Goal: Communication & Community: Answer question/provide support

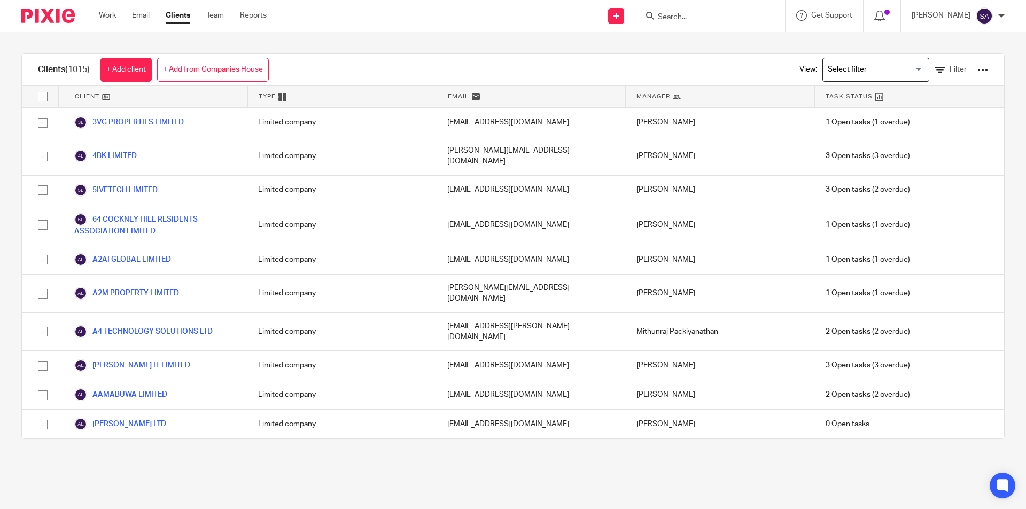
click at [689, 18] on input "Search" at bounding box center [705, 18] width 96 height 10
click at [691, 16] on input "Search" at bounding box center [705, 18] width 96 height 10
paste input "SHARANU LIMITED"
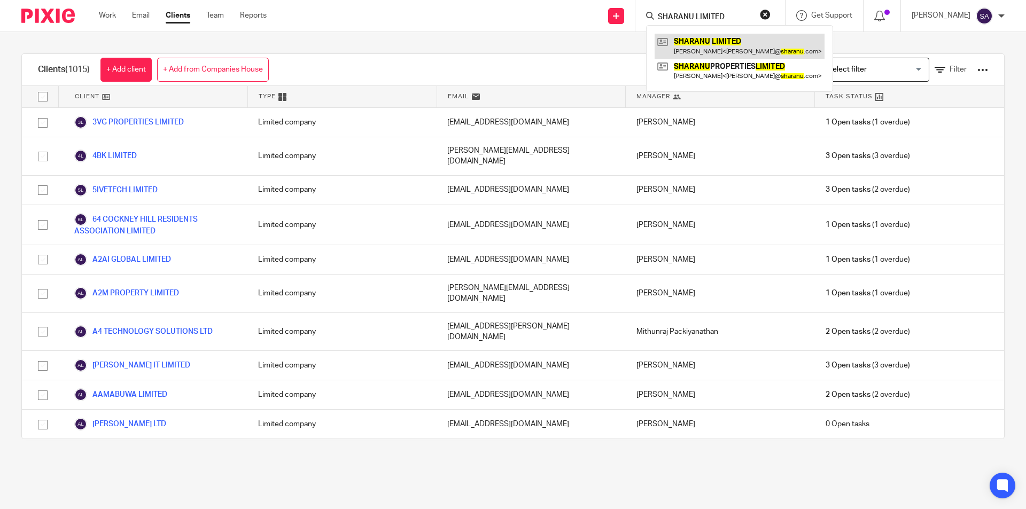
type input "SHARANU LIMITED"
click at [706, 45] on link at bounding box center [740, 46] width 170 height 25
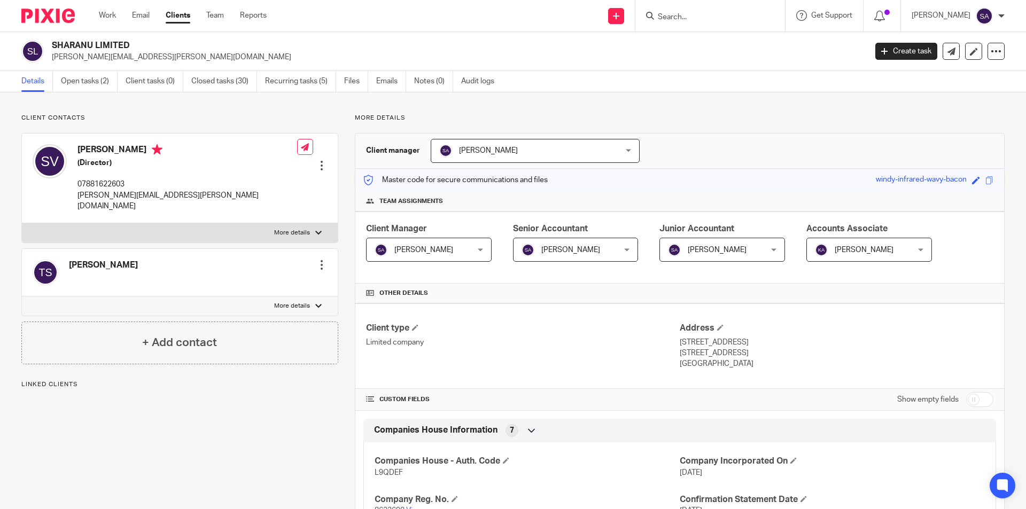
click at [377, 84] on link "Emails" at bounding box center [391, 81] width 30 height 21
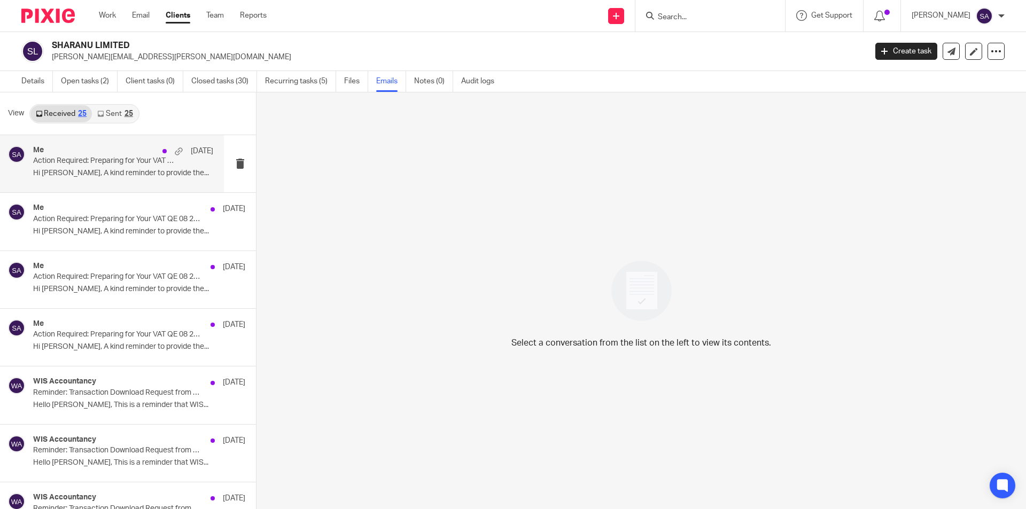
click at [103, 156] on div "Me 18 Sep" at bounding box center [123, 151] width 180 height 11
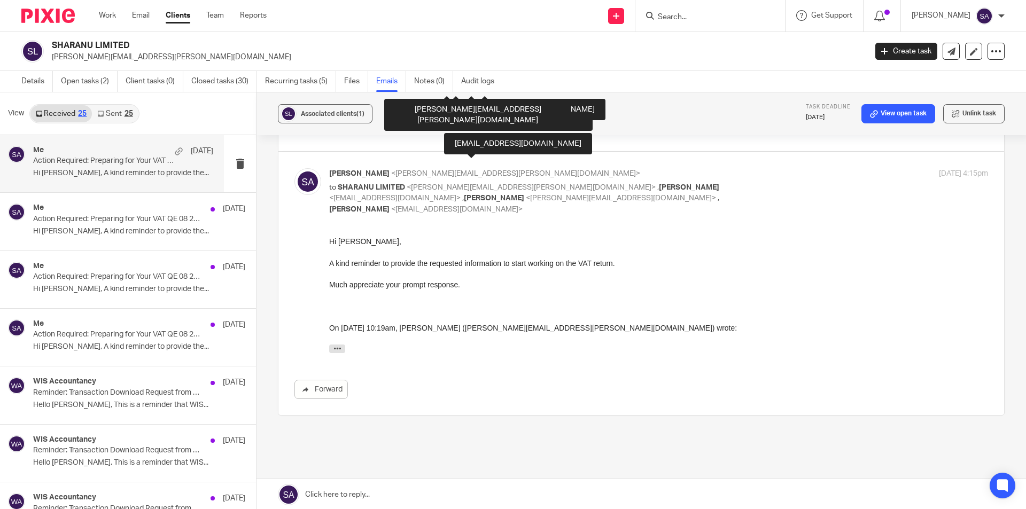
scroll to position [2, 0]
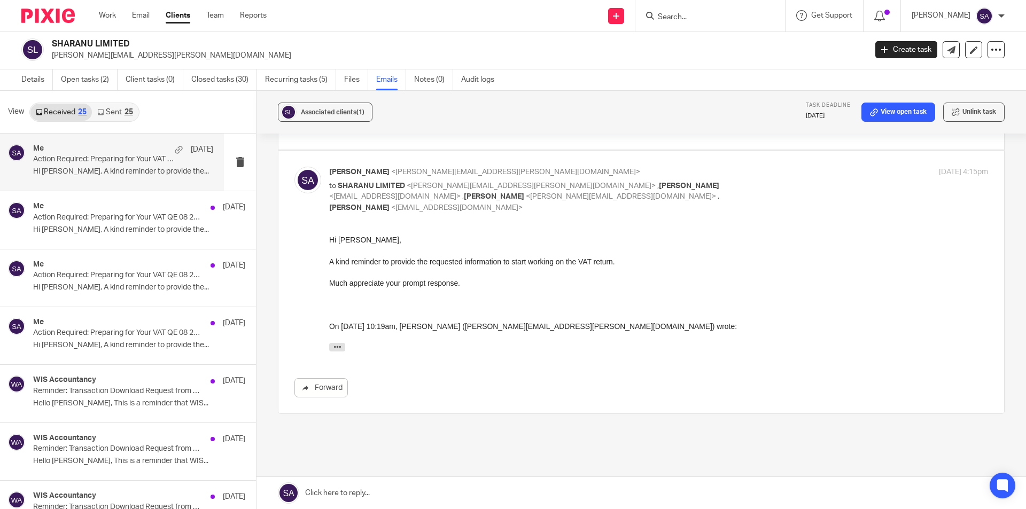
drag, startPoint x: 329, startPoint y: 240, endPoint x: 363, endPoint y: 260, distance: 39.2
drag, startPoint x: 656, startPoint y: 430, endPoint x: 371, endPoint y: 259, distance: 332.5
drag, startPoint x: 331, startPoint y: 239, endPoint x: 488, endPoint y: 289, distance: 164.9
click at [488, 289] on div "Hi Senthil, A kind reminder to provide the requested information to start worki…" at bounding box center [658, 296] width 659 height 122
copy div "Hi Senthil, A kind reminder to provide the requested information to start worki…"
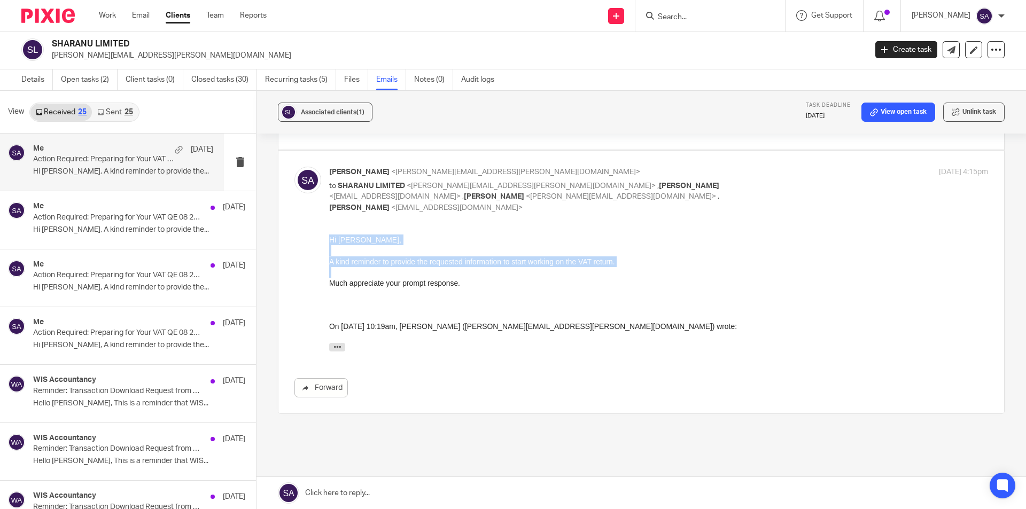
click at [488, 289] on div "Hi Senthil, A kind reminder to provide the requested information to start worki…" at bounding box center [658, 296] width 659 height 122
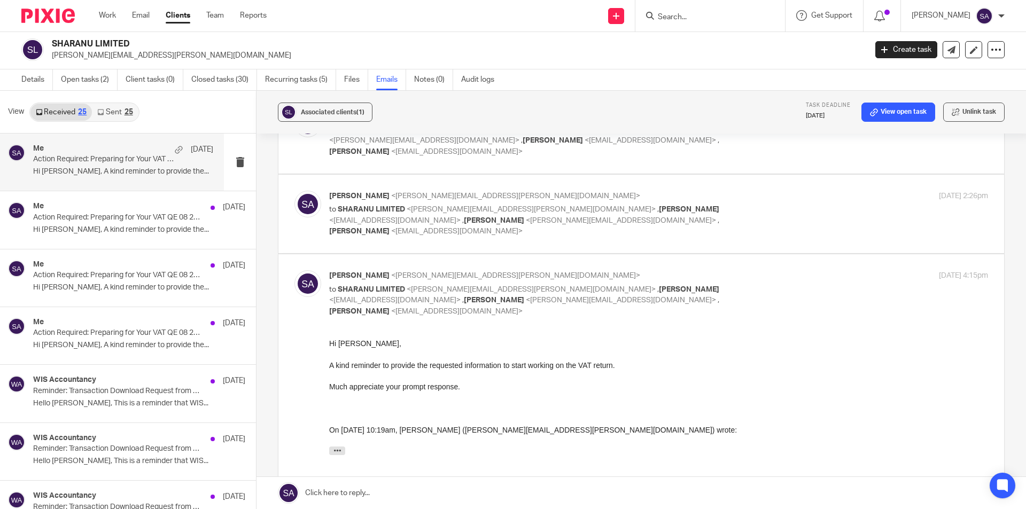
scroll to position [103, 0]
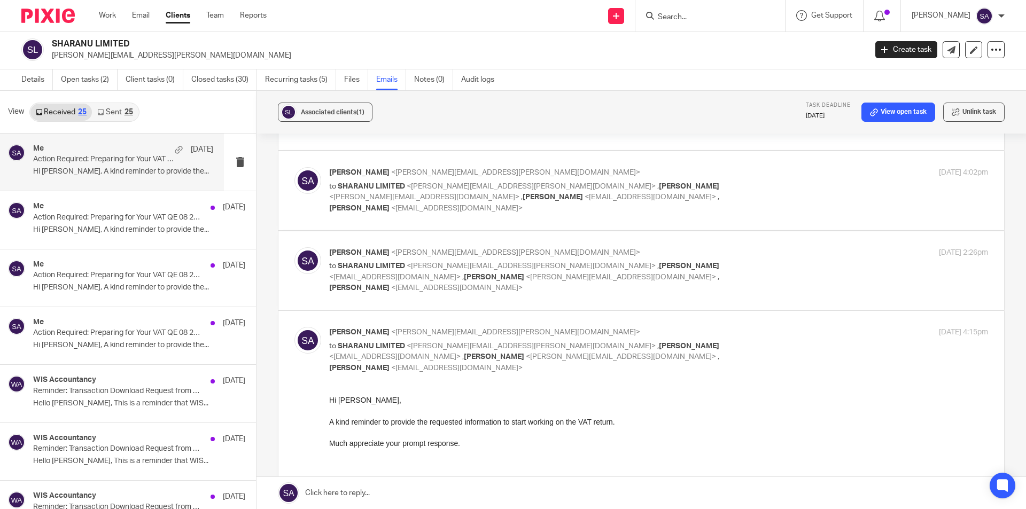
click at [814, 247] on div "Shafiya Abdulla <shafiya.abdulla@wis-accountancy.co.uk> to SHARANU LIMITED <sen…" at bounding box center [658, 270] width 659 height 46
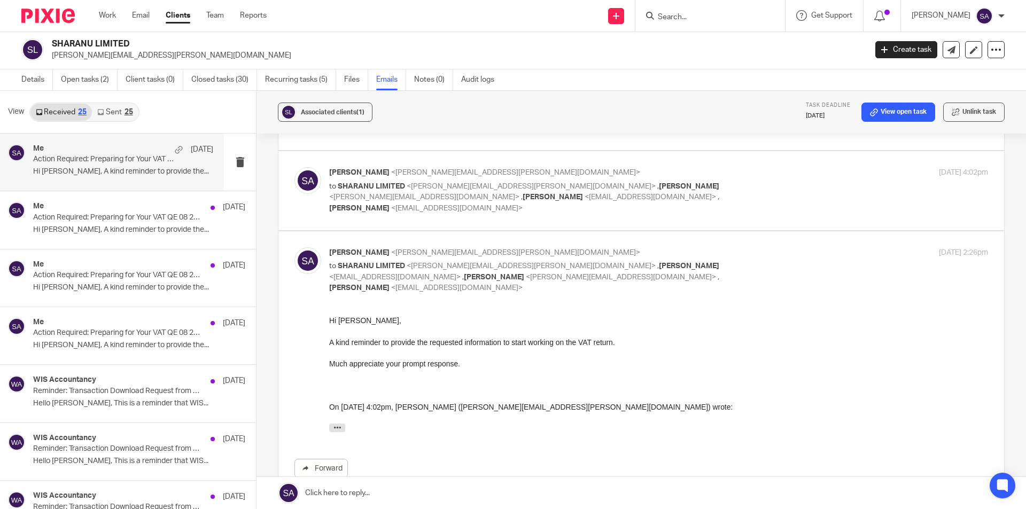
scroll to position [0, 0]
click at [814, 247] on div "Shafiya Abdulla <shafiya.abdulla@wis-accountancy.co.uk> to SHARANU LIMITED <sen…" at bounding box center [658, 270] width 659 height 46
checkbox input "false"
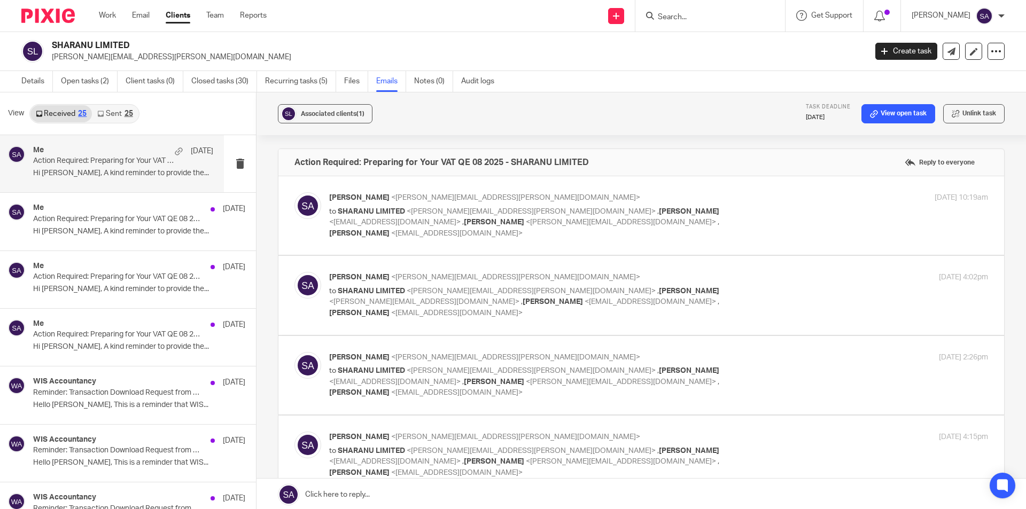
click at [798, 215] on div "Shafiya Abdulla <shafiya.abdulla@wis-accountancy.co.uk> to SHARANU LIMITED <sen…" at bounding box center [658, 215] width 659 height 46
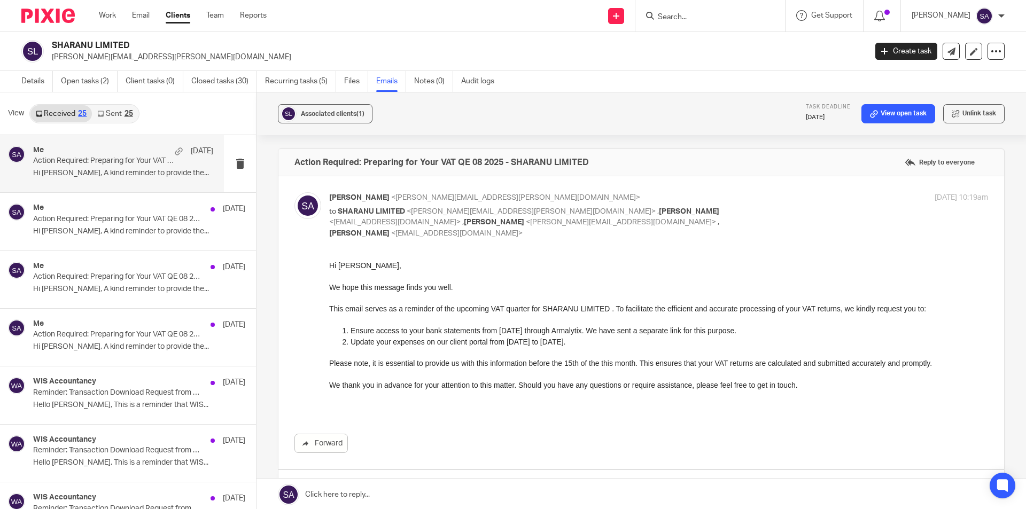
click at [798, 215] on div "Shafiya Abdulla <shafiya.abdulla@wis-accountancy.co.uk> to SHARANU LIMITED <sen…" at bounding box center [658, 215] width 659 height 46
checkbox input "false"
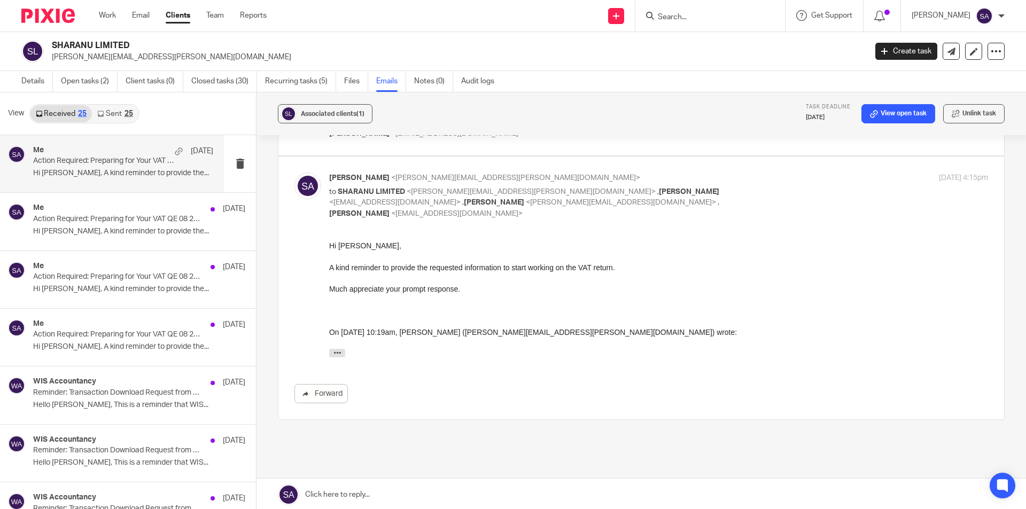
scroll to position [263, 0]
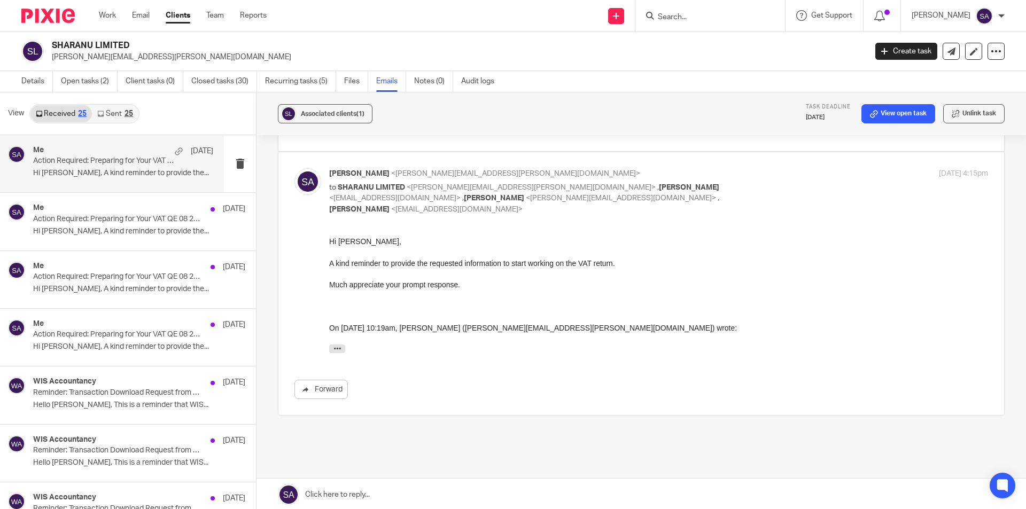
click at [363, 493] on link at bounding box center [640, 495] width 769 height 32
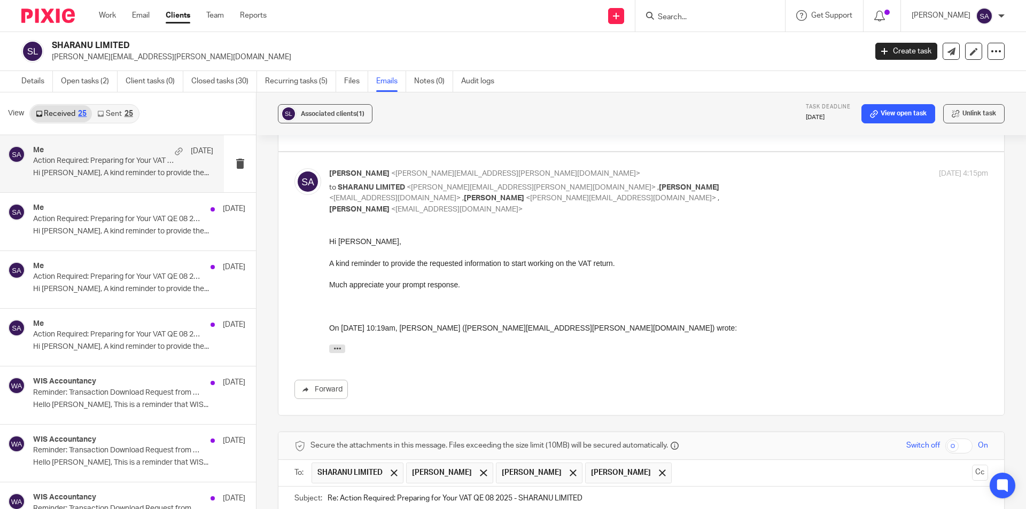
scroll to position [450, 0]
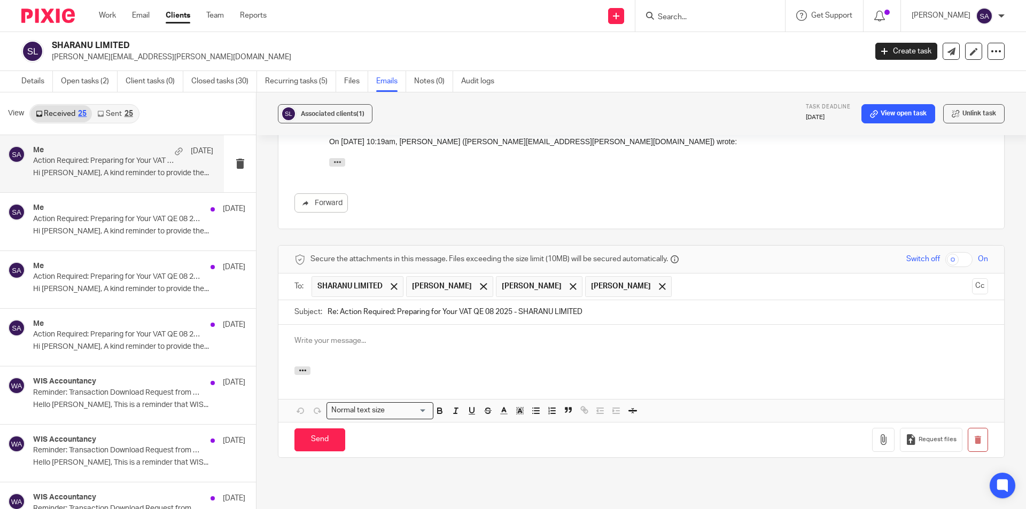
click at [336, 336] on p at bounding box center [641, 341] width 694 height 11
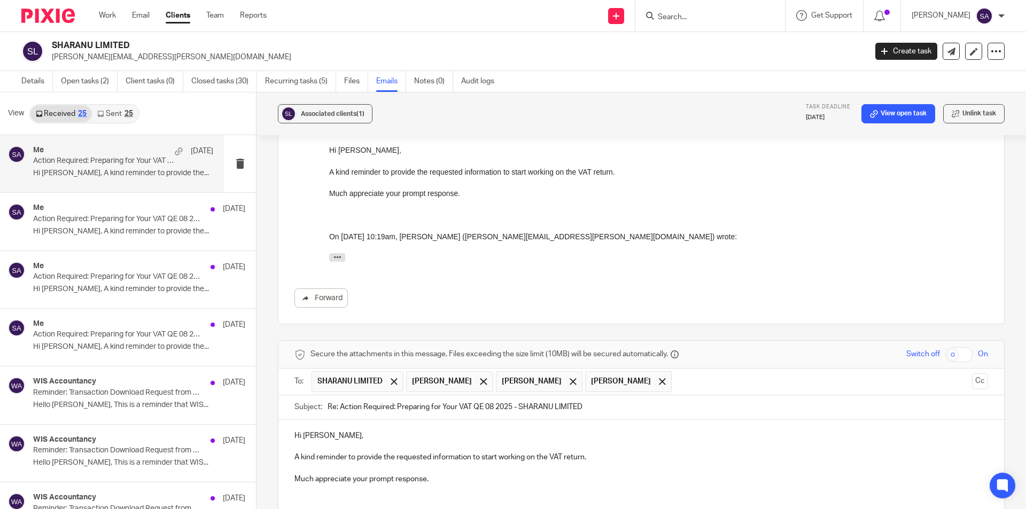
drag, startPoint x: 339, startPoint y: 364, endPoint x: 322, endPoint y: 363, distance: 17.1
click at [322, 395] on div "Subject: Re: Action Required: Preparing for Your VAT QE 08 2025 - SHARANU LIMIT…" at bounding box center [641, 407] width 694 height 24
type input "Action Required: Preparing for Your VAT QE 08 2025 - SHARANU LIMITED"
click at [294, 452] on p "A kind reminder to provide the requested information to start working on the VA…" at bounding box center [641, 457] width 694 height 11
click at [294, 474] on p "Much appreciate your prompt response." at bounding box center [641, 479] width 694 height 11
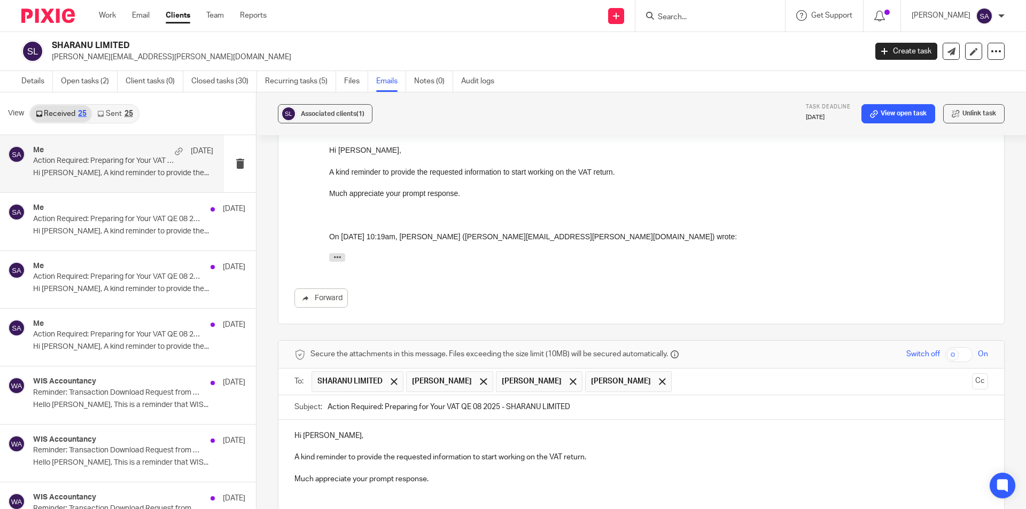
click at [322, 495] on p at bounding box center [641, 500] width 694 height 11
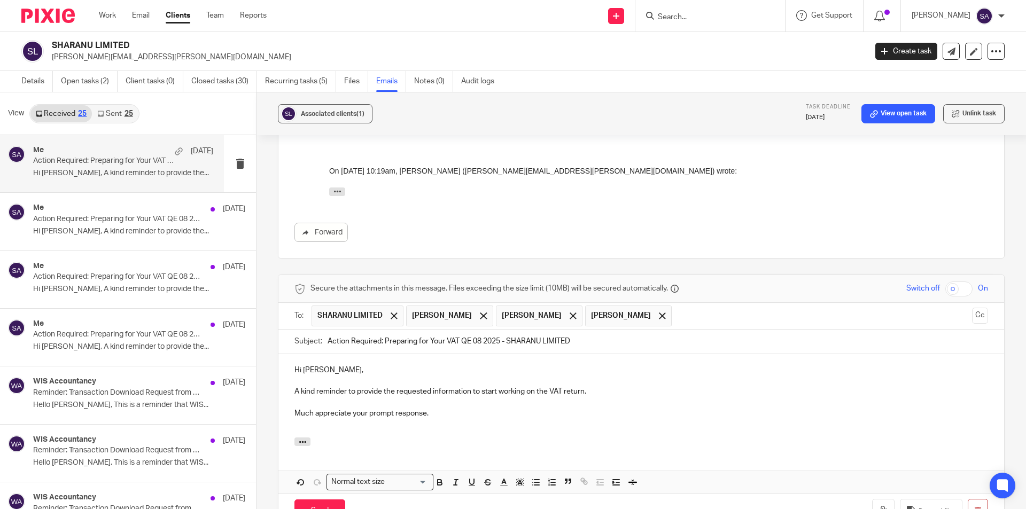
scroll to position [473, 0]
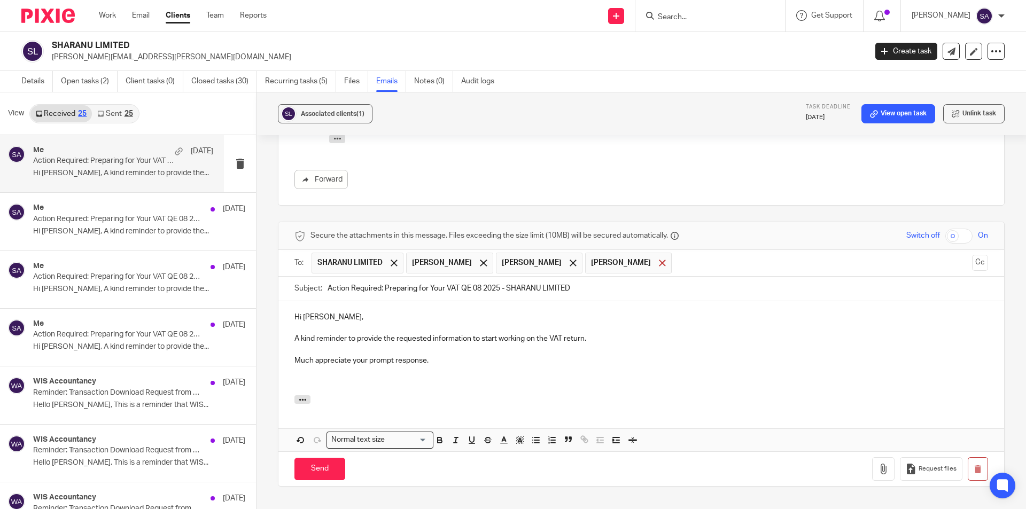
click at [659, 260] on span at bounding box center [662, 263] width 7 height 7
click at [577, 260] on span at bounding box center [573, 263] width 7 height 7
click at [487, 260] on span at bounding box center [483, 263] width 7 height 7
click at [972, 255] on button "Cc" at bounding box center [980, 263] width 16 height 16
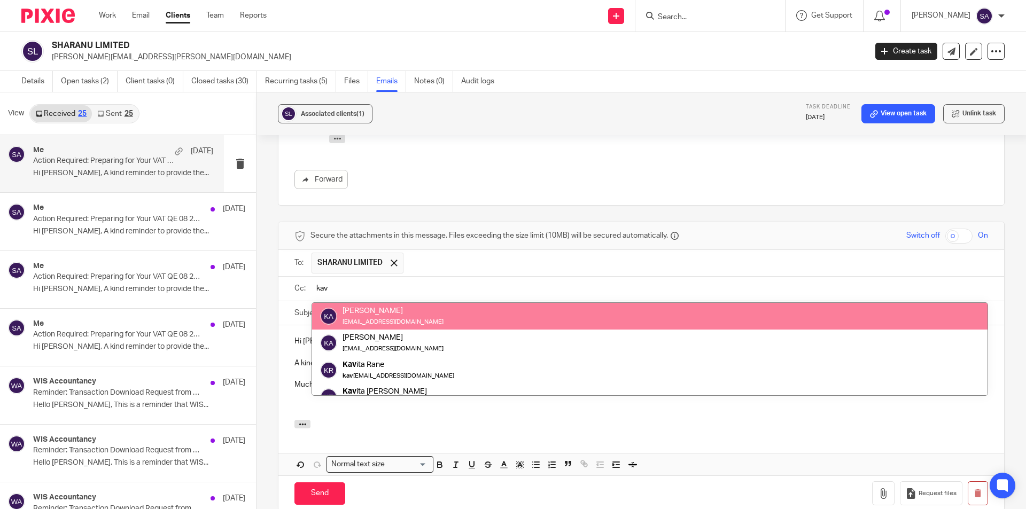
type input "kav"
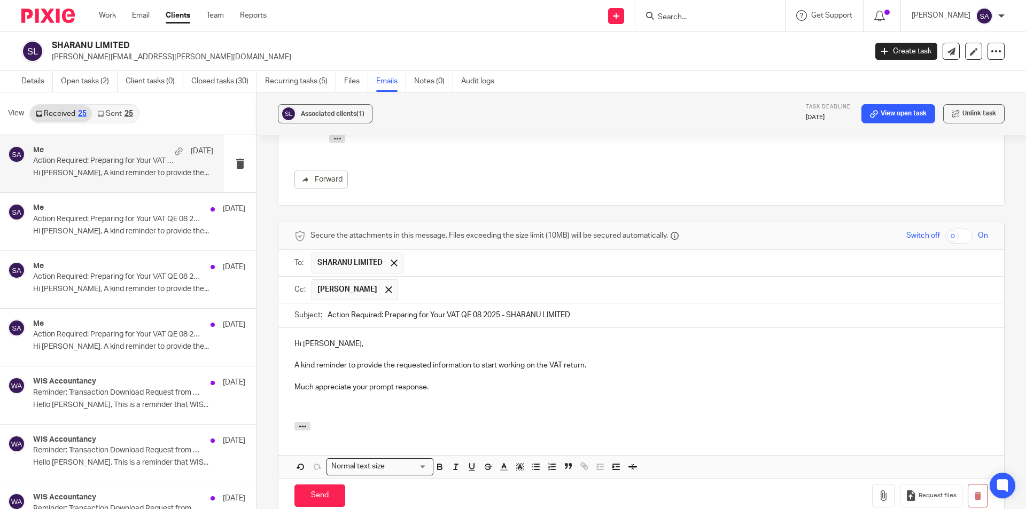
click at [453, 279] on input "text" at bounding box center [693, 289] width 580 height 21
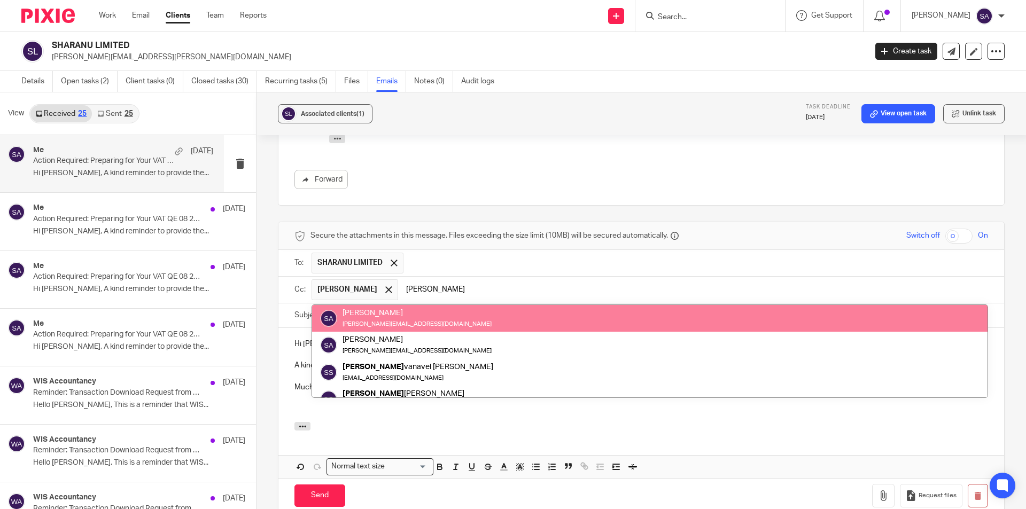
type input "[PERSON_NAME]"
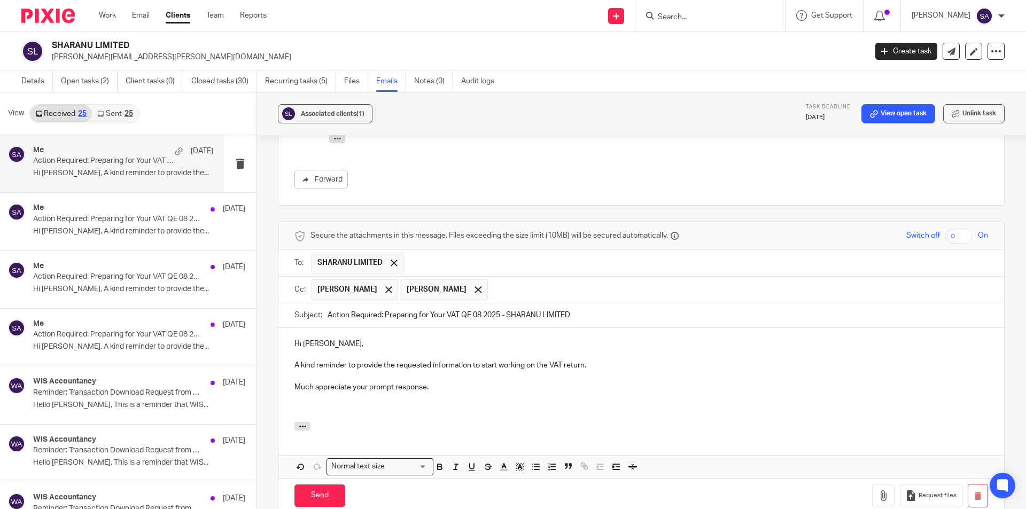
click at [526, 279] on input "text" at bounding box center [738, 289] width 491 height 21
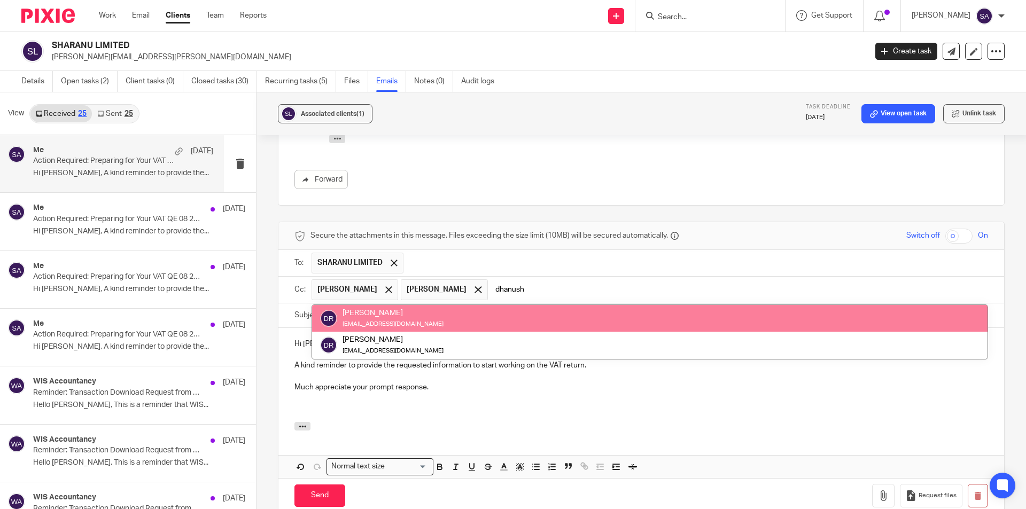
type input "dhanush"
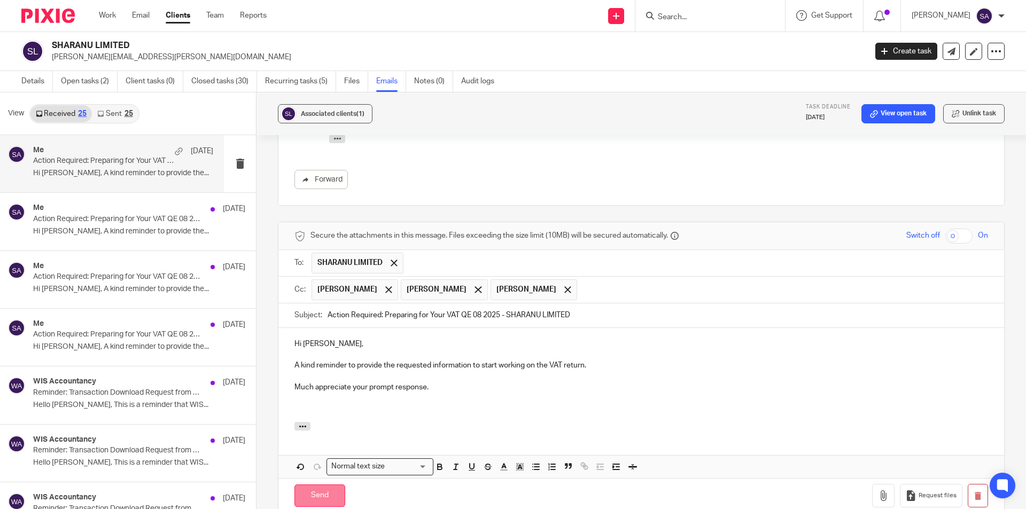
click at [320, 485] on input "Send" at bounding box center [319, 496] width 51 height 23
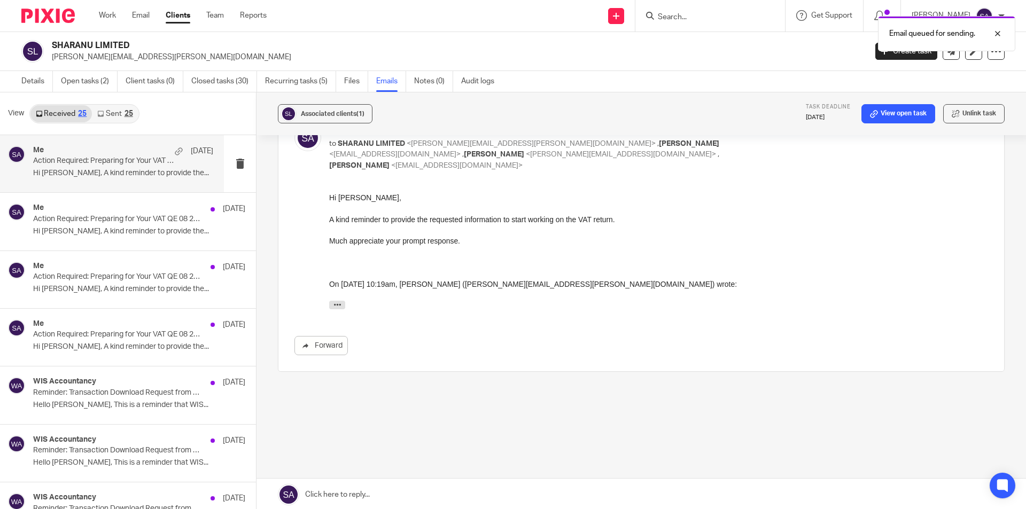
scroll to position [263, 0]
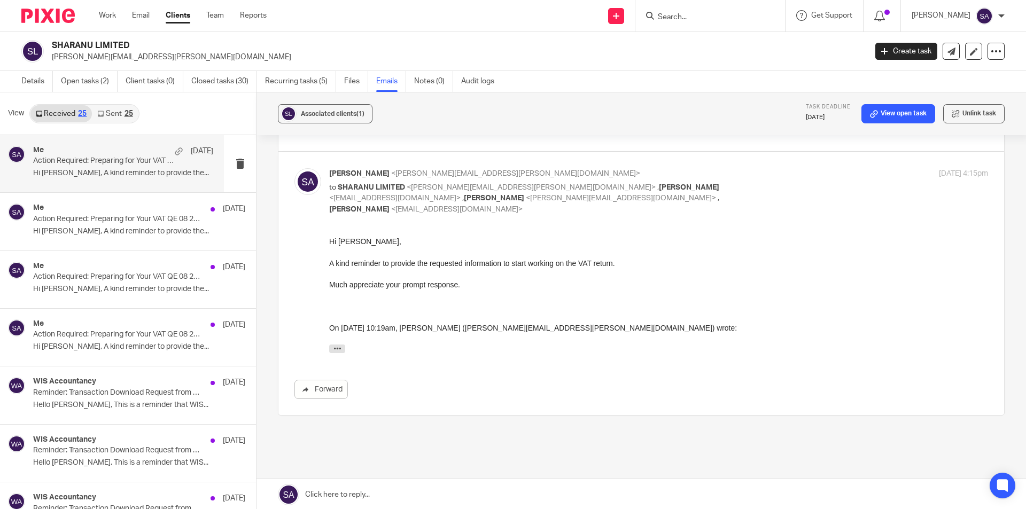
click at [718, 19] on input "Search" at bounding box center [705, 18] width 96 height 10
paste input "CASTLESOFT IT SERVICES UK LIMITED"
type input "CASTLESOFT IT SERVICES UK LIMITED"
click at [722, 50] on link at bounding box center [745, 46] width 181 height 25
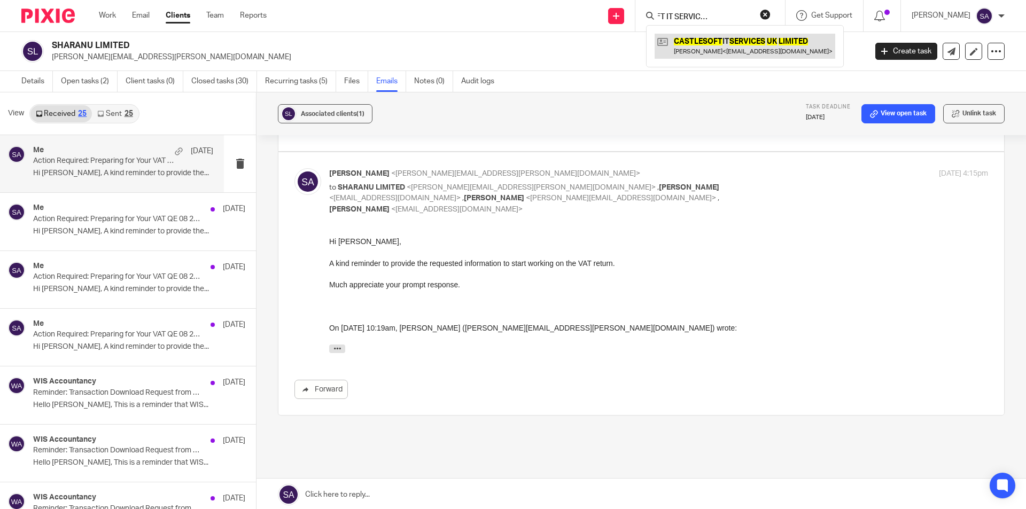
scroll to position [0, 0]
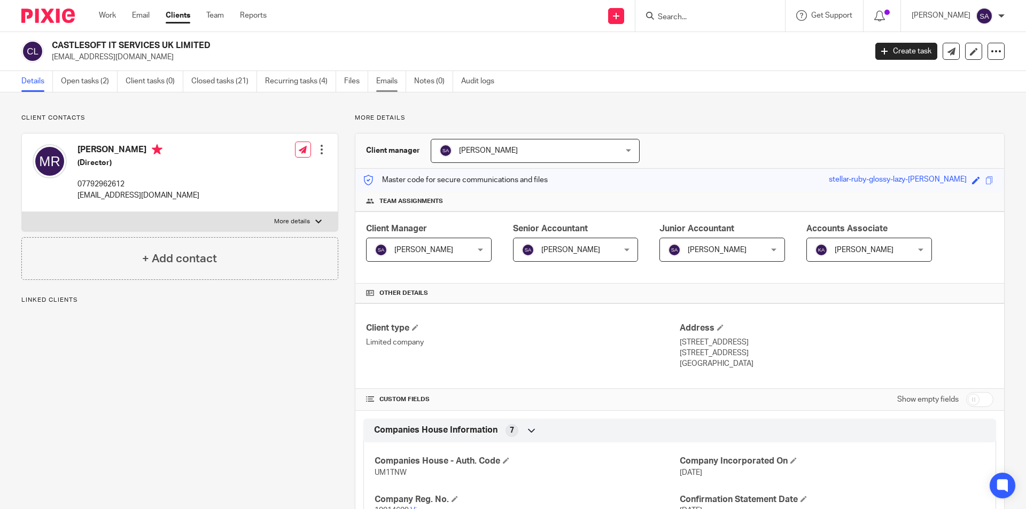
click at [388, 82] on link "Emails" at bounding box center [391, 81] width 30 height 21
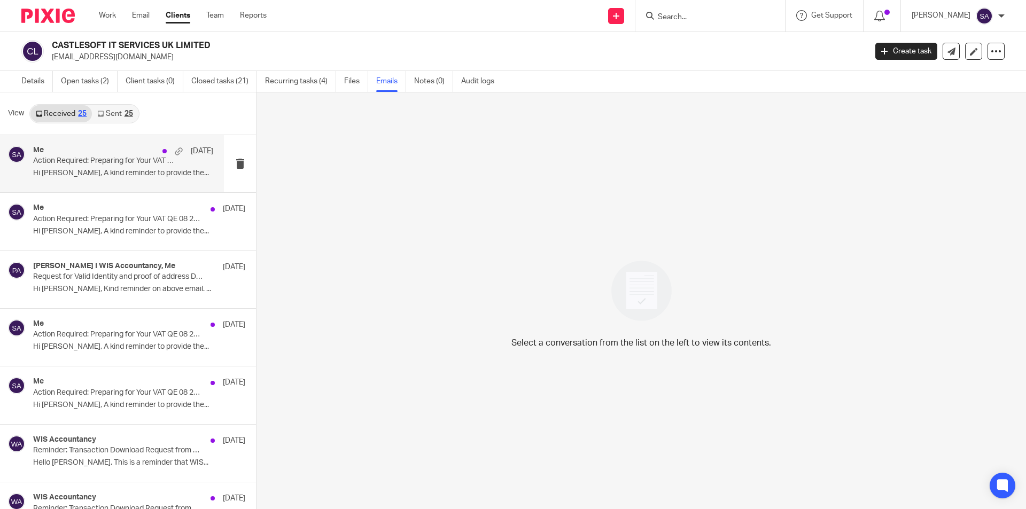
click at [95, 167] on div "Me 18 Sep Action Required: Preparing for Your VAT QE 08 2025 - CASTLESOFT IT SE…" at bounding box center [123, 164] width 180 height 36
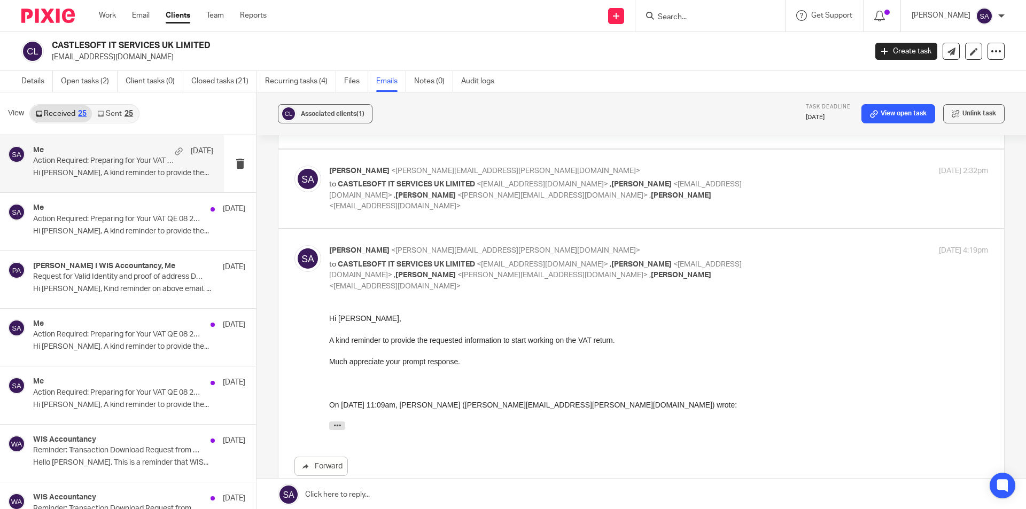
scroll to position [157, 0]
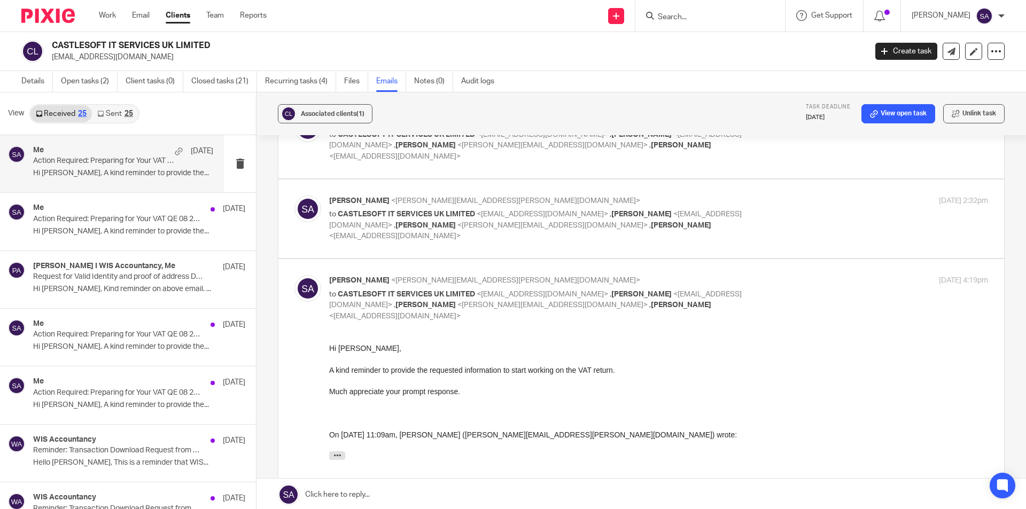
click at [768, 198] on div "Shafiya Abdulla <shafiya.abdulla@wis-accountancy.co.uk> to CASTLESOFT IT SERVIC…" at bounding box center [658, 219] width 659 height 46
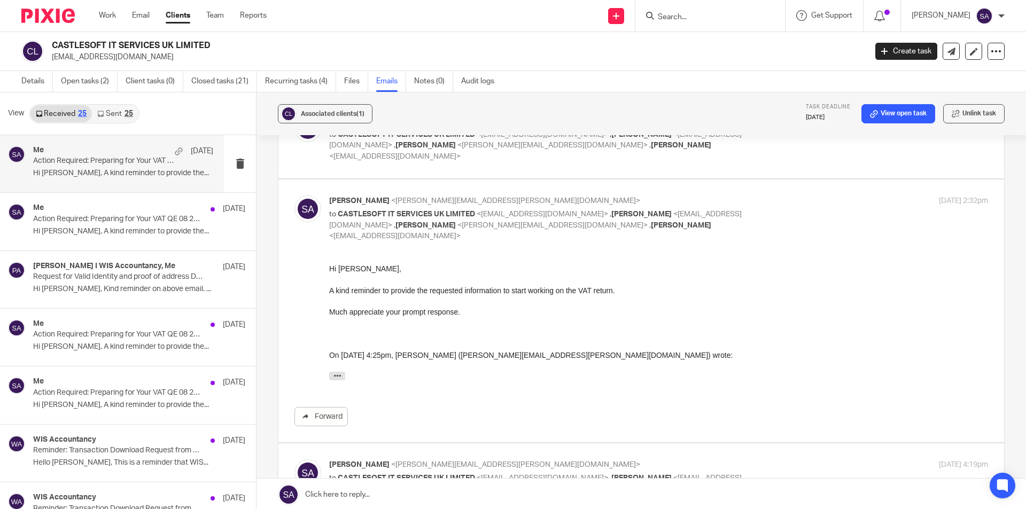
scroll to position [0, 0]
click at [768, 198] on div "Shafiya Abdulla <shafiya.abdulla@wis-accountancy.co.uk> to CASTLESOFT IT SERVIC…" at bounding box center [658, 219] width 659 height 46
checkbox input "false"
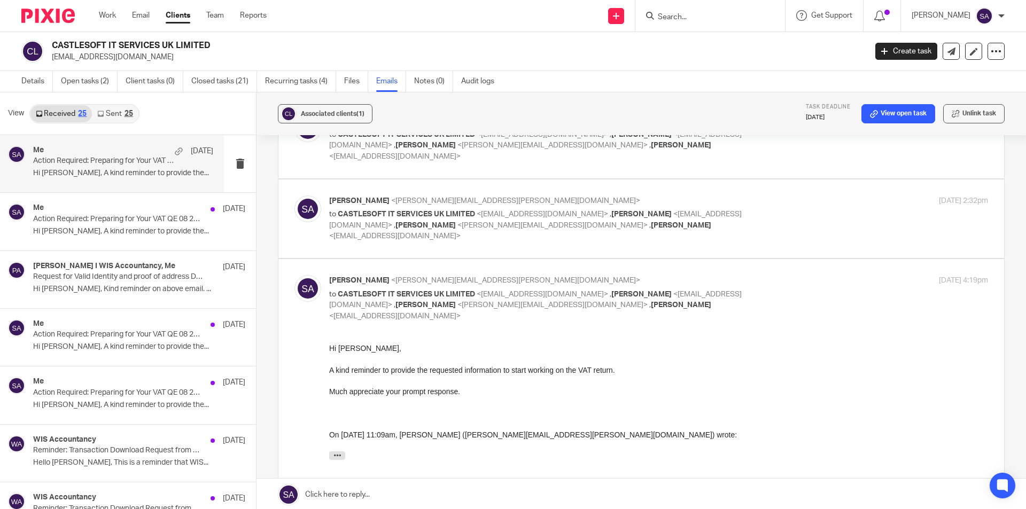
scroll to position [50, 0]
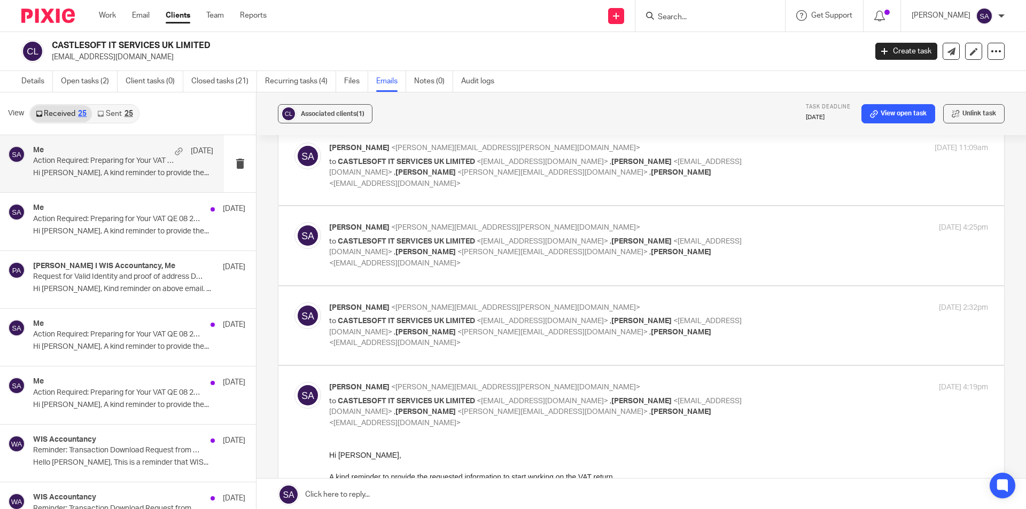
click at [767, 208] on label at bounding box center [641, 245] width 726 height 79
click at [294, 222] on input "checkbox" at bounding box center [294, 222] width 1 height 1
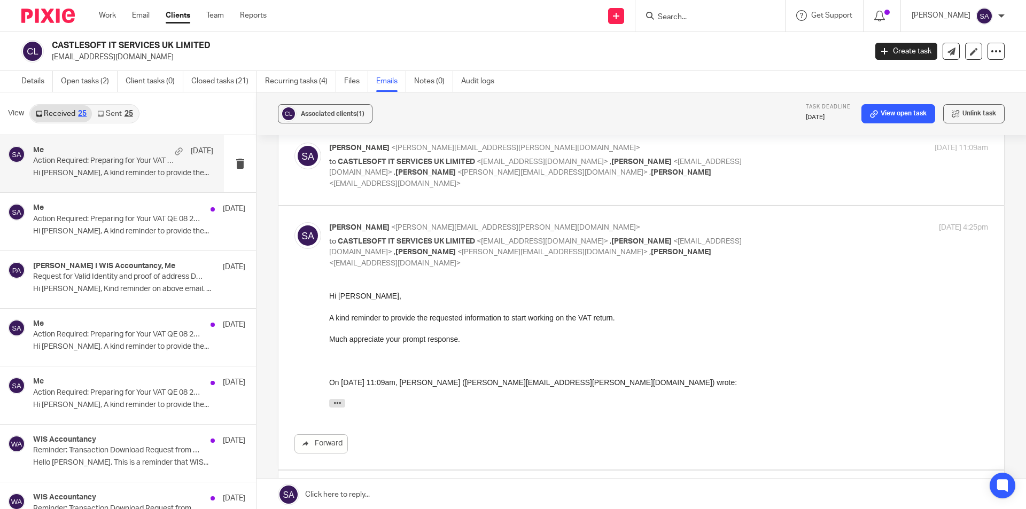
scroll to position [0, 0]
click at [767, 208] on label at bounding box center [641, 337] width 726 height 263
click at [294, 222] on input "checkbox" at bounding box center [294, 222] width 1 height 1
checkbox input "false"
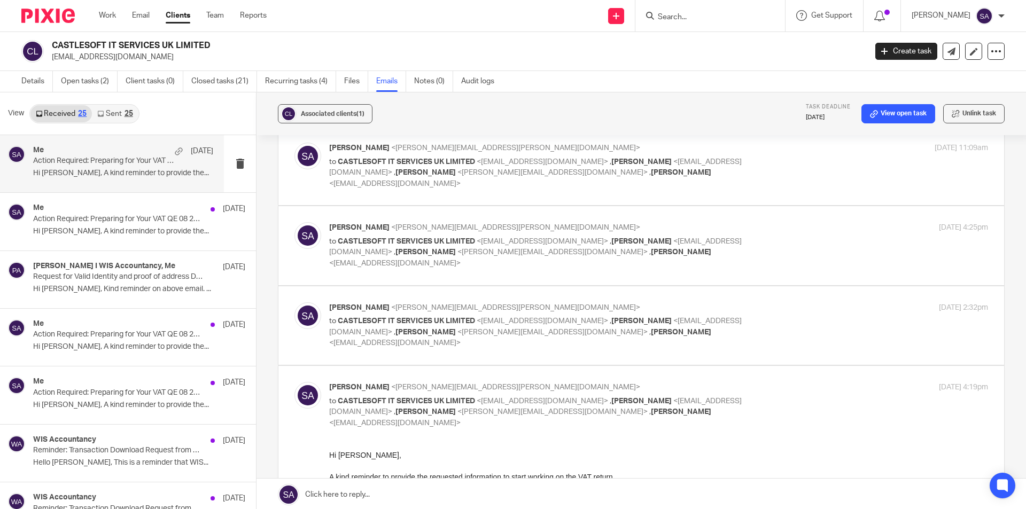
click at [765, 178] on label at bounding box center [641, 166] width 726 height 79
click at [294, 143] on input "checkbox" at bounding box center [294, 142] width 1 height 1
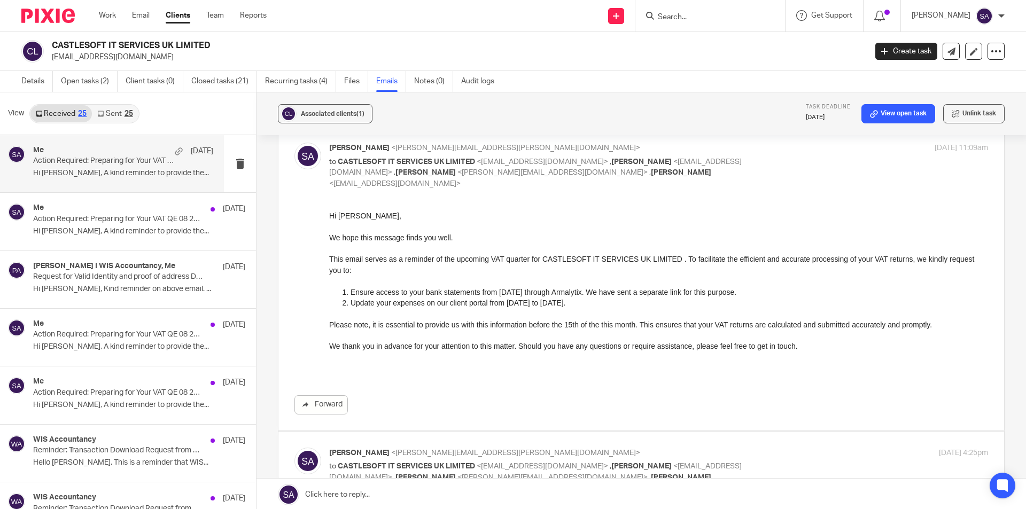
click at [765, 178] on div "Shafiya Abdulla <shafiya.abdulla@wis-accountancy.co.uk> to CASTLESOFT IT SERVIC…" at bounding box center [641, 279] width 694 height 272
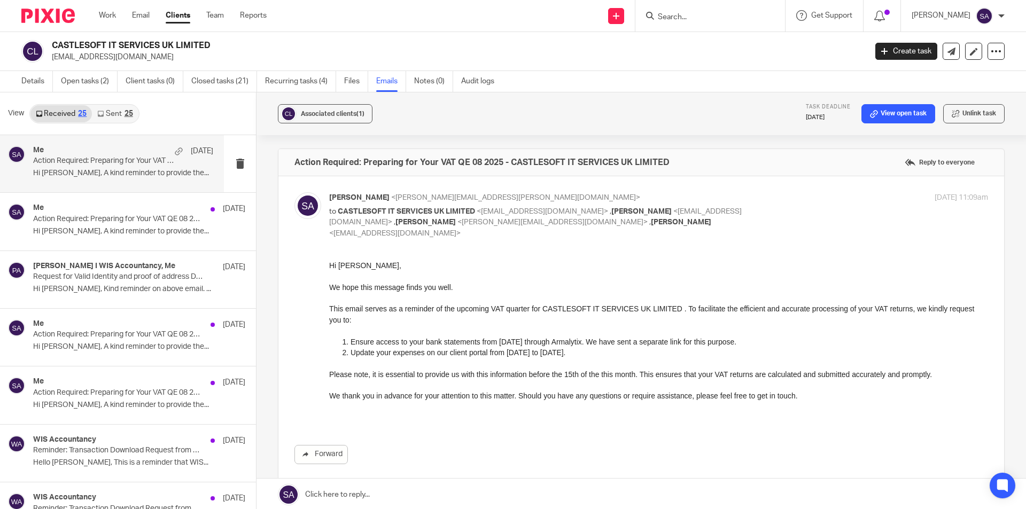
click at [761, 210] on div "Shafiya Abdulla <shafiya.abdulla@wis-accountancy.co.uk> to CASTLESOFT IT SERVIC…" at bounding box center [658, 215] width 659 height 46
checkbox input "false"
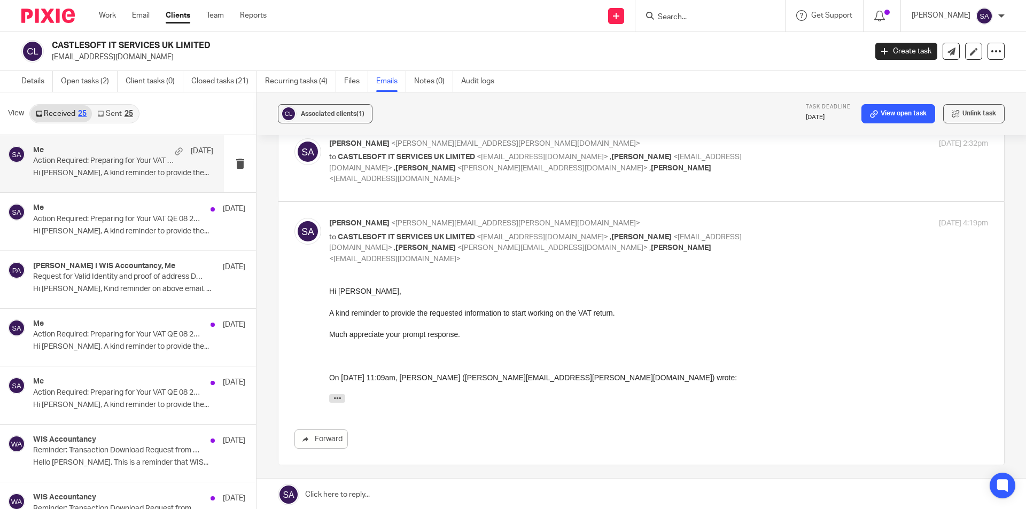
scroll to position [160, 0]
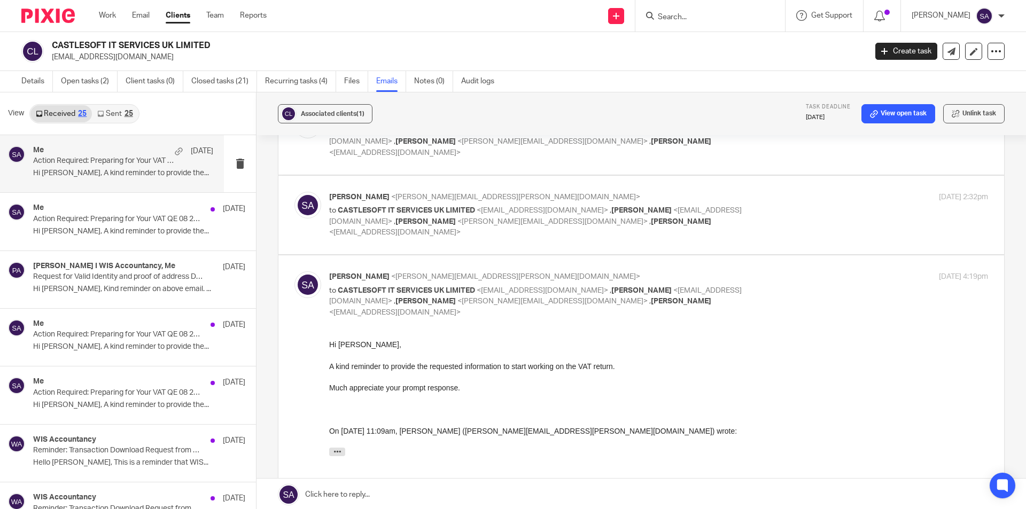
click at [766, 193] on div "Shafiya Abdulla <shafiya.abdulla@wis-accountancy.co.uk> to CASTLESOFT IT SERVIC…" at bounding box center [658, 215] width 659 height 46
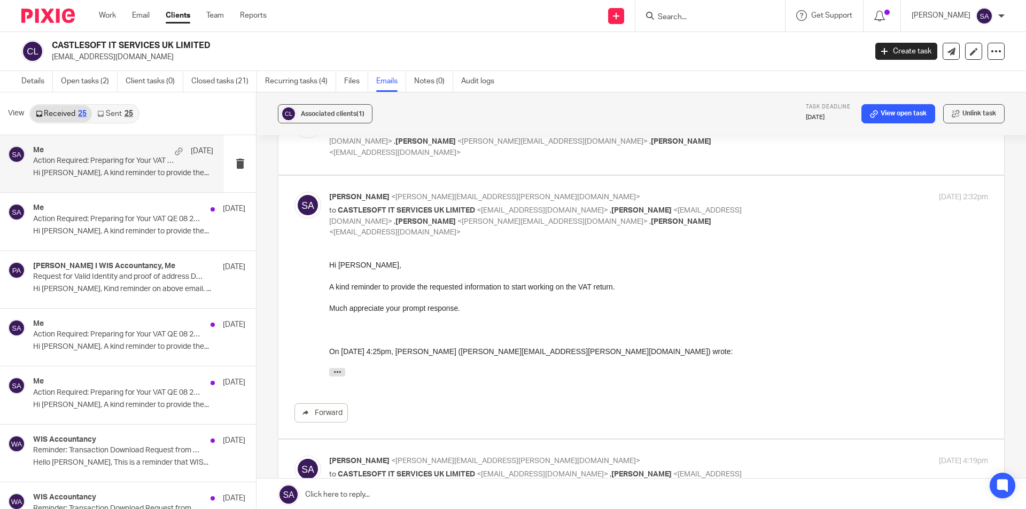
scroll to position [0, 0]
click at [766, 193] on div "Shafiya Abdulla <shafiya.abdulla@wis-accountancy.co.uk> to CASTLESOFT IT SERVIC…" at bounding box center [658, 215] width 659 height 46
checkbox input "false"
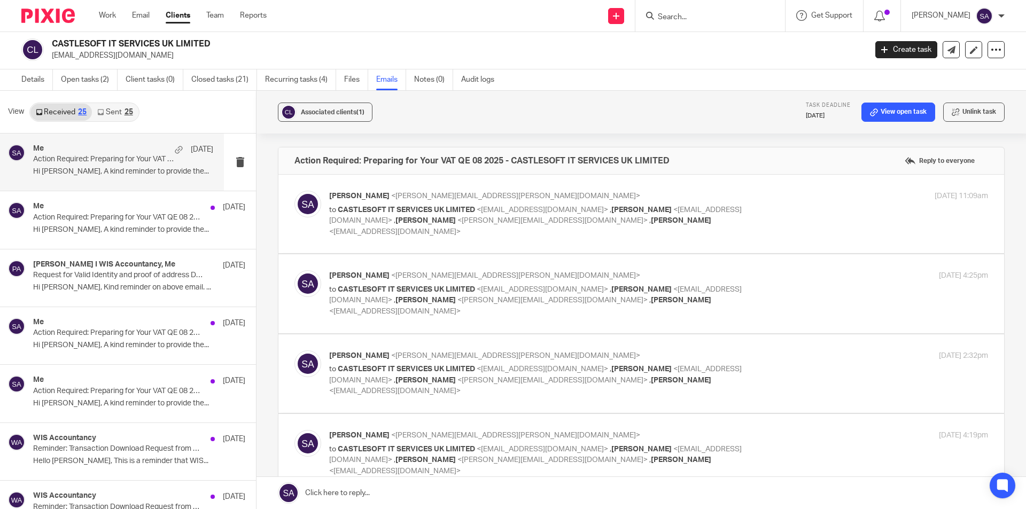
click at [788, 278] on div "Shafiya Abdulla <shafiya.abdulla@wis-accountancy.co.uk> to CASTLESOFT IT SERVIC…" at bounding box center [658, 293] width 659 height 46
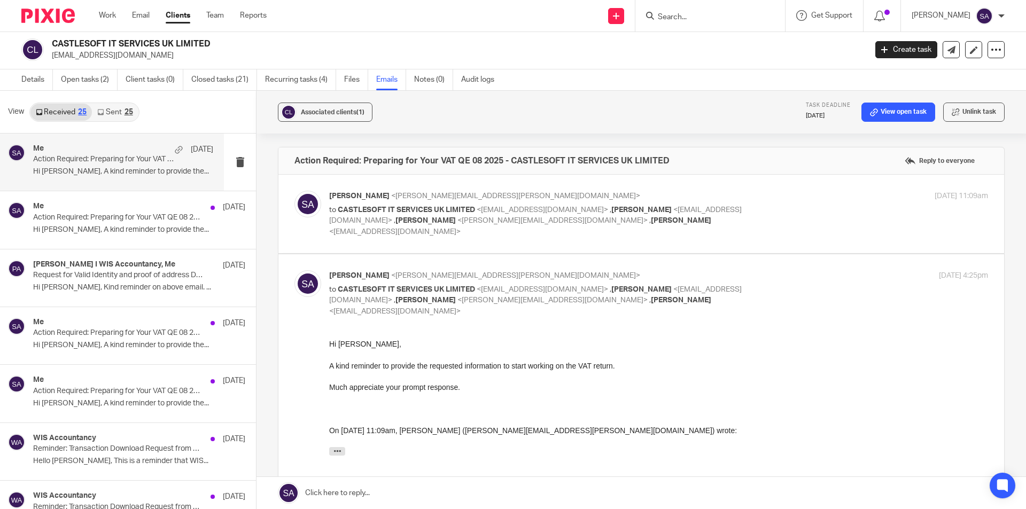
click at [788, 278] on div "Shafiya Abdulla <shafiya.abdulla@wis-accountancy.co.uk> to CASTLESOFT IT SERVIC…" at bounding box center [658, 293] width 659 height 46
checkbox input "false"
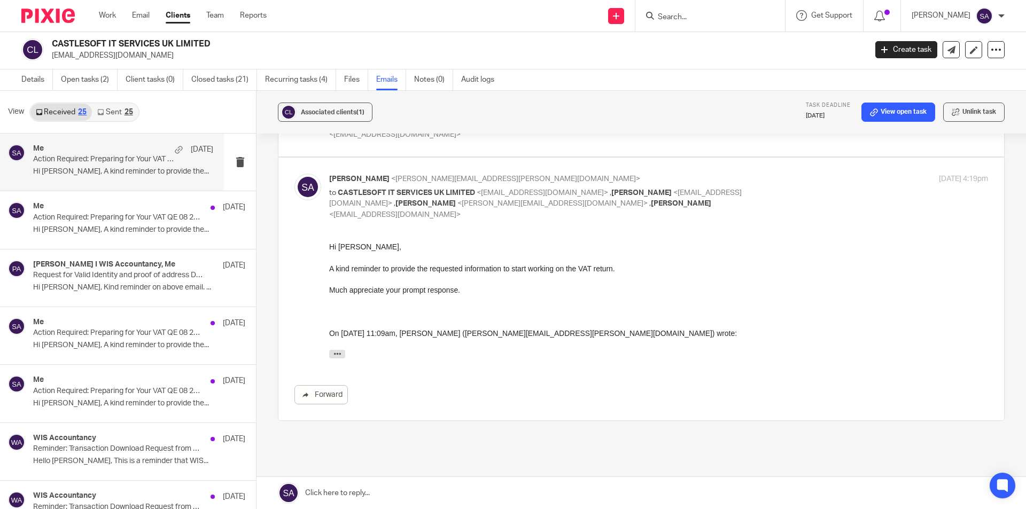
scroll to position [263, 0]
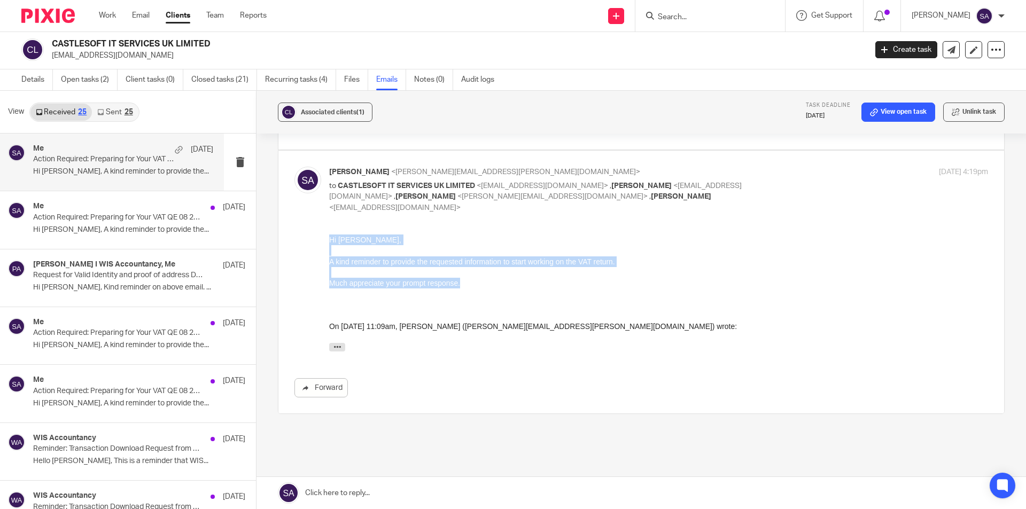
drag, startPoint x: 329, startPoint y: 240, endPoint x: 476, endPoint y: 287, distance: 154.4
click at [476, 287] on div "Hi Mohan Raj, A kind reminder to provide the requested information to start wor…" at bounding box center [658, 296] width 659 height 122
copy div "Hi Mohan Raj, A kind reminder to provide the requested information to start wor…"
click at [478, 287] on p "Much appreciate your prompt response." at bounding box center [658, 283] width 659 height 11
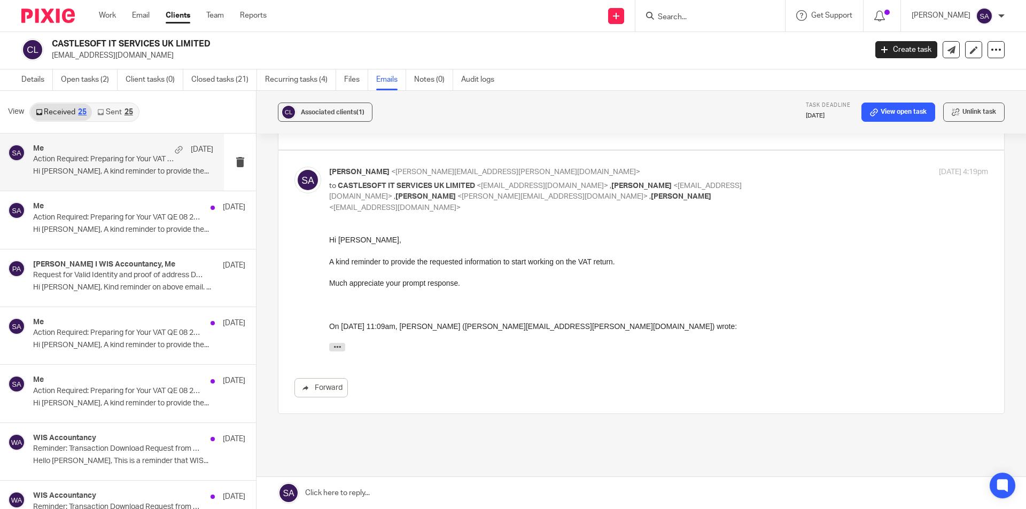
click at [357, 489] on link at bounding box center [640, 493] width 769 height 32
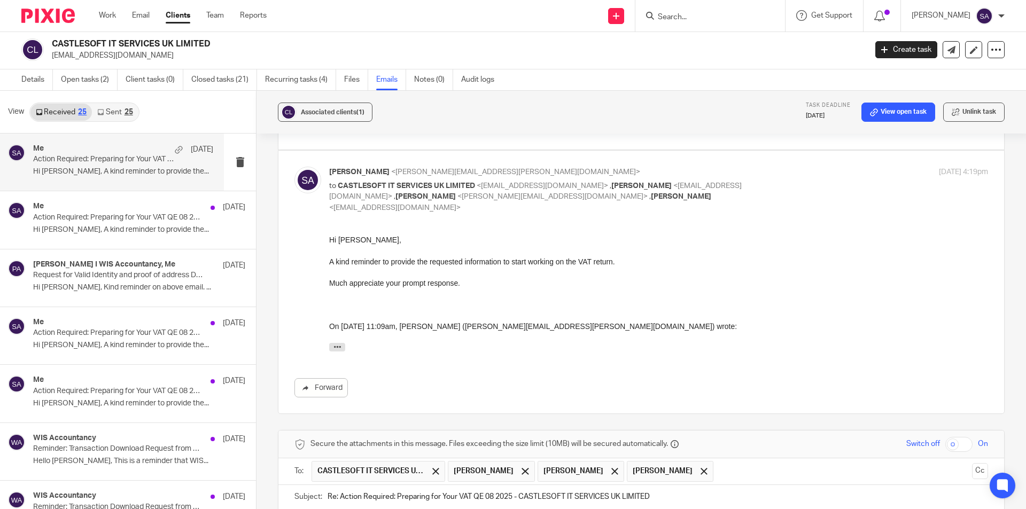
scroll to position [450, 0]
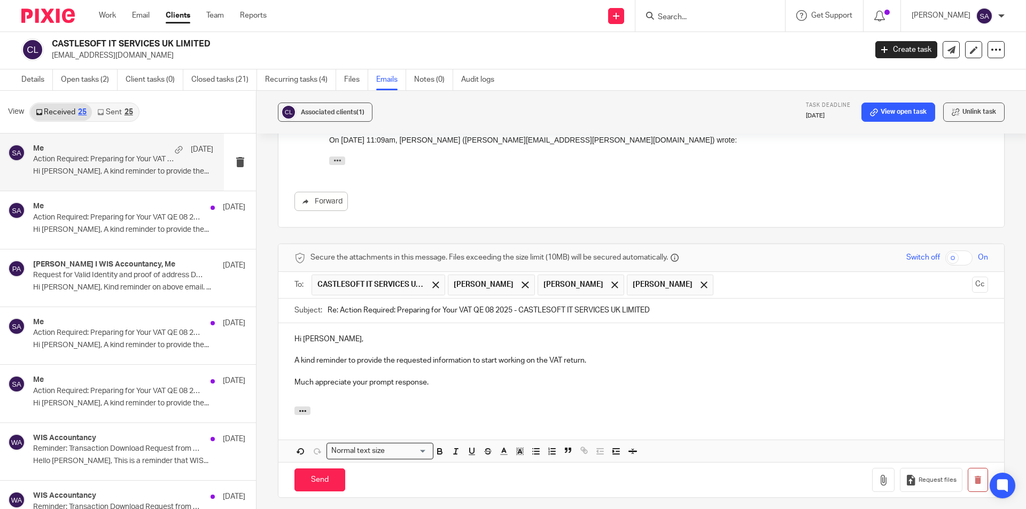
click at [294, 355] on p "A kind reminder to provide the requested information to start working on the VA…" at bounding box center [641, 360] width 694 height 11
click at [294, 377] on p "Much appreciate your prompt response." at bounding box center [641, 382] width 694 height 11
click at [321, 388] on p at bounding box center [641, 393] width 694 height 11
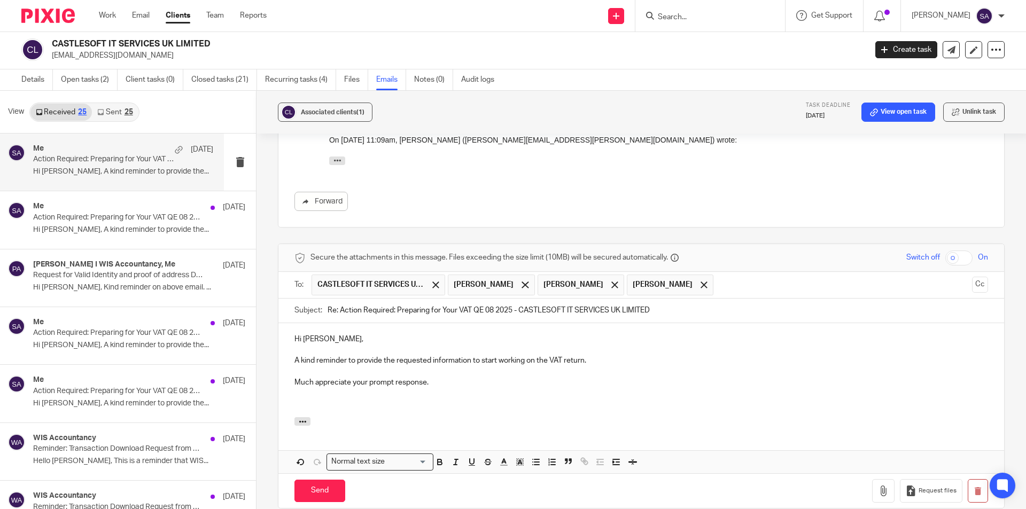
drag, startPoint x: 338, startPoint y: 264, endPoint x: 320, endPoint y: 267, distance: 17.8
click at [320, 299] on div "Subject: Re: Action Required: Preparing for Your VAT QE 08 2025 - CASTLESOFT IT…" at bounding box center [641, 311] width 694 height 24
type input "Action Required: Preparing for Your VAT QE 08 2025 - CASTLESOFT IT SERVICES UK …"
click at [528, 282] on span at bounding box center [525, 285] width 7 height 7
click at [522, 282] on span at bounding box center [525, 285] width 7 height 7
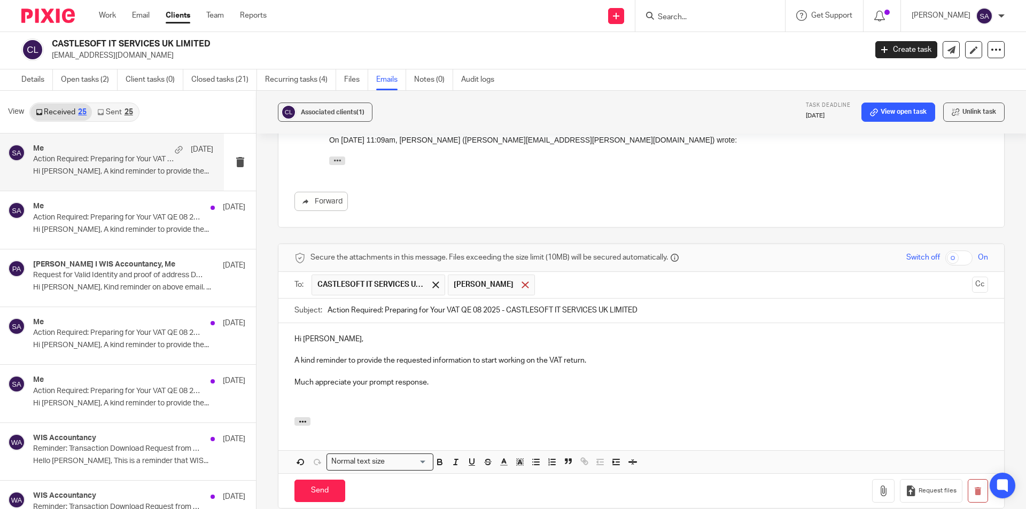
click at [522, 282] on span at bounding box center [525, 285] width 7 height 7
click at [972, 277] on button "Cc" at bounding box center [980, 285] width 16 height 16
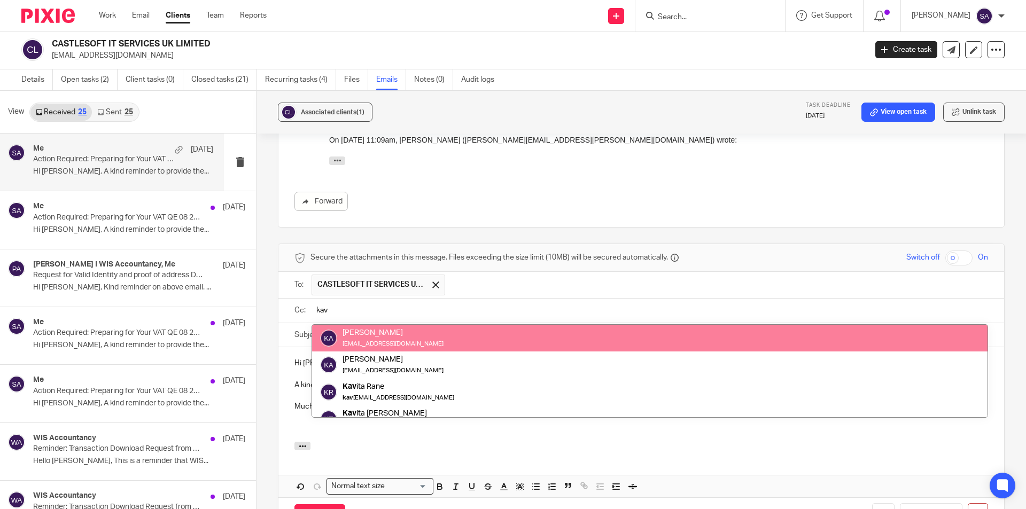
type input "kav"
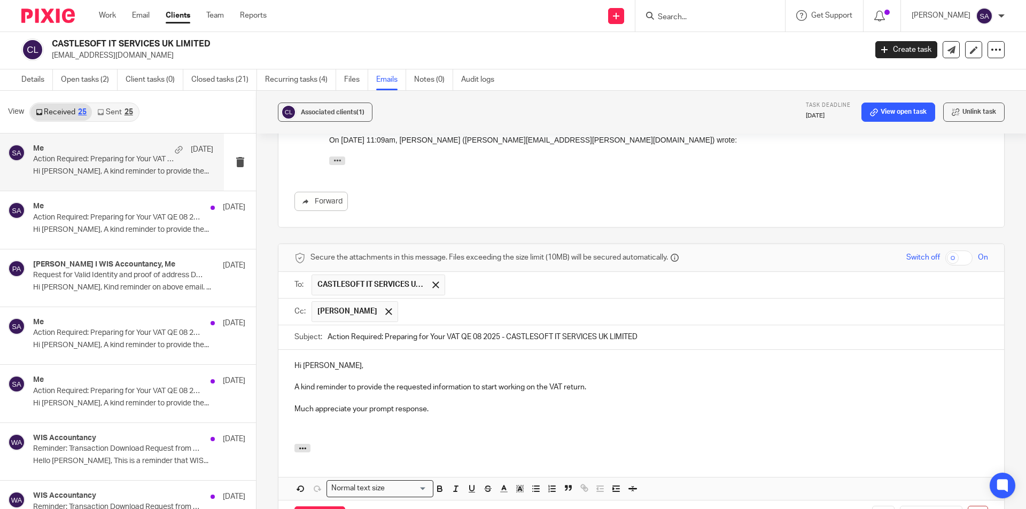
click at [449, 301] on input "text" at bounding box center [693, 311] width 580 height 21
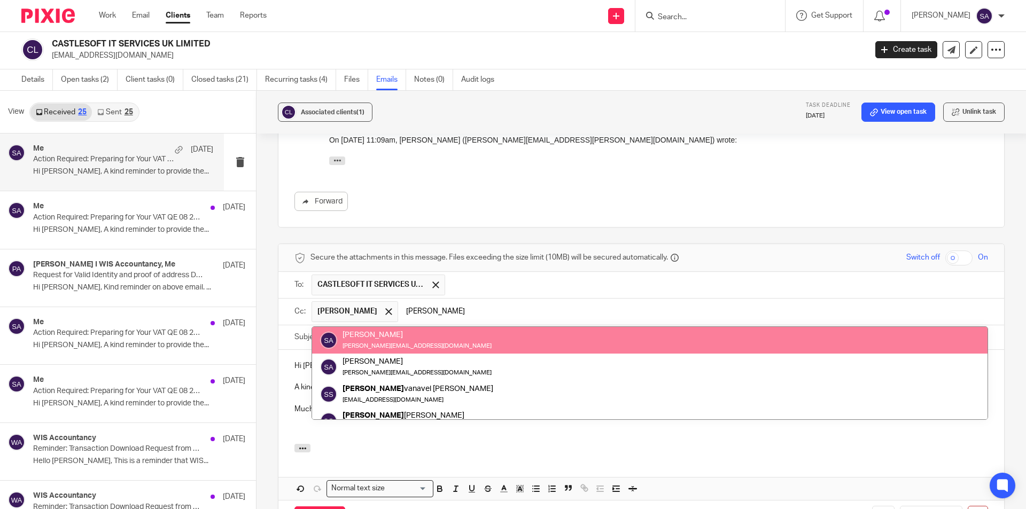
type input "[PERSON_NAME]"
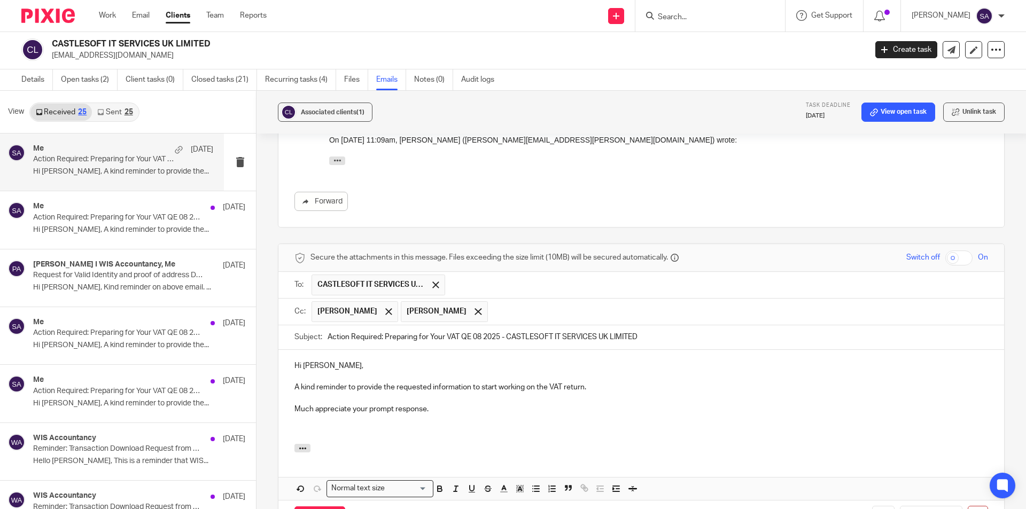
drag, startPoint x: 457, startPoint y: 294, endPoint x: 496, endPoint y: 267, distance: 48.0
click at [511, 301] on input "text" at bounding box center [738, 311] width 491 height 21
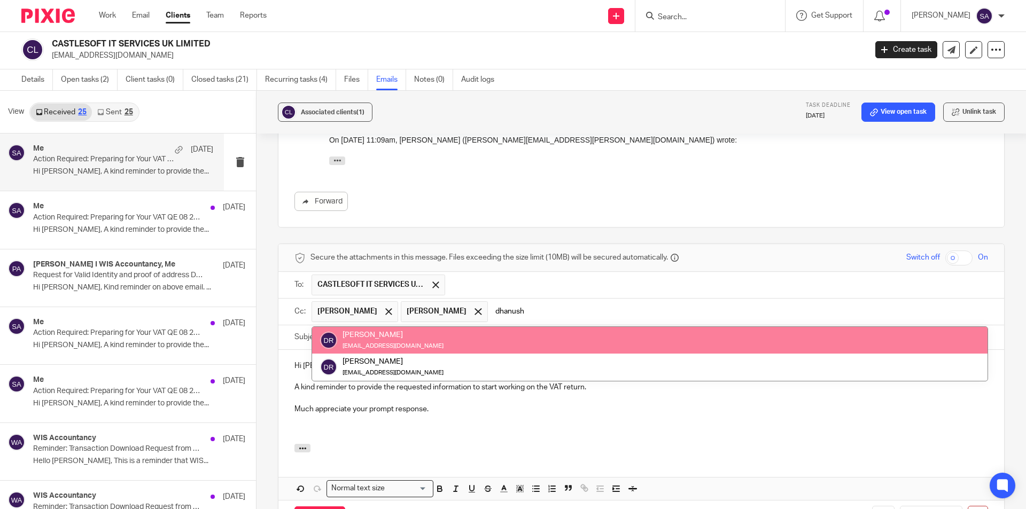
type input "dhanush"
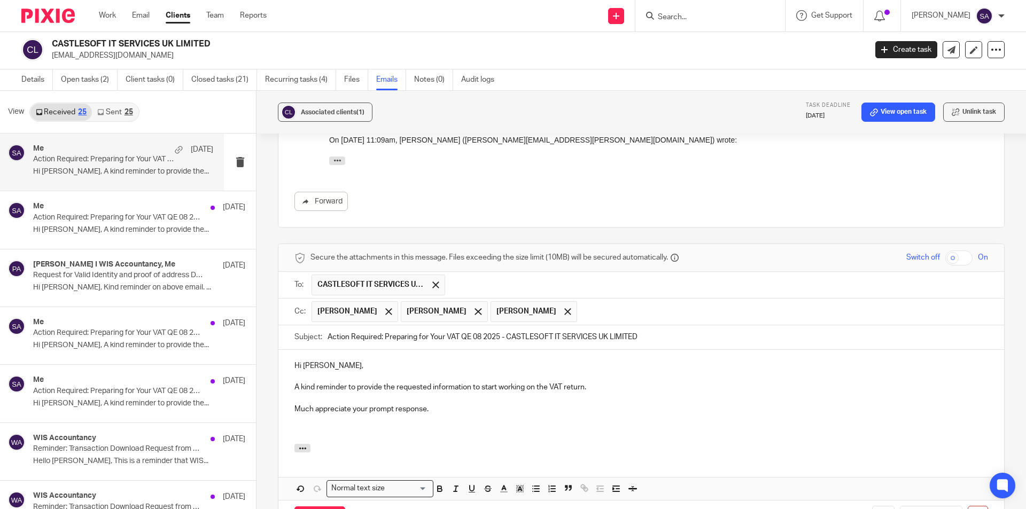
click at [441, 404] on p "Much appreciate your prompt response." at bounding box center [641, 409] width 694 height 11
click at [317, 507] on input "Send" at bounding box center [319, 518] width 51 height 23
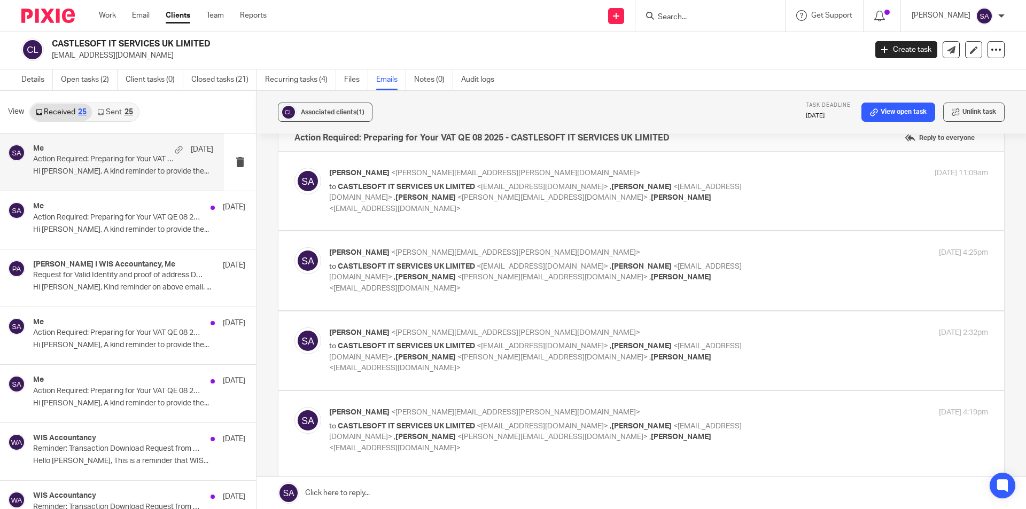
scroll to position [0, 0]
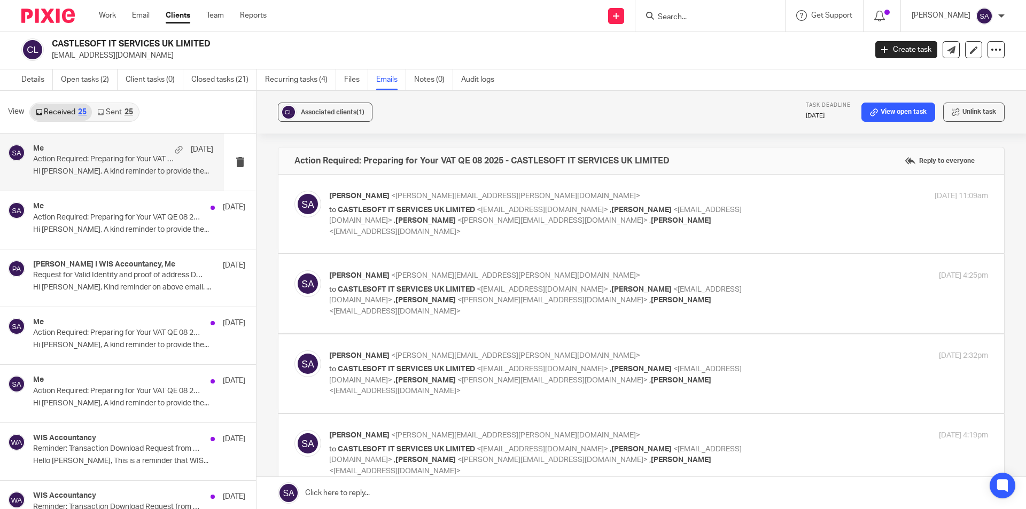
click at [758, 211] on div "Shafiya Abdulla <shafiya.abdulla@wis-accountancy.co.uk> to CASTLESOFT IT SERVIC…" at bounding box center [658, 214] width 659 height 46
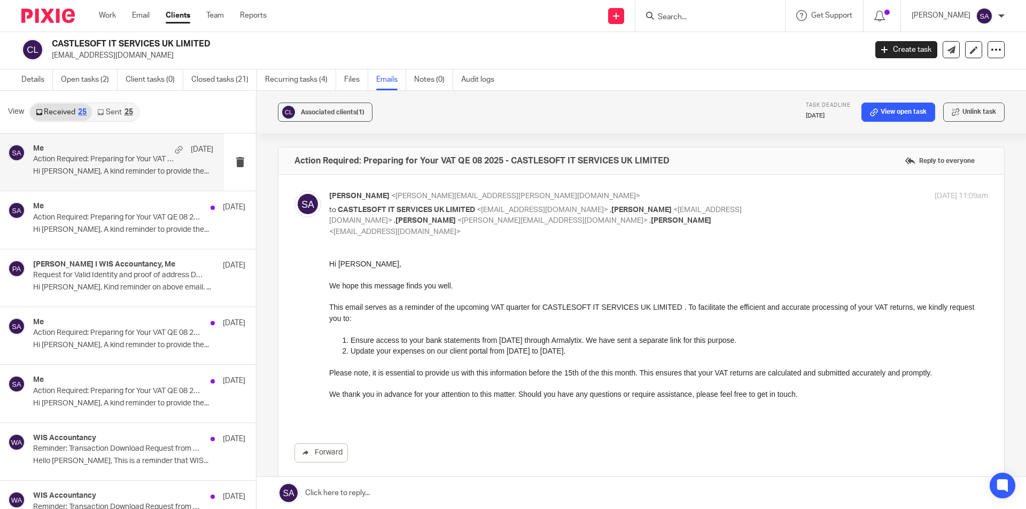
click at [758, 211] on div "Shafiya Abdulla <shafiya.abdulla@wis-accountancy.co.uk> to CASTLESOFT IT SERVIC…" at bounding box center [658, 214] width 659 height 46
checkbox input "false"
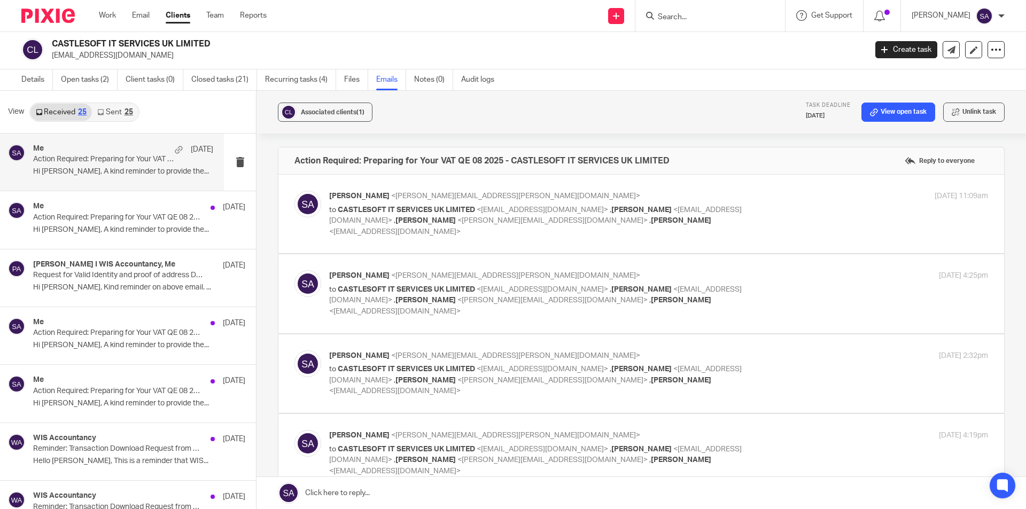
click at [720, 20] on input "Search" at bounding box center [705, 18] width 96 height 10
paste input "TANISHQ SERVICES LTD"
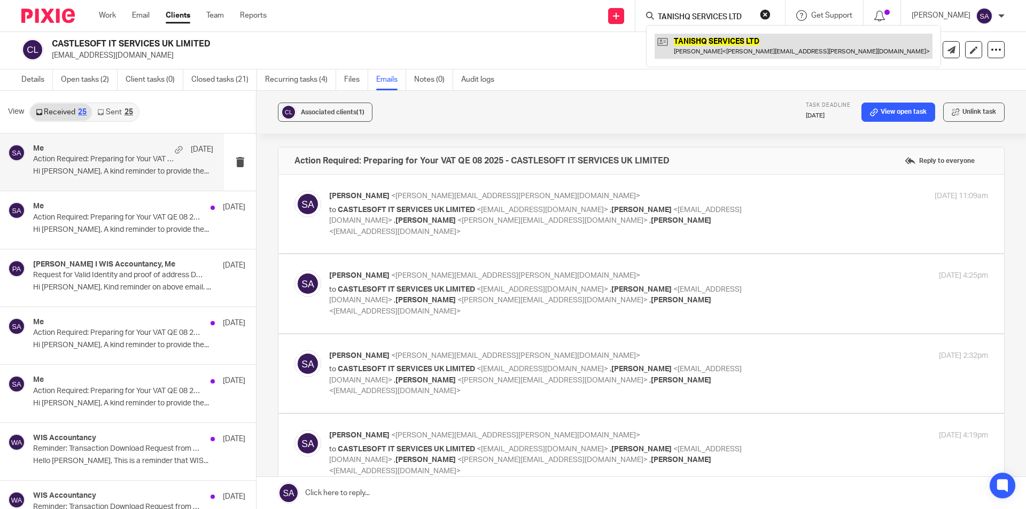
type input "TANISHQ SERVICES LTD"
click at [712, 44] on link at bounding box center [794, 46] width 278 height 25
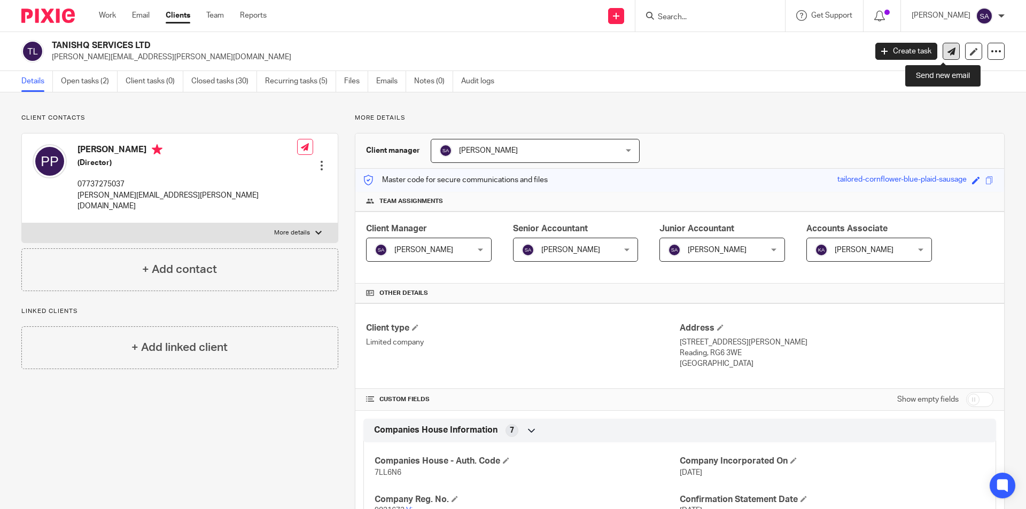
click at [947, 49] on icon at bounding box center [951, 52] width 8 height 8
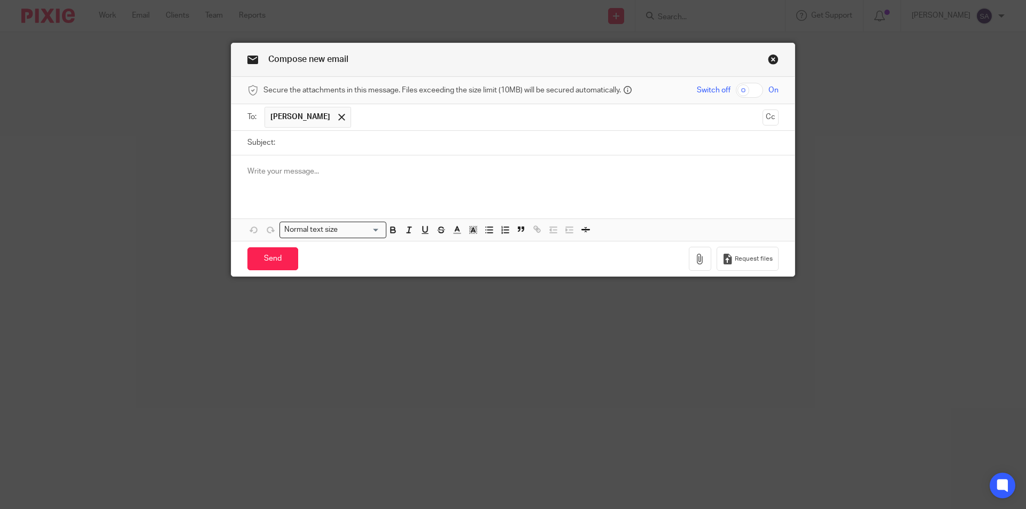
click at [312, 175] on p at bounding box center [512, 171] width 531 height 11
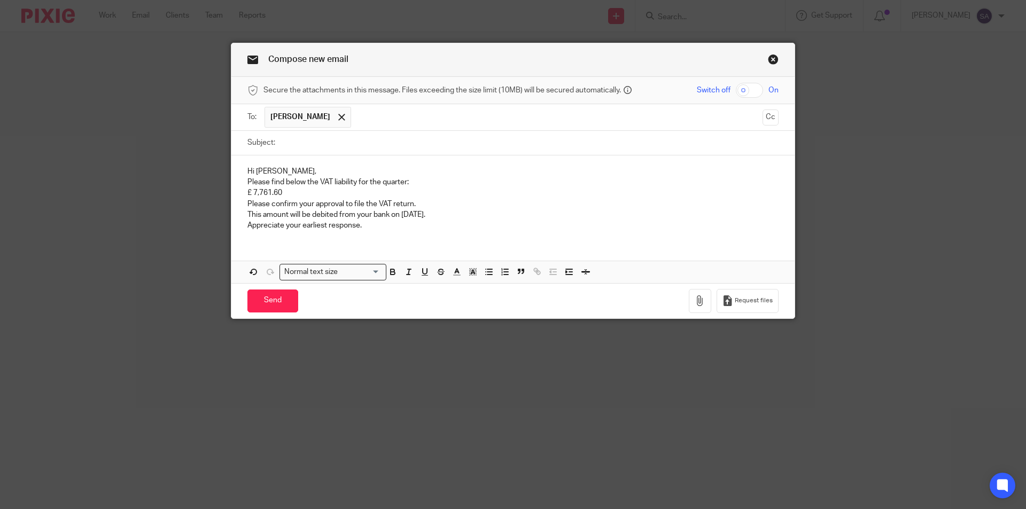
click at [308, 145] on input "Subject:" at bounding box center [530, 143] width 498 height 24
paste input "Approval for VAT QE 08 2025"
type input "Approval for VAT QE 08 2025 -"
click at [770, 119] on button "Cc" at bounding box center [770, 118] width 16 height 16
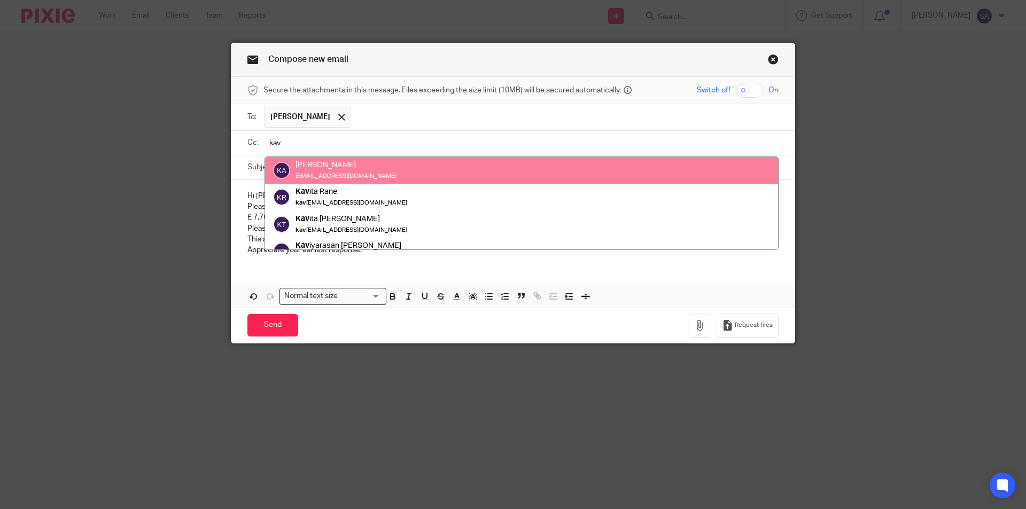
type input "kav"
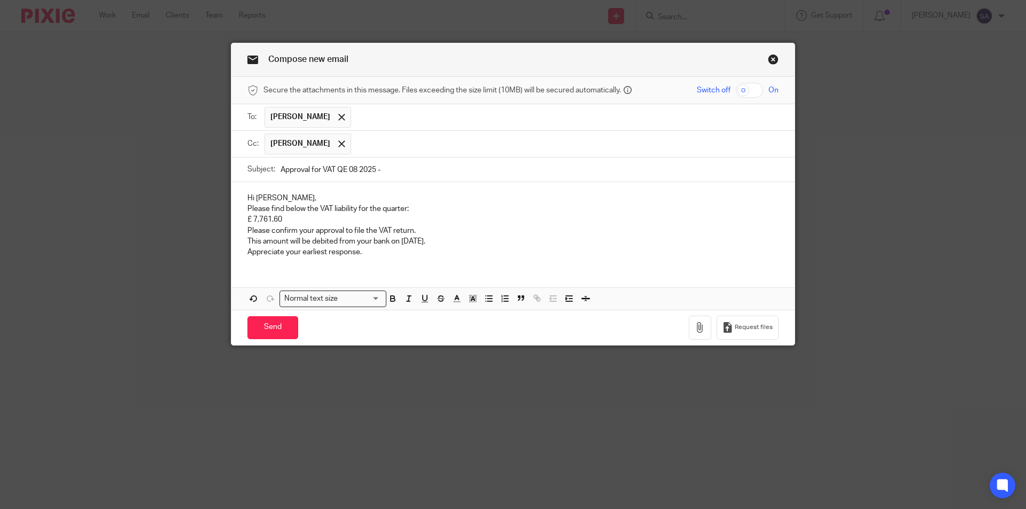
click at [393, 145] on input "text" at bounding box center [564, 144] width 417 height 21
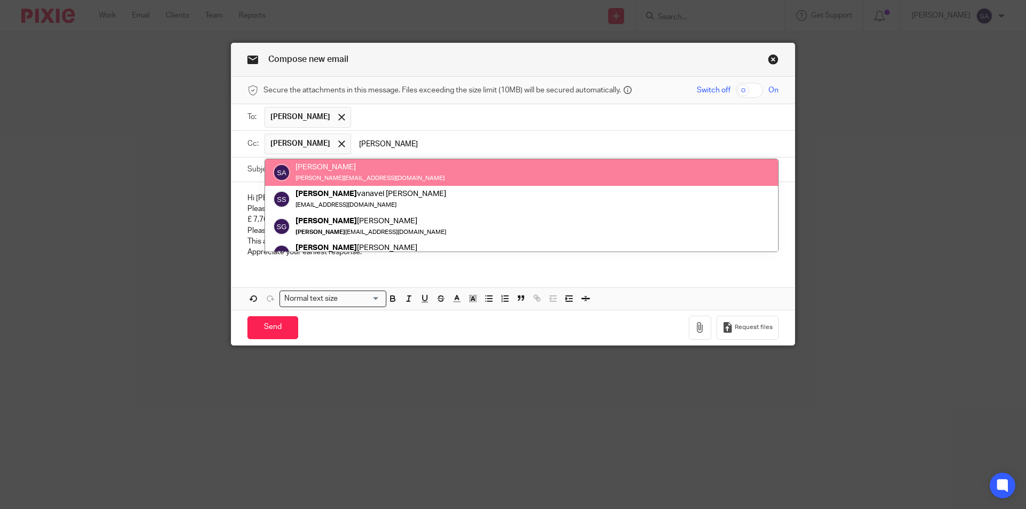
type input "sara"
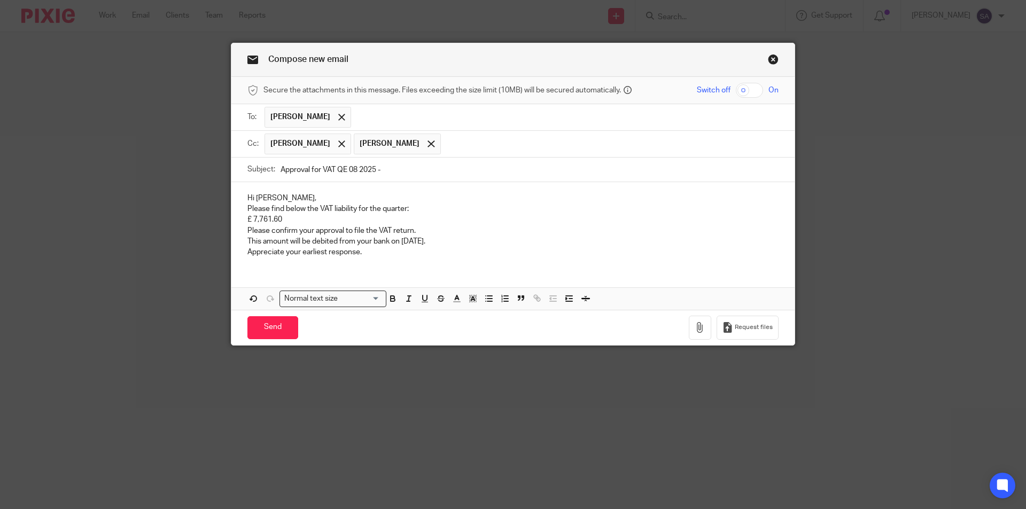
click at [460, 143] on input "text" at bounding box center [610, 144] width 328 height 21
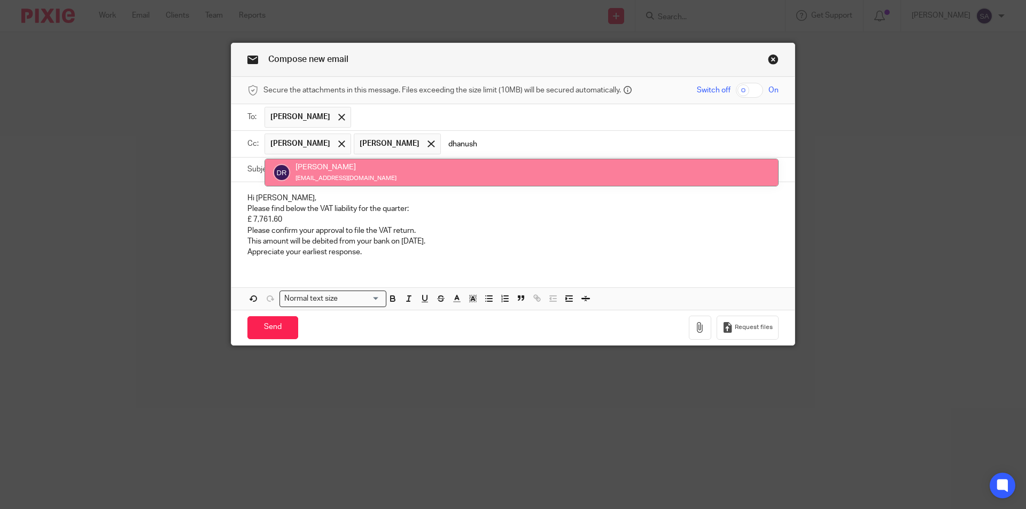
type input "dhanush"
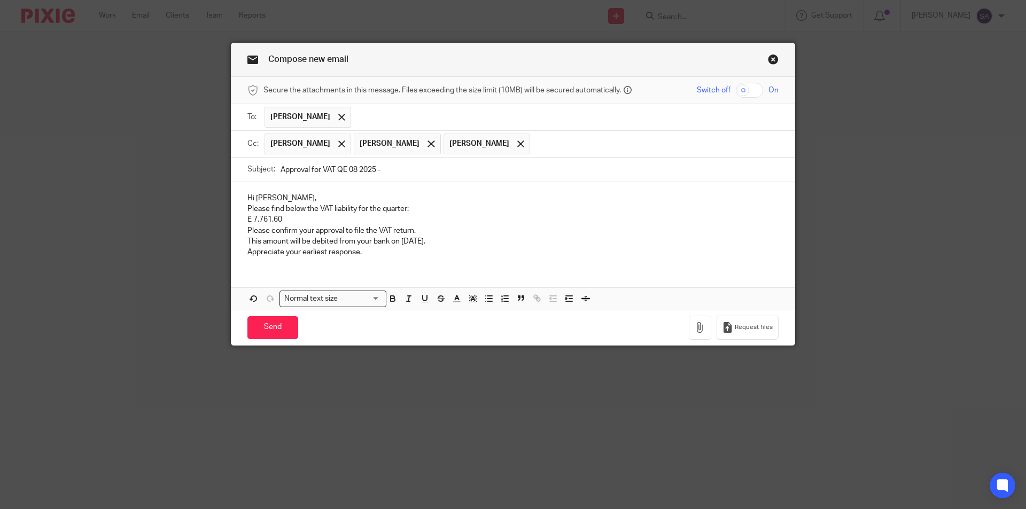
click at [287, 198] on p "Hi Sandy," at bounding box center [512, 198] width 531 height 11
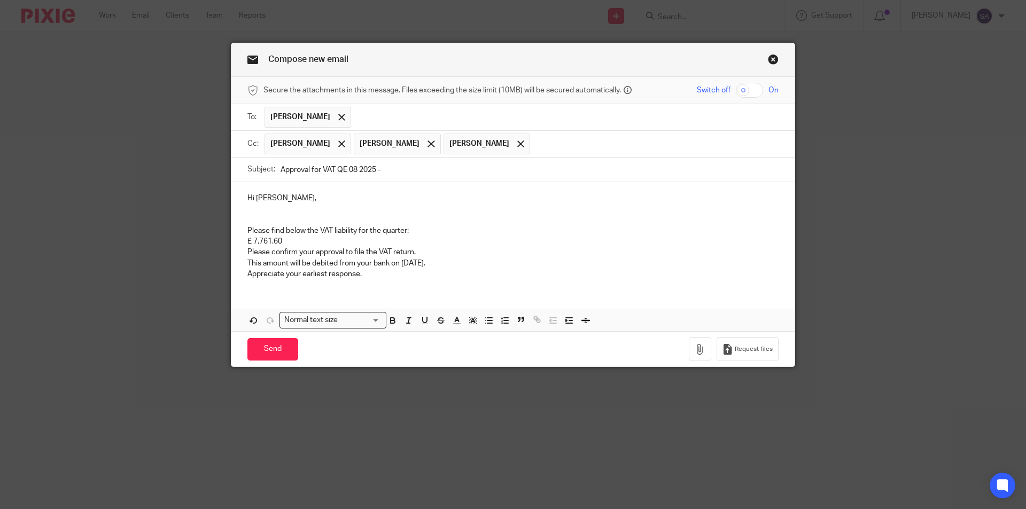
click at [429, 227] on p "Please find below the VAT liability for the quarter:" at bounding box center [512, 230] width 531 height 11
click at [365, 217] on p at bounding box center [512, 219] width 531 height 11
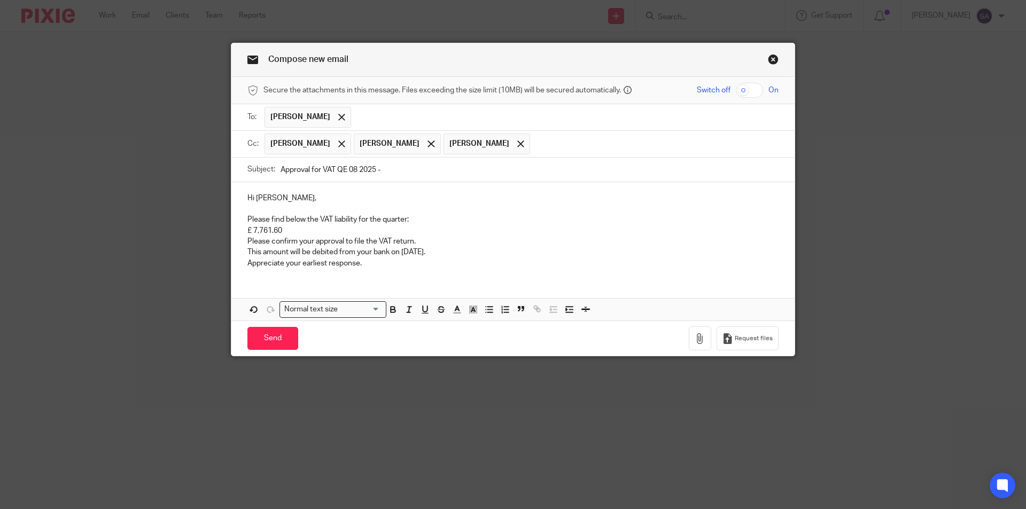
click at [431, 218] on p "Please find below the VAT liability for the quarter:" at bounding box center [512, 219] width 531 height 11
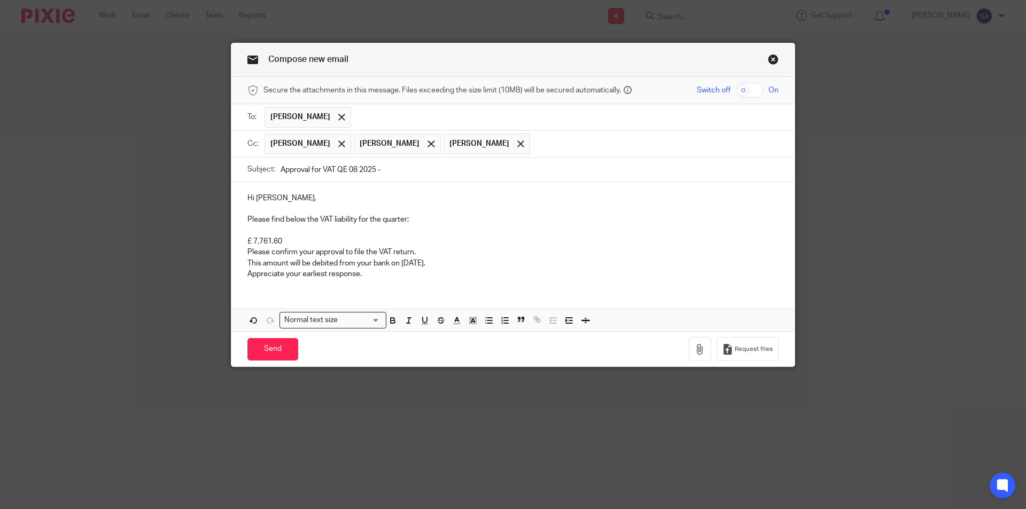
click at [398, 236] on p "£ 7,761.60" at bounding box center [512, 241] width 531 height 11
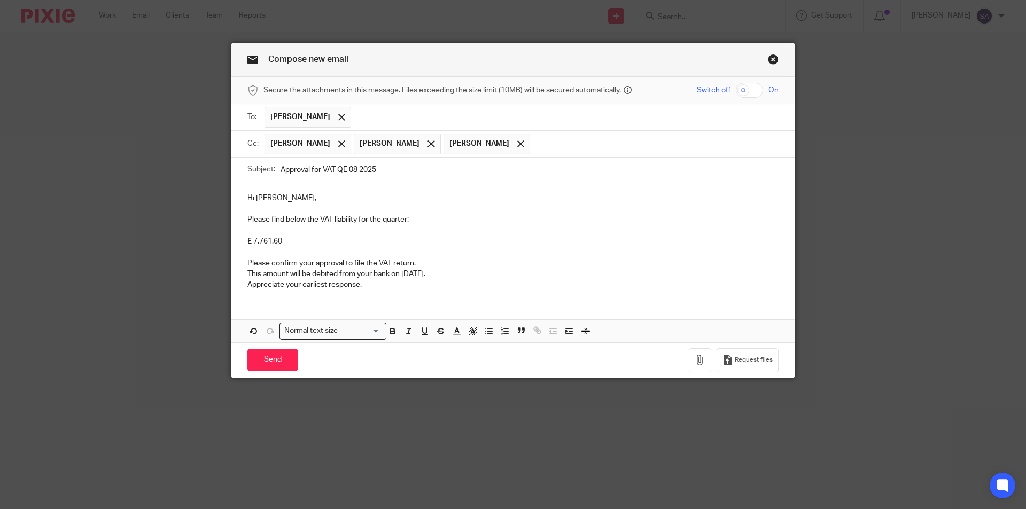
click at [423, 264] on p "Please confirm your approval to file the VAT return." at bounding box center [512, 263] width 531 height 11
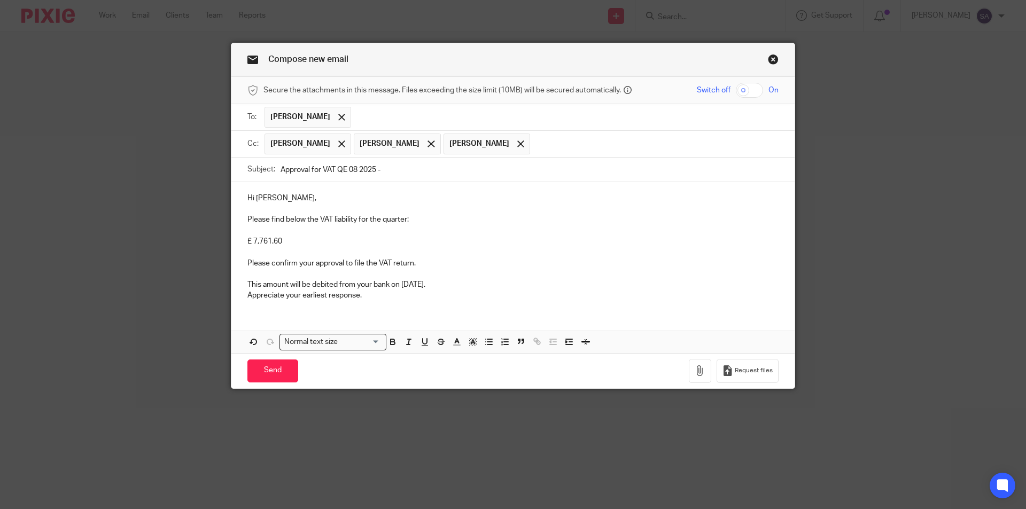
click at [471, 286] on p "This amount will be debited from your bank on 10 October 2025." at bounding box center [512, 284] width 531 height 11
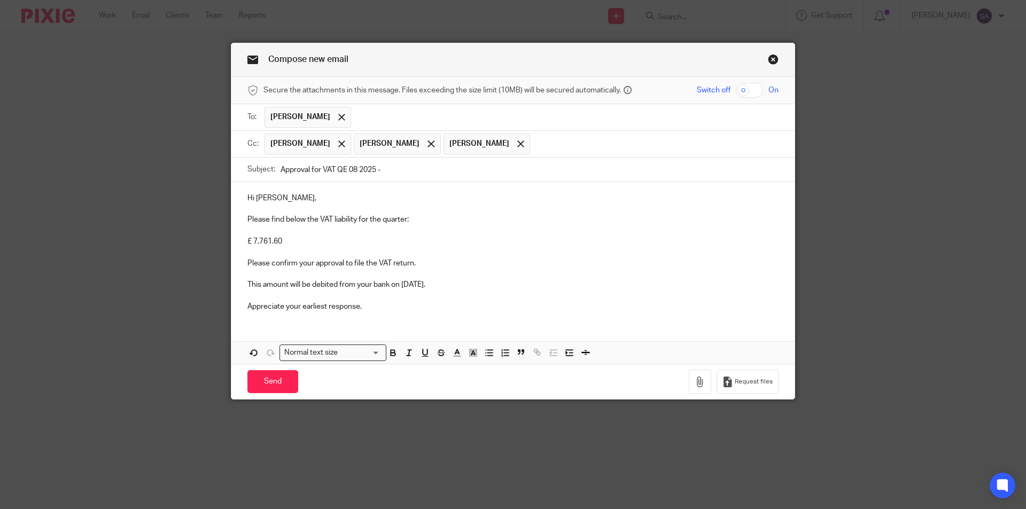
click at [351, 317] on div "Hi Sandy, Please find below the VAT liability for the quarter: £ 7,761.60 Pleas…" at bounding box center [512, 251] width 563 height 138
click at [379, 310] on p "Appreciate your earliest response." at bounding box center [512, 306] width 531 height 11
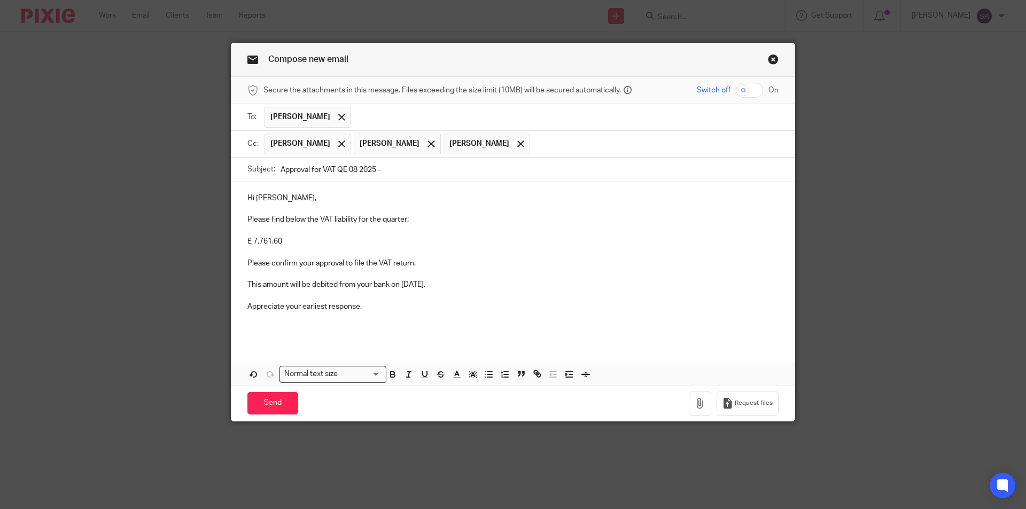
drag, startPoint x: 399, startPoint y: 283, endPoint x: 466, endPoint y: 284, distance: 67.3
click at [466, 284] on p "This amount will be debited from your bank on 10 October 2025." at bounding box center [512, 284] width 531 height 11
click at [391, 375] on icon "button" at bounding box center [393, 376] width 4 height 3
click at [454, 299] on p at bounding box center [512, 295] width 531 height 11
click at [255, 242] on p "£ 7,761.60" at bounding box center [512, 241] width 531 height 11
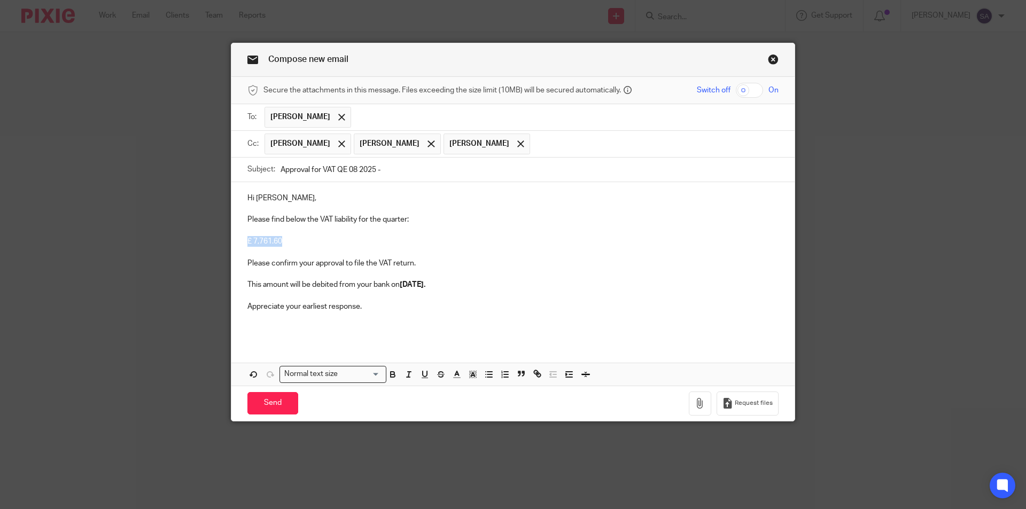
drag, startPoint x: 243, startPoint y: 240, endPoint x: 293, endPoint y: 240, distance: 50.2
click at [293, 240] on div "Hi Sandy, Please find below the VAT liability for the quarter: £ 7,761.60 Pleas…" at bounding box center [512, 261] width 563 height 159
drag, startPoint x: 283, startPoint y: 240, endPoint x: 231, endPoint y: 234, distance: 52.8
click at [231, 234] on div "Hi Sandy, Please find below the VAT liability for the quarter: £ 15,295.50 Plea…" at bounding box center [512, 261] width 563 height 159
click at [294, 251] on p at bounding box center [512, 252] width 531 height 11
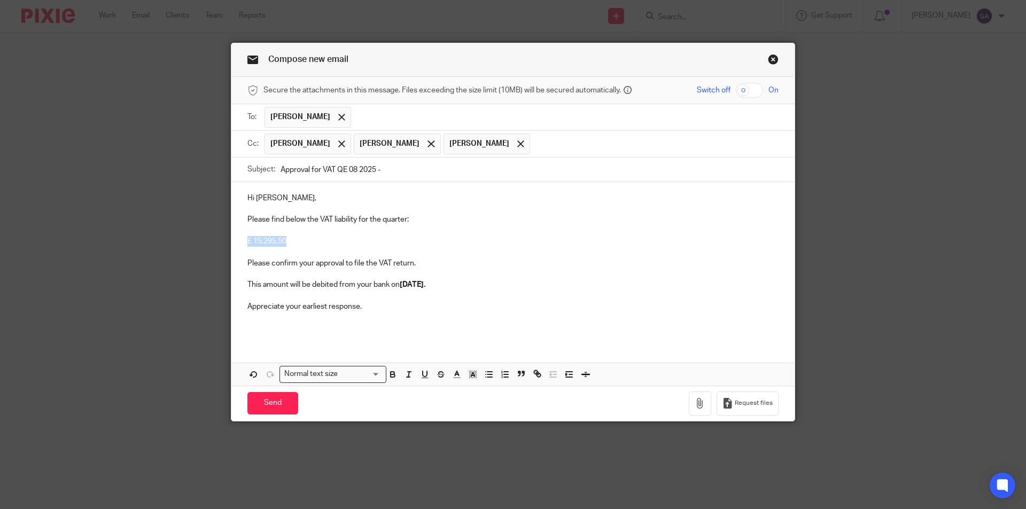
drag, startPoint x: 282, startPoint y: 239, endPoint x: 235, endPoint y: 238, distance: 47.6
click at [235, 238] on div "Hi Sandy, Please find below the VAT liability for the quarter: £ 15,295.50 Plea…" at bounding box center [512, 261] width 563 height 159
click at [394, 372] on icon "button" at bounding box center [393, 375] width 10 height 10
click at [302, 246] on p "£ 15,295.50" at bounding box center [512, 241] width 531 height 11
click at [262, 196] on p "Hi Sandy," at bounding box center [512, 198] width 531 height 11
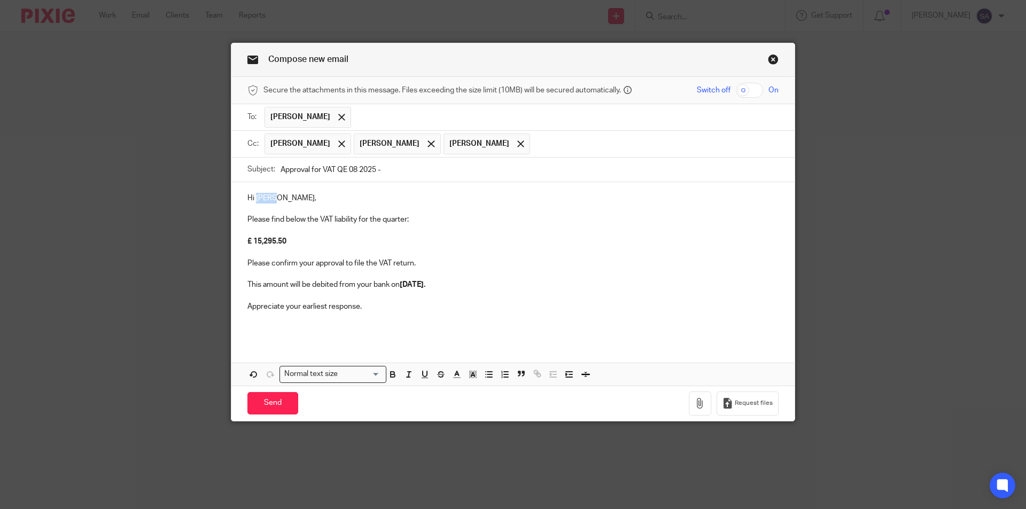
click at [262, 196] on p "Hi Sandy," at bounding box center [512, 198] width 531 height 11
click at [398, 171] on input "Approval for VAT QE 08 2025 -" at bounding box center [530, 170] width 498 height 24
paste input "TANISHQ SERVICES LTD"
type input "Approval for VAT QE 08 2025 - TANISHQ SERVICES LTD"
click at [695, 403] on icon "button" at bounding box center [700, 403] width 11 height 11
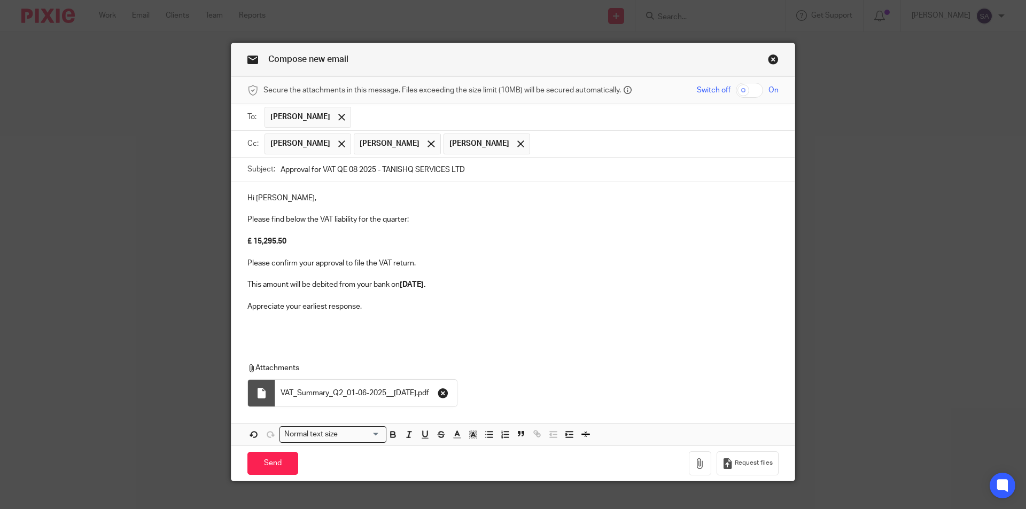
click at [448, 391] on icon "button" at bounding box center [443, 393] width 11 height 11
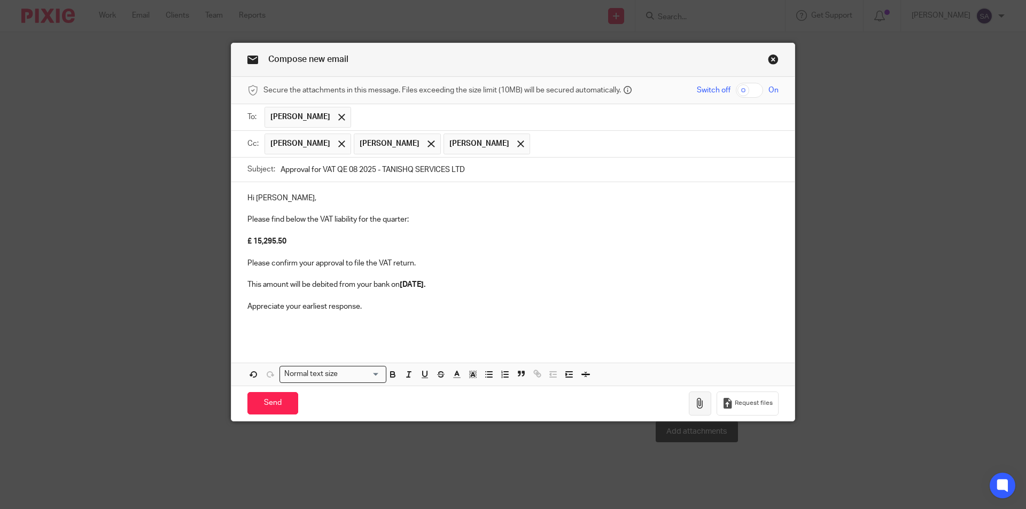
click at [695, 401] on icon "button" at bounding box center [700, 403] width 11 height 11
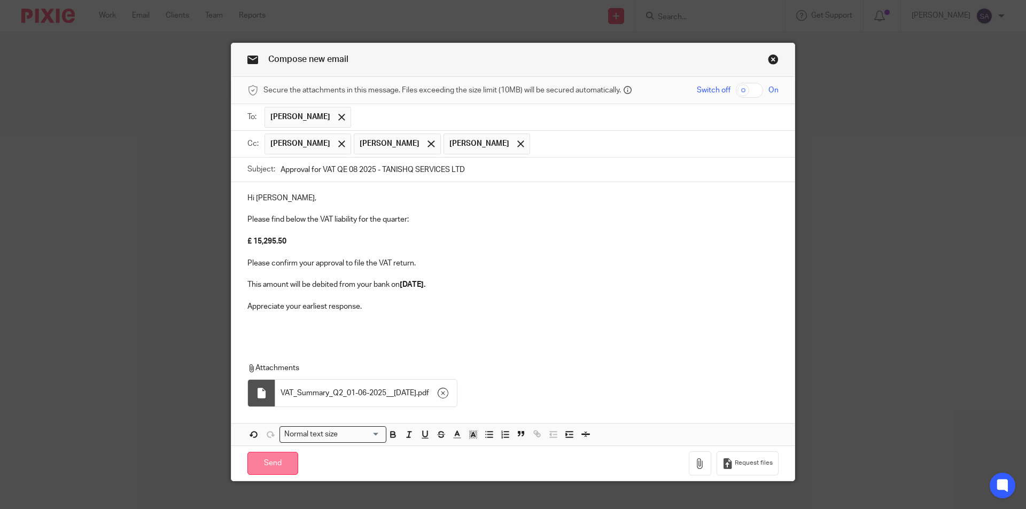
click at [266, 462] on input "Send" at bounding box center [272, 463] width 51 height 23
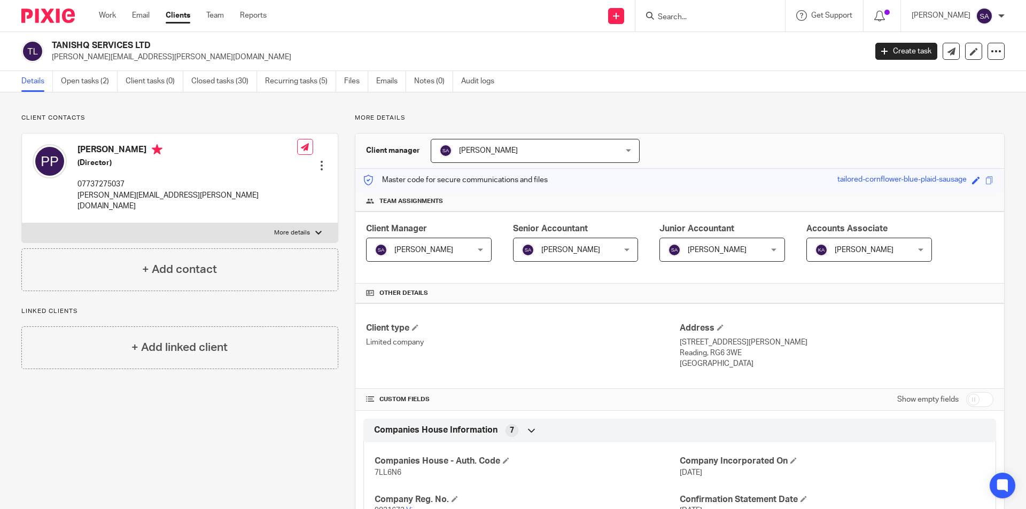
click at [684, 16] on input "Search" at bounding box center [705, 18] width 96 height 10
click at [690, 20] on input "Search" at bounding box center [705, 18] width 96 height 10
paste input "GRANALYTICS LTD"
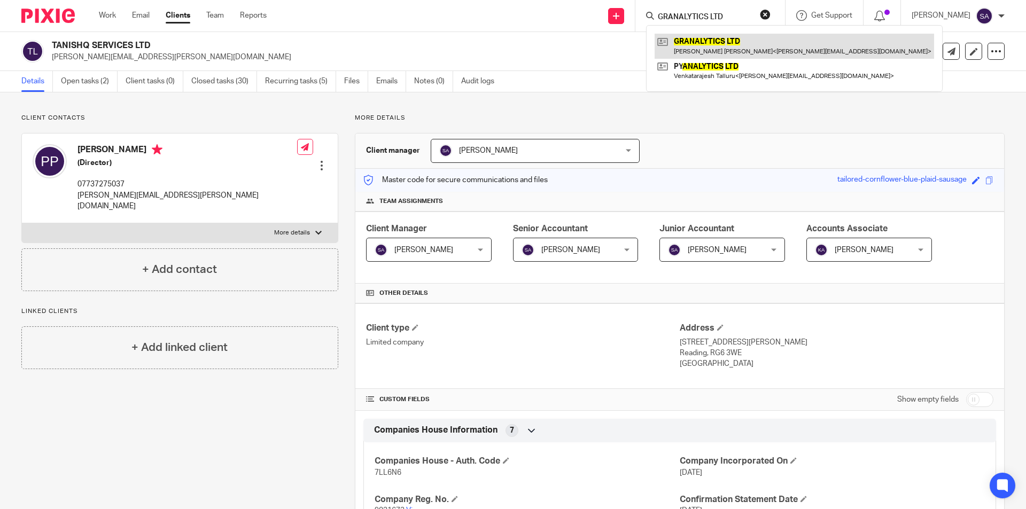
type input "GRANALYTICS LTD"
click at [704, 43] on link at bounding box center [794, 46] width 279 height 25
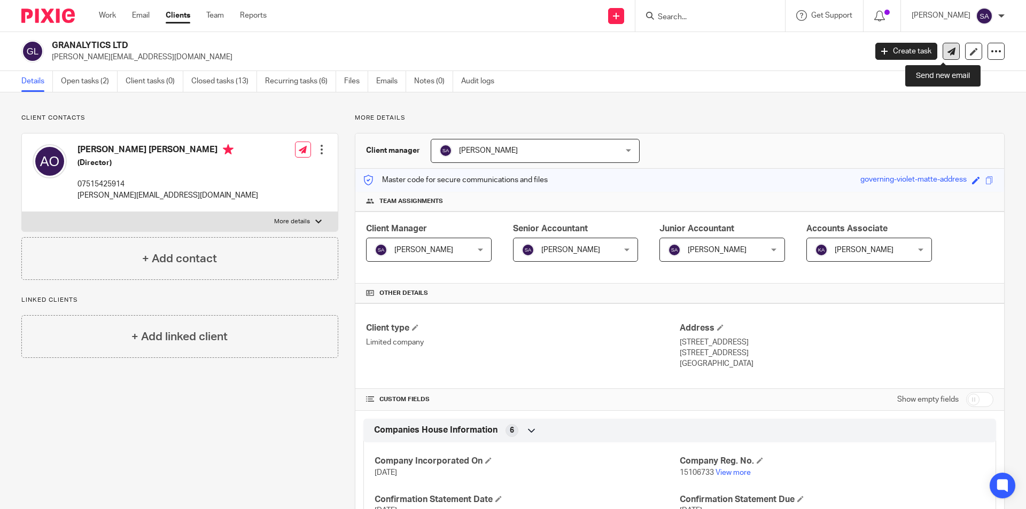
click at [947, 51] on icon at bounding box center [951, 52] width 8 height 8
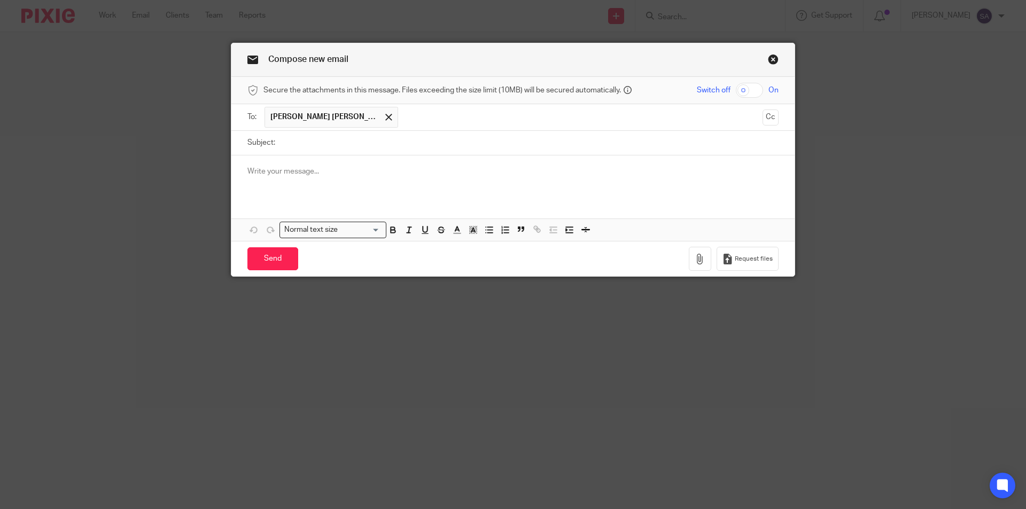
click at [287, 165] on div at bounding box center [512, 176] width 563 height 42
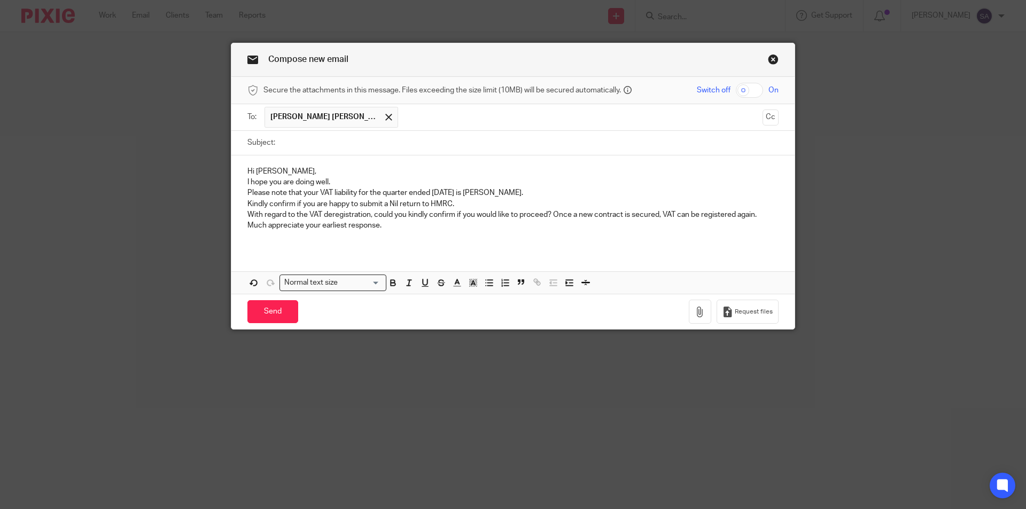
click at [298, 170] on p "Hi [PERSON_NAME]," at bounding box center [512, 171] width 531 height 11
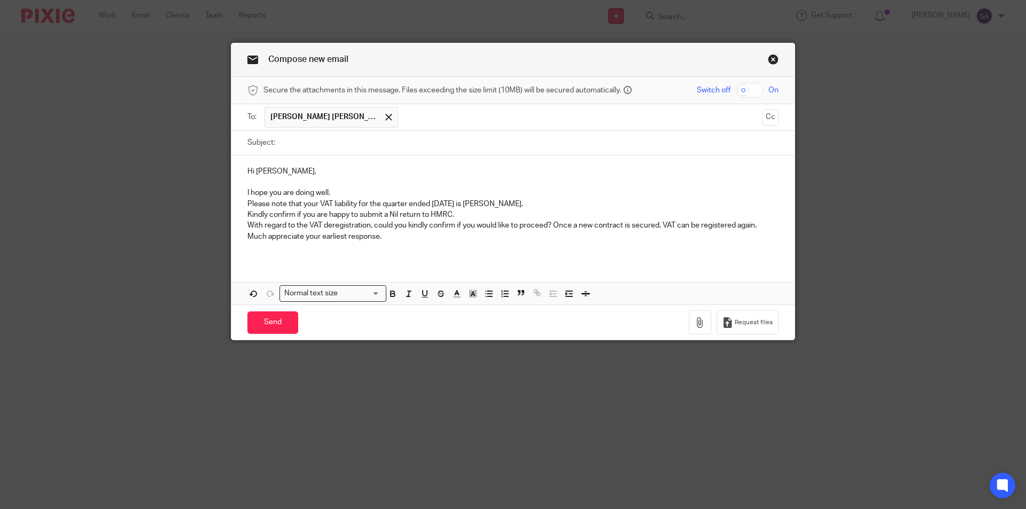
click at [345, 191] on p "I hope you are doing well." at bounding box center [512, 193] width 531 height 11
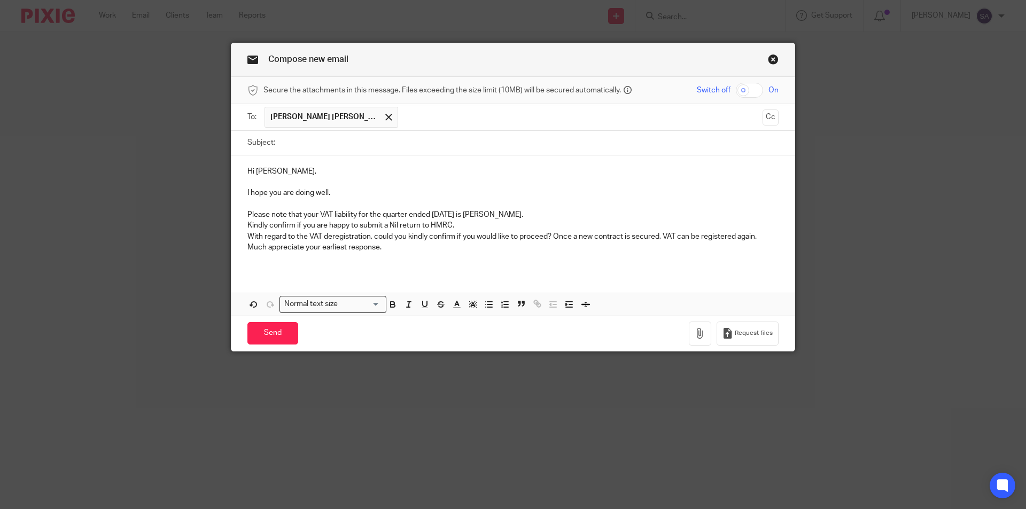
click at [520, 216] on p "Please note that your VAT liability for the quarter ended [DATE] is [PERSON_NAM…" at bounding box center [512, 214] width 531 height 11
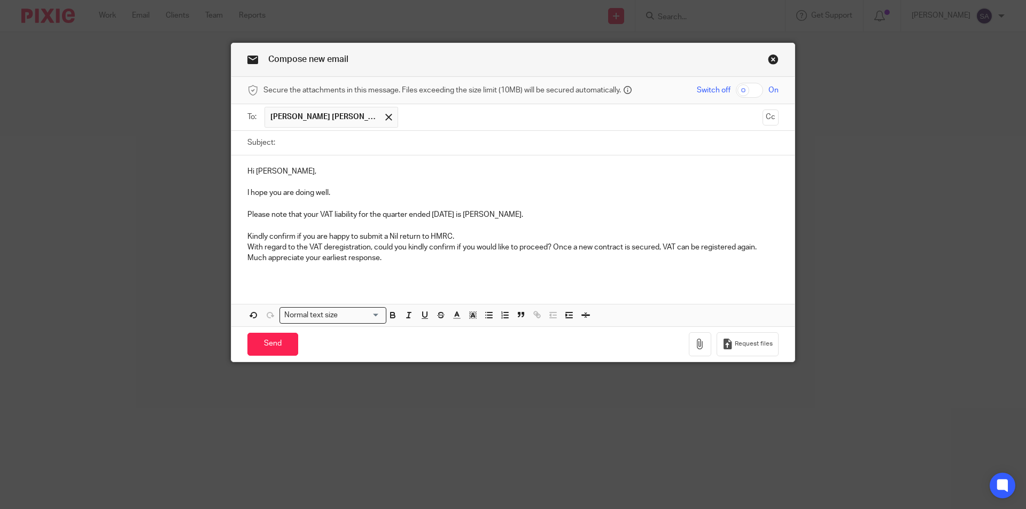
click at [484, 233] on p "Kindly confirm if you are happy to submit a Nil return to HMRC." at bounding box center [512, 236] width 531 height 11
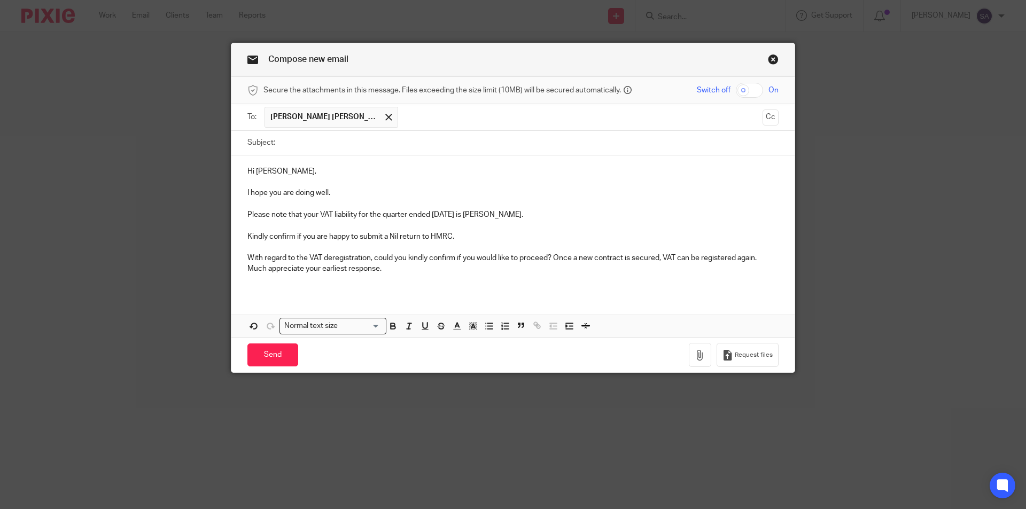
click at [768, 258] on p "With regard to the VAT deregistration, could you kindly confirm if you would li…" at bounding box center [512, 258] width 531 height 11
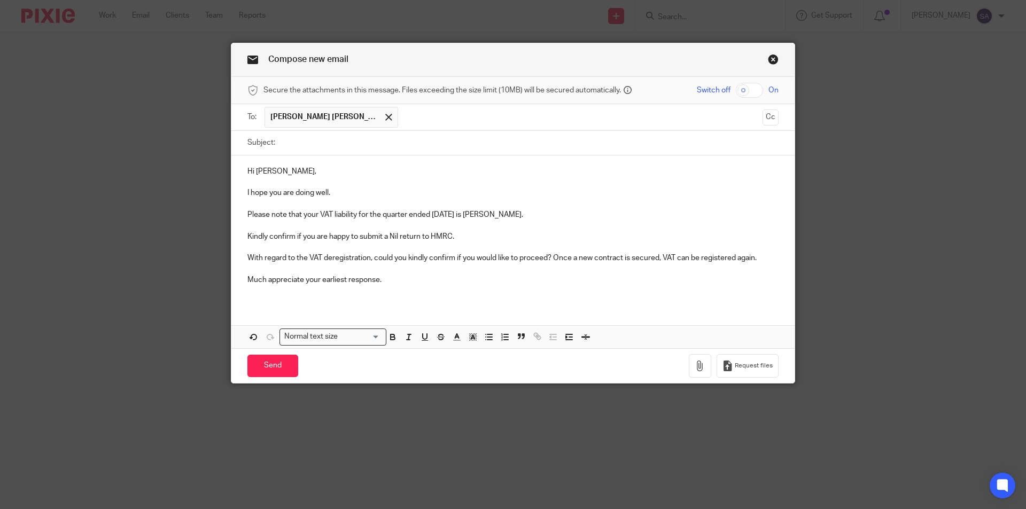
click at [441, 284] on p "Much appreciate your earliest response." at bounding box center [512, 280] width 531 height 11
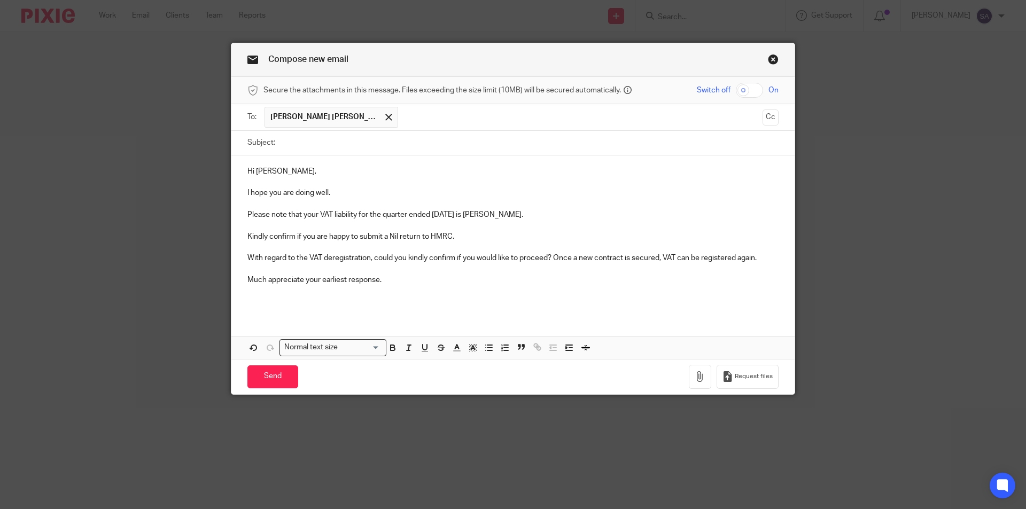
click at [278, 308] on div "Hi [PERSON_NAME], I hope you are doing well. Please note that your VAT liabilit…" at bounding box center [512, 234] width 563 height 159
click at [247, 192] on p "I hope you are doing well." at bounding box center [512, 193] width 531 height 11
click at [243, 216] on div "Hi [PERSON_NAME], I hope you are doing well. Please note that your VAT liabilit…" at bounding box center [512, 234] width 563 height 159
click at [247, 236] on p "Kindly confirm if you are happy to submit a Nil return to HMRC." at bounding box center [512, 236] width 531 height 11
click at [247, 258] on p "With regard to the VAT deregistration, could you kindly confirm if you would li…" at bounding box center [512, 258] width 531 height 11
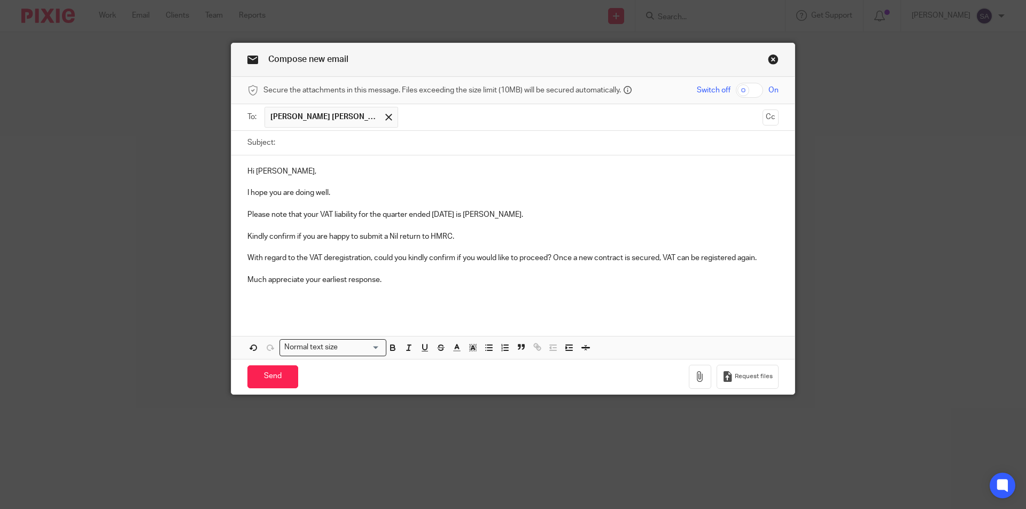
click at [247, 280] on p "Much appreciate your earliest response." at bounding box center [512, 280] width 531 height 11
drag, startPoint x: 430, startPoint y: 214, endPoint x: 487, endPoint y: 214, distance: 57.7
click at [487, 214] on p "Please note that your VAT liability for the quarter ended [DATE] is [PERSON_NAM…" at bounding box center [512, 214] width 531 height 11
click at [390, 349] on icon "button" at bounding box center [393, 348] width 10 height 10
click at [403, 197] on p "I hope you are doing well." at bounding box center [512, 193] width 531 height 11
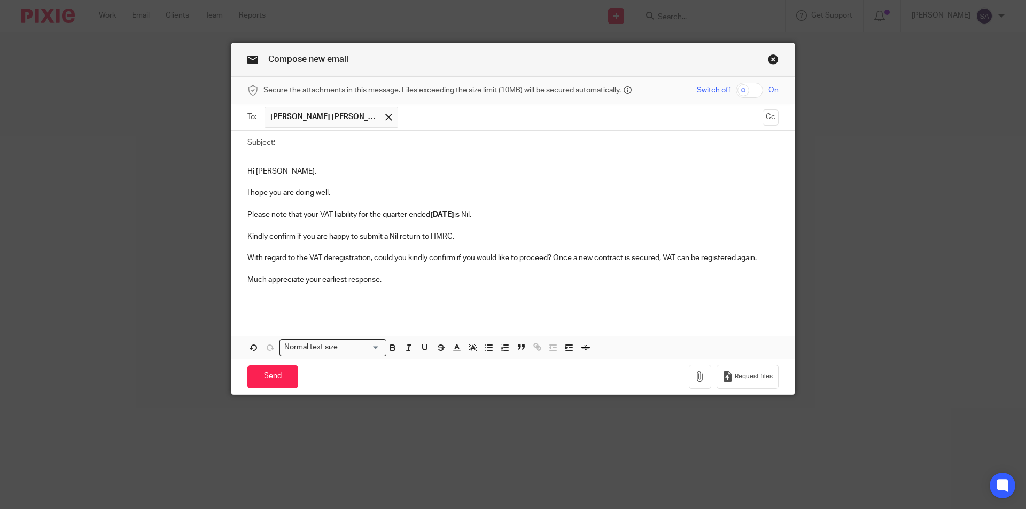
click at [301, 145] on input "Subject:" at bounding box center [530, 143] width 498 height 24
paste input "Nil Return - Approval Email for VAT"
paste input "GRANALYTICS LTD"
type input "Nil Return - Approval Email for VAT QE 08 2025 - GRANALYTICS LTD"
click at [767, 110] on button "Cc" at bounding box center [770, 118] width 16 height 16
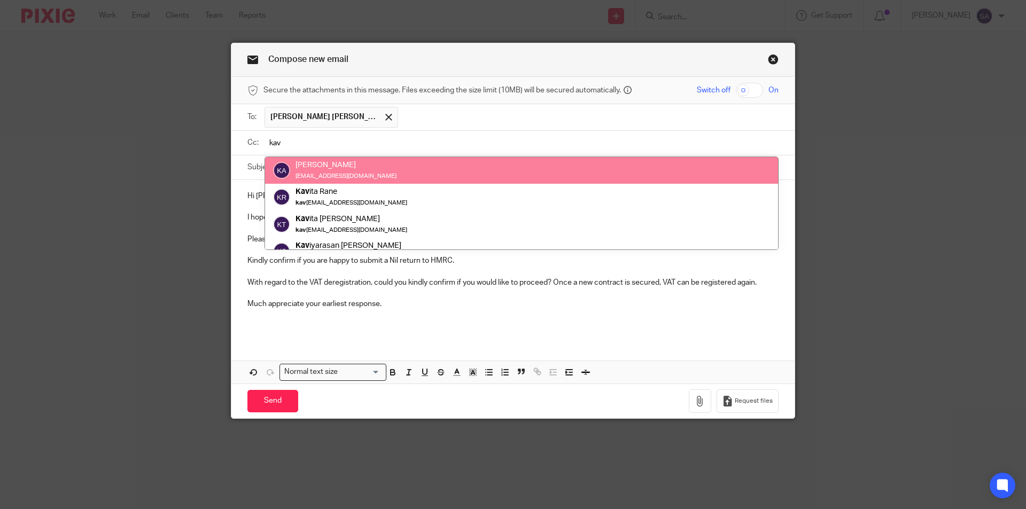
type input "kav"
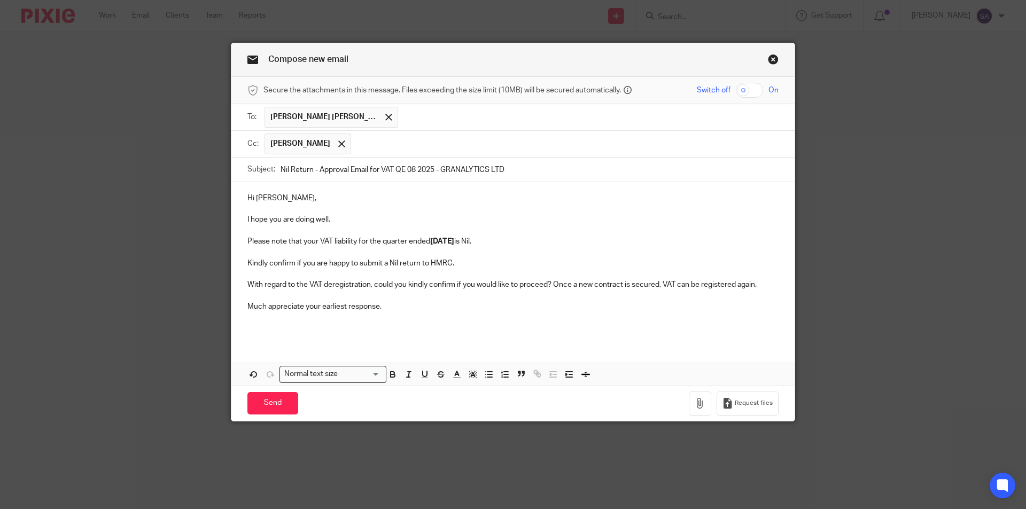
click at [397, 143] on input "text" at bounding box center [564, 144] width 417 height 21
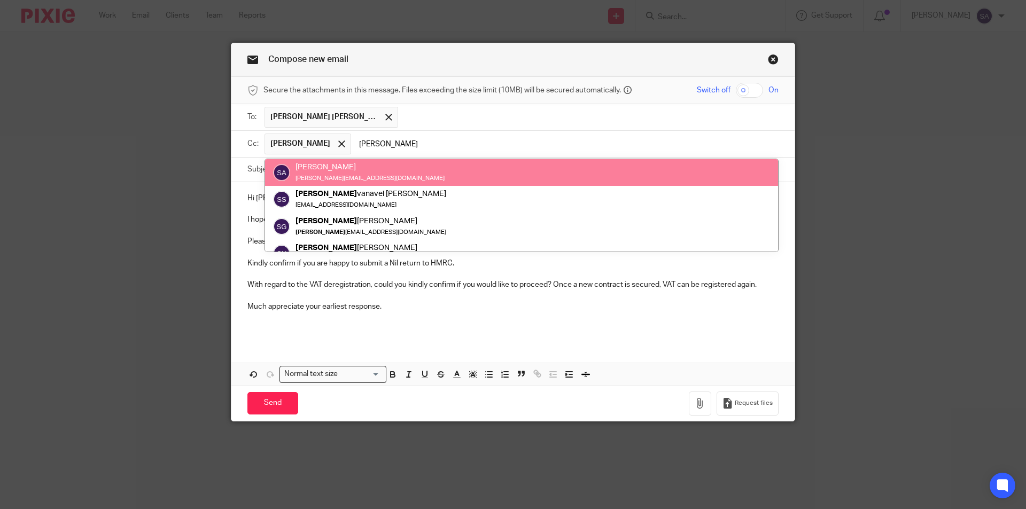
type input "[PERSON_NAME]"
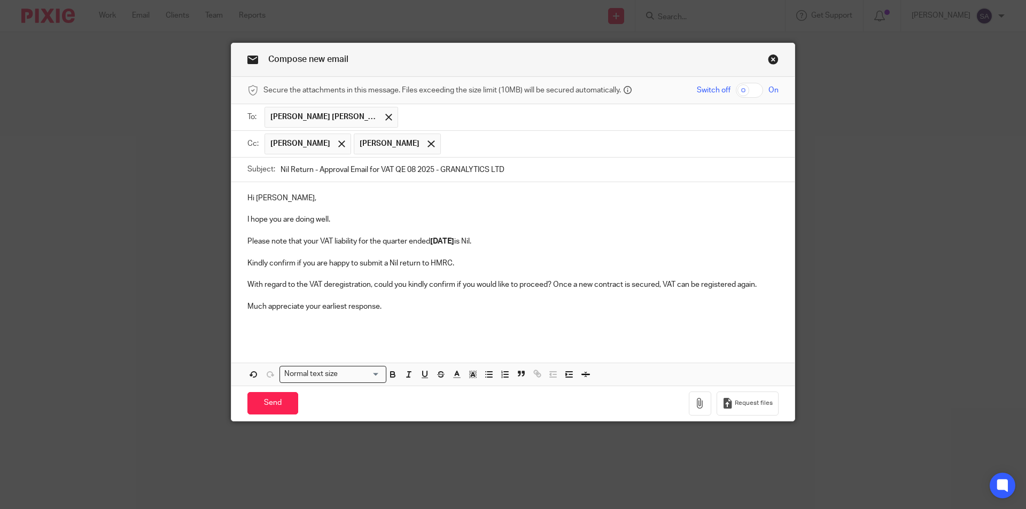
click at [457, 141] on input "text" at bounding box center [610, 144] width 328 height 21
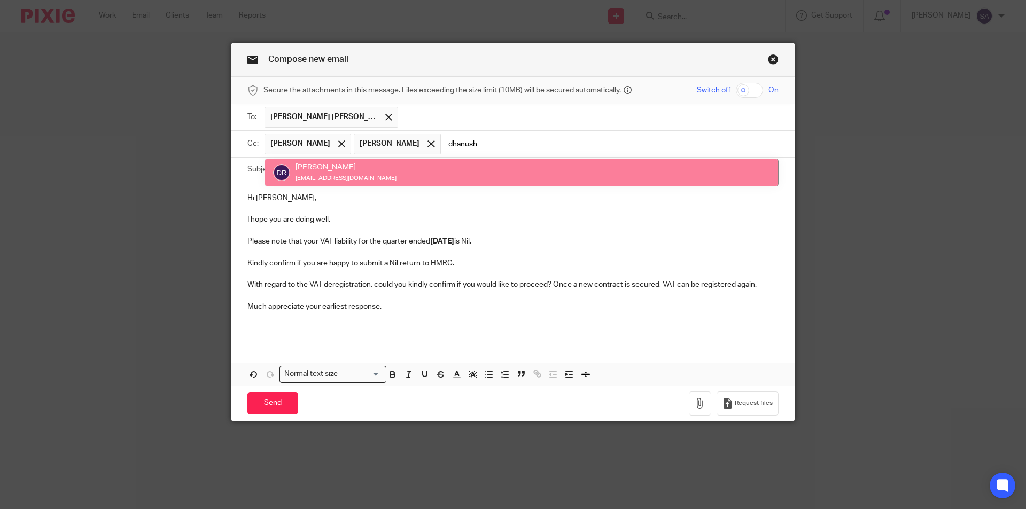
type input "dhanush"
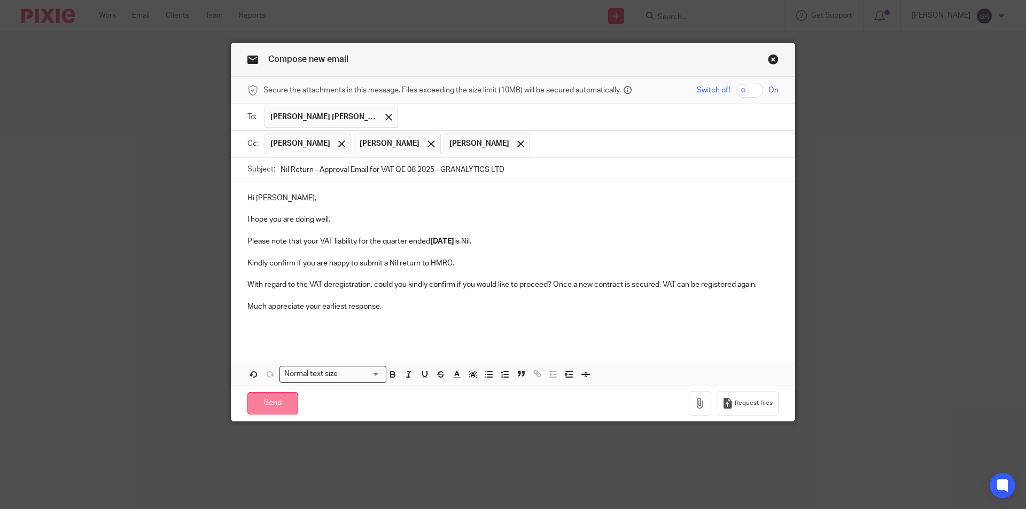
click at [269, 405] on input "Send" at bounding box center [272, 403] width 51 height 23
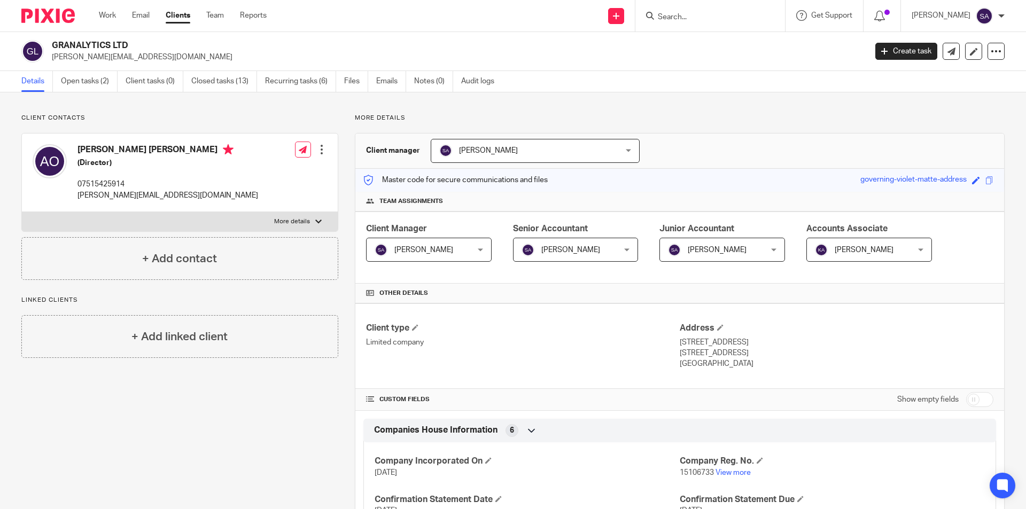
click at [686, 17] on input "Search" at bounding box center [705, 18] width 96 height 10
click at [692, 12] on form at bounding box center [714, 15] width 114 height 13
click at [691, 17] on input "Search" at bounding box center [705, 18] width 96 height 10
paste input "VIGANS CONSULTING LIMITED"
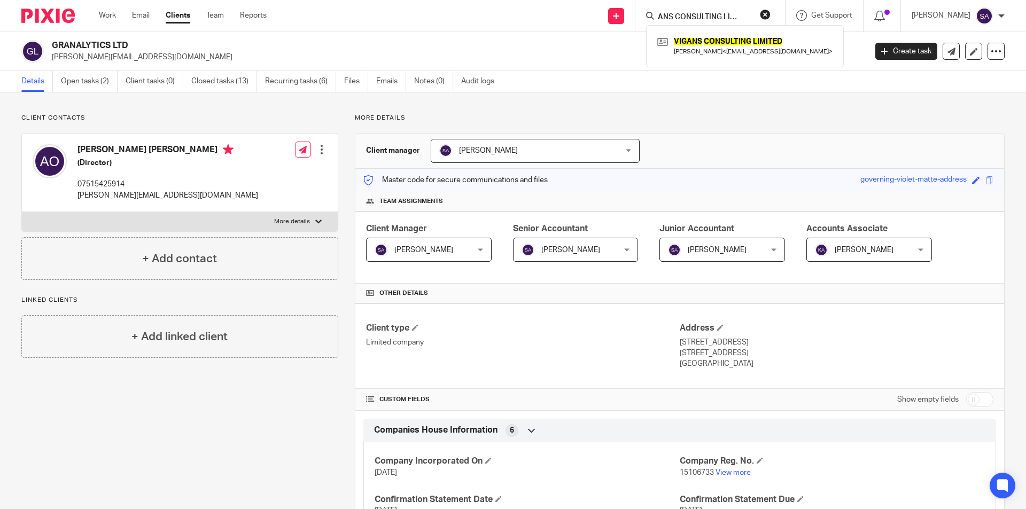
type input "VIGANS CONSULTING LIMITED"
click at [731, 41] on link at bounding box center [745, 46] width 181 height 25
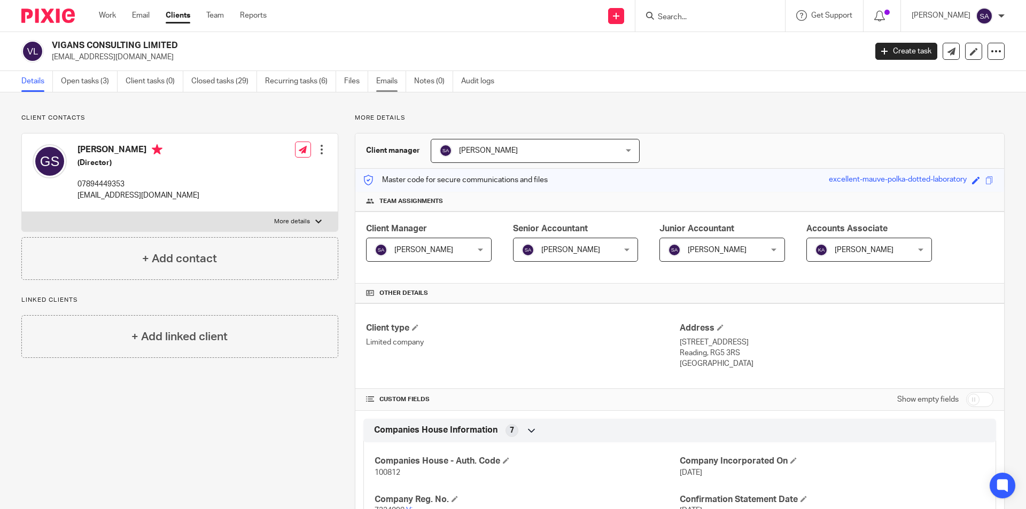
click at [388, 83] on link "Emails" at bounding box center [391, 81] width 30 height 21
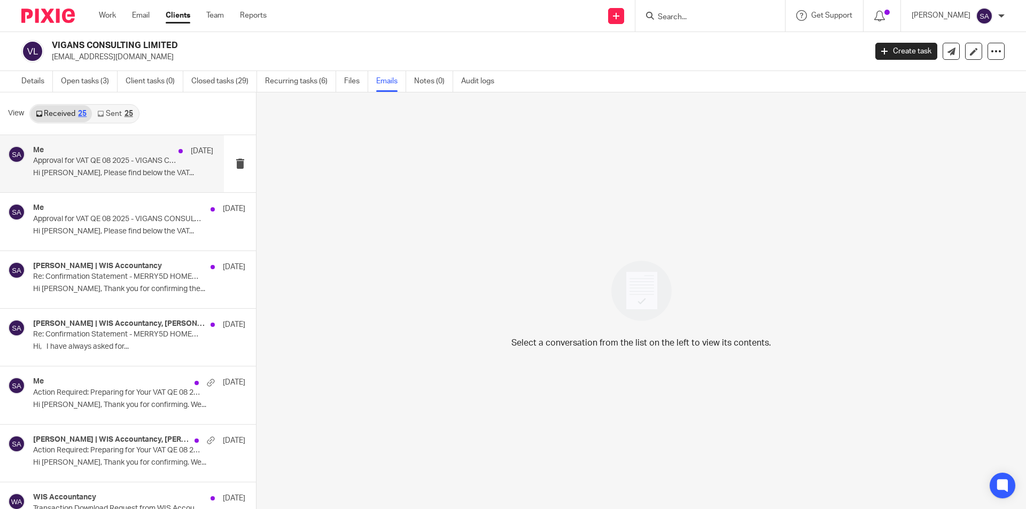
click at [123, 164] on p "Approval for VAT QE 08 2025 - VIGANS CONSULTING LIMITED" at bounding box center [105, 161] width 144 height 9
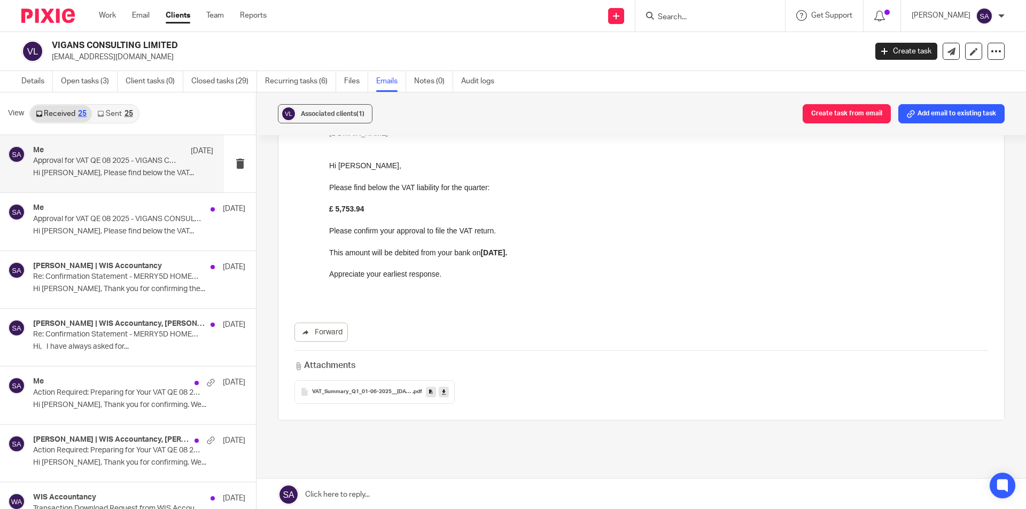
scroll to position [84, 0]
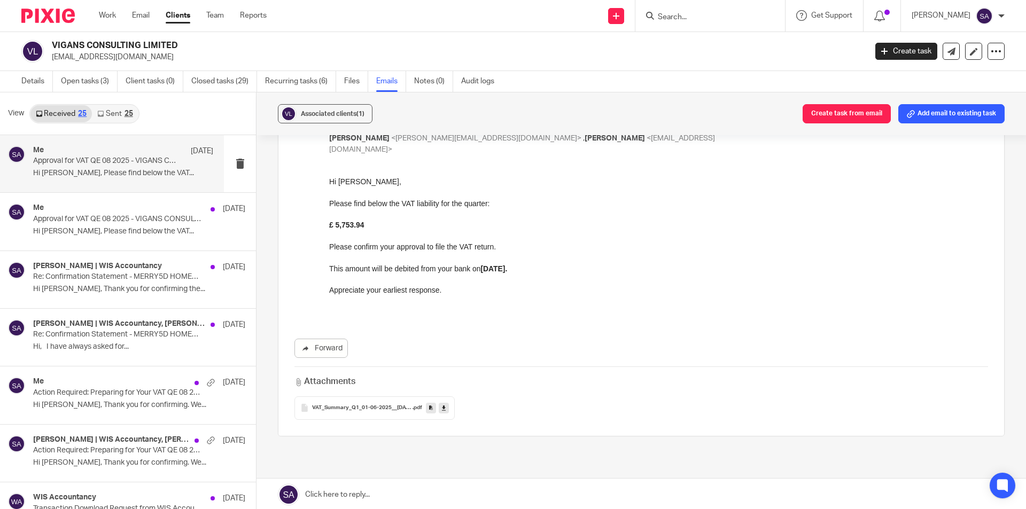
click at [382, 493] on link at bounding box center [640, 495] width 769 height 32
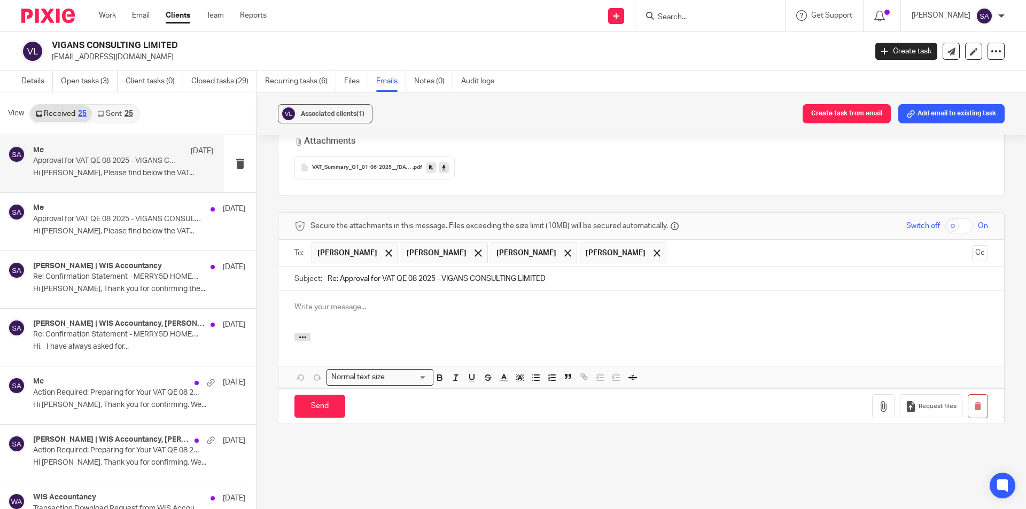
scroll to position [0, 0]
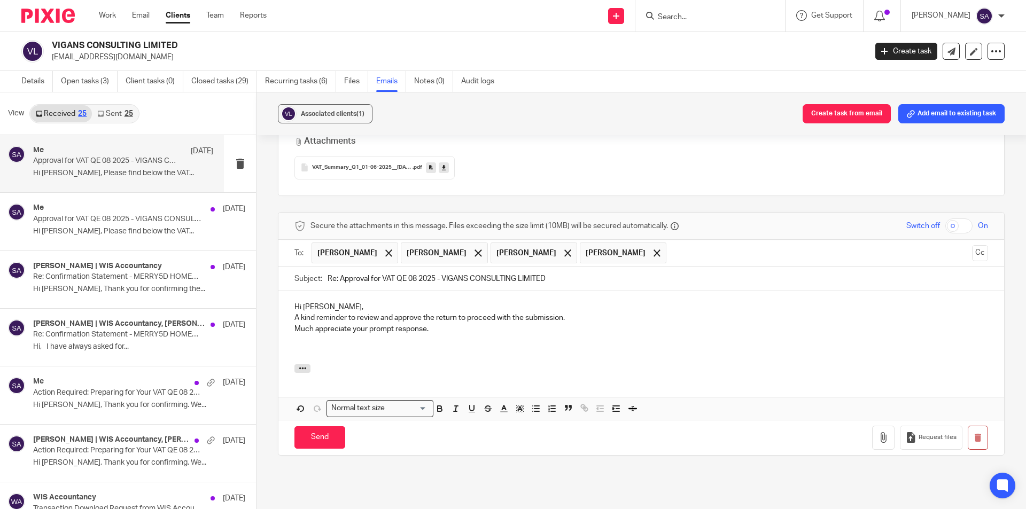
click at [330, 302] on p "Hi [PERSON_NAME]," at bounding box center [641, 307] width 694 height 11
click at [294, 313] on p "A kind reminder to review and approve the return to proceed with the submission." at bounding box center [641, 318] width 694 height 11
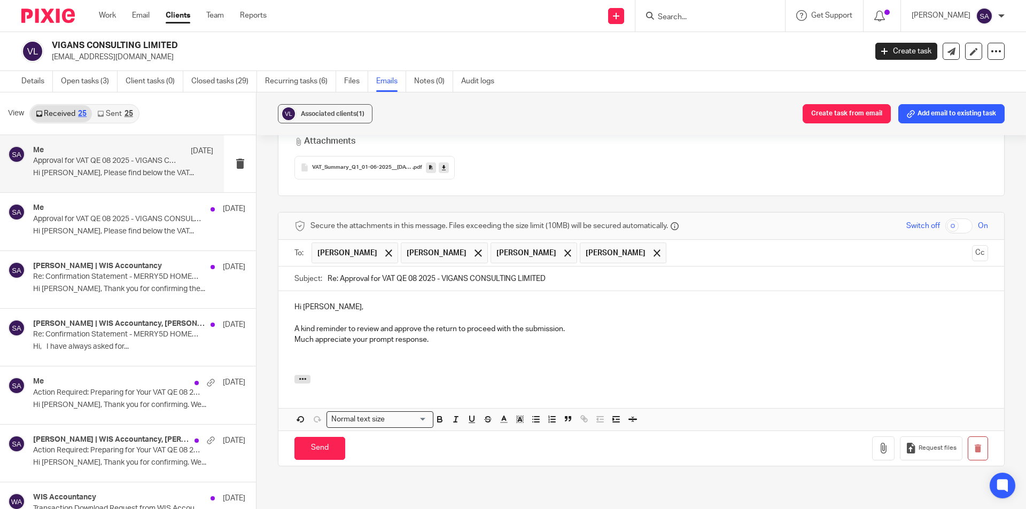
click at [294, 334] on p "Much appreciate your prompt response." at bounding box center [641, 339] width 694 height 11
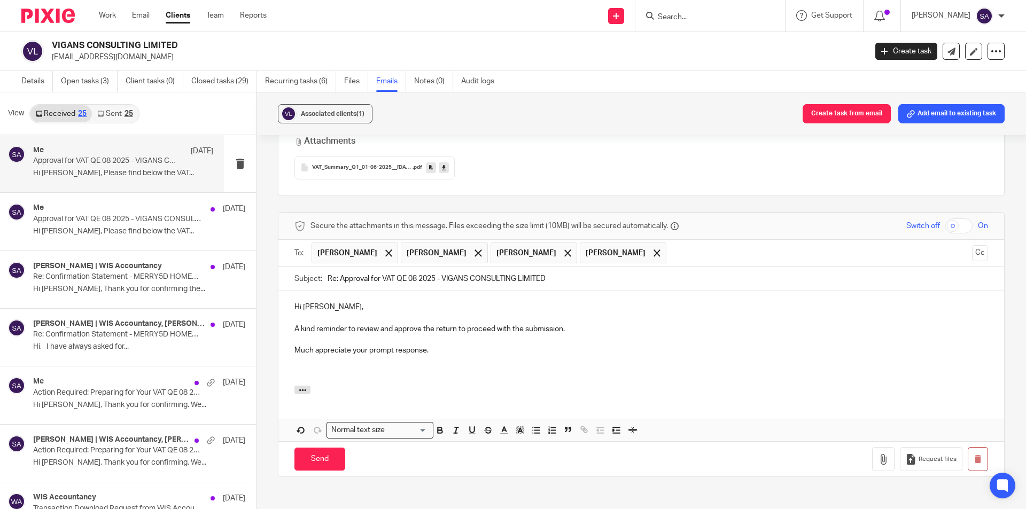
click at [312, 356] on p at bounding box center [641, 361] width 694 height 11
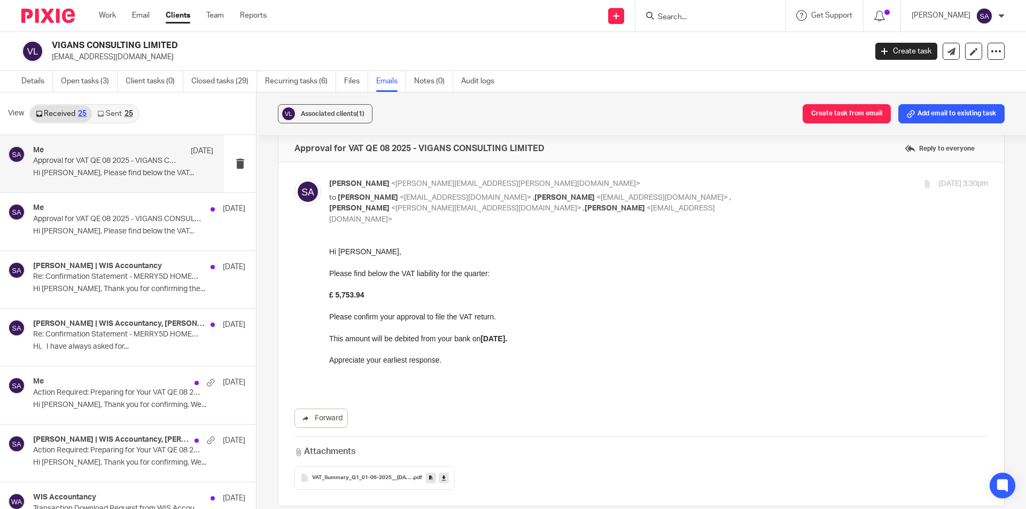
scroll to position [4, 0]
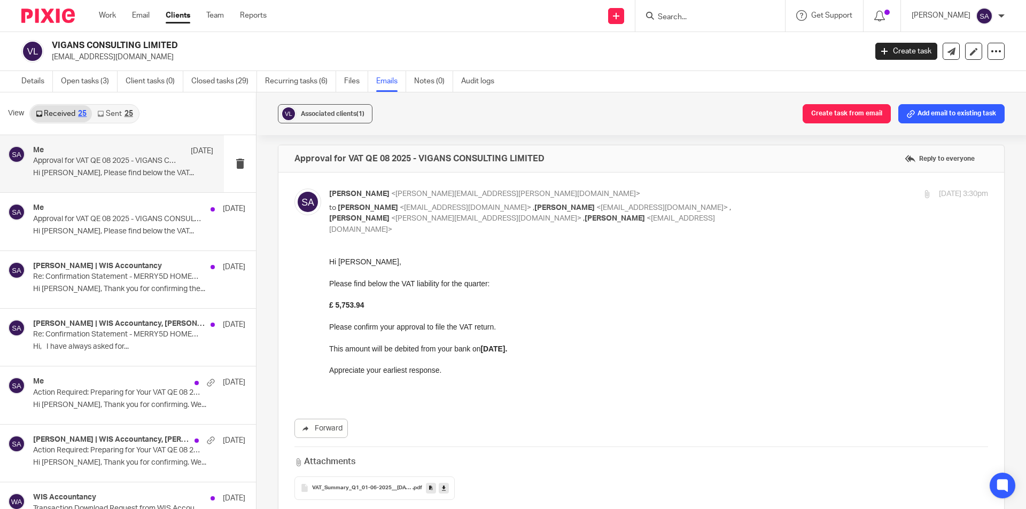
click at [348, 260] on p "Hi [PERSON_NAME]," at bounding box center [658, 261] width 659 height 11
copy p "Ganesh"
click at [348, 260] on p "Hi [PERSON_NAME]," at bounding box center [658, 261] width 659 height 11
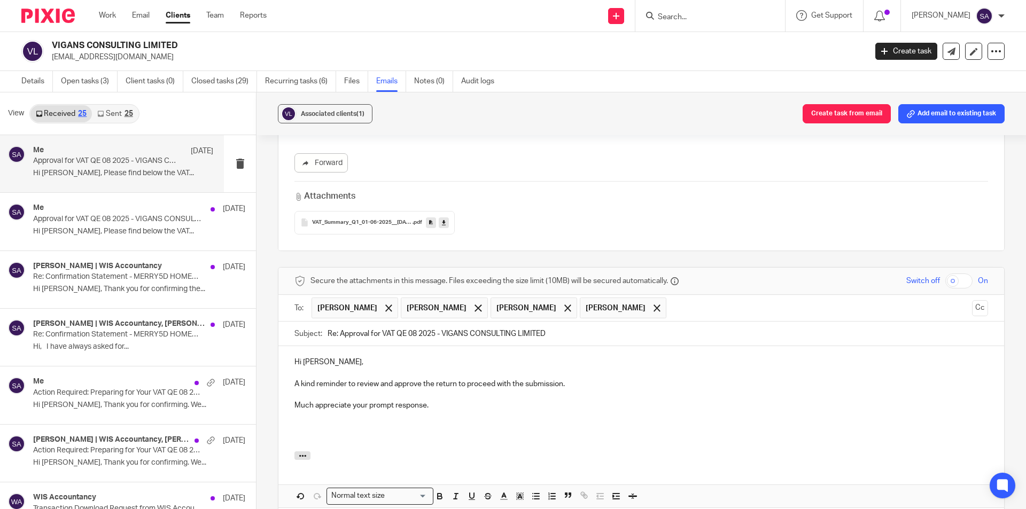
scroll to position [271, 0]
click at [305, 355] on p "Hi [PERSON_NAME]," at bounding box center [641, 360] width 694 height 11
drag, startPoint x: 337, startPoint y: 320, endPoint x: 319, endPoint y: 320, distance: 17.6
click at [319, 320] on div "Subject: Re: Approval for VAT QE 08 2025 - VIGANS CONSULTING LIMITED" at bounding box center [641, 332] width 694 height 24
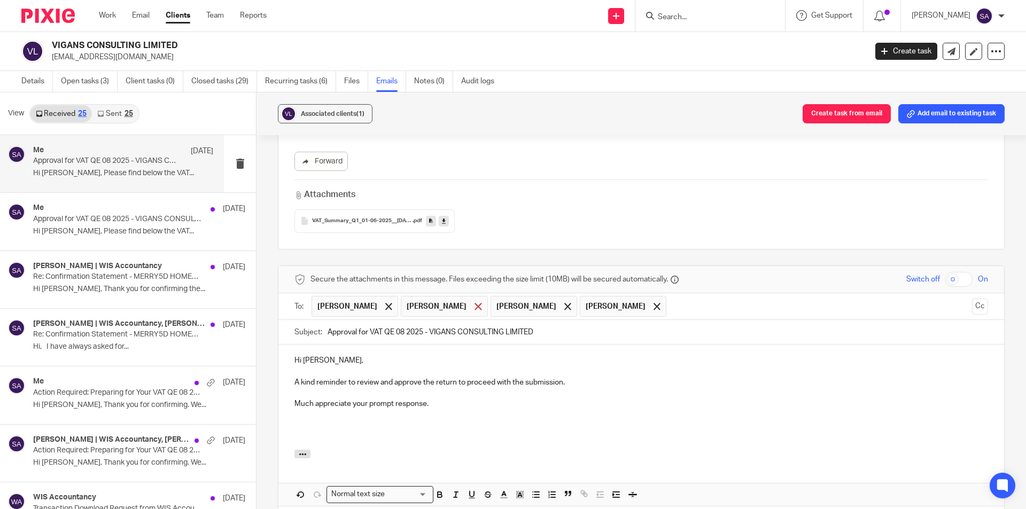
type input "Approval for VAT QE 08 2025 - VIGANS CONSULTING LIMITED"
click at [481, 303] on span at bounding box center [477, 306] width 7 height 7
click at [484, 299] on div at bounding box center [478, 307] width 12 height 16
click at [481, 303] on span at bounding box center [477, 306] width 7 height 7
click at [972, 299] on button "Cc" at bounding box center [980, 307] width 16 height 16
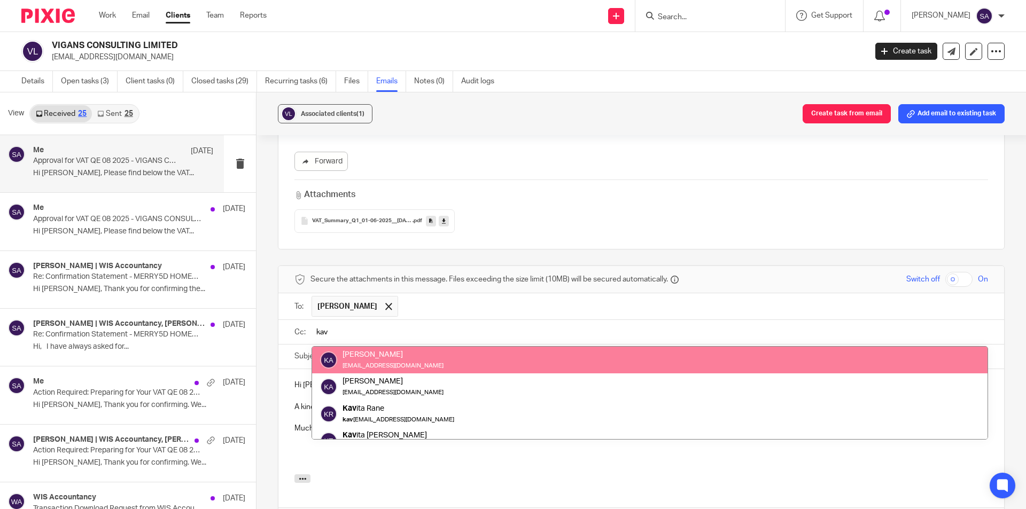
type input "kav"
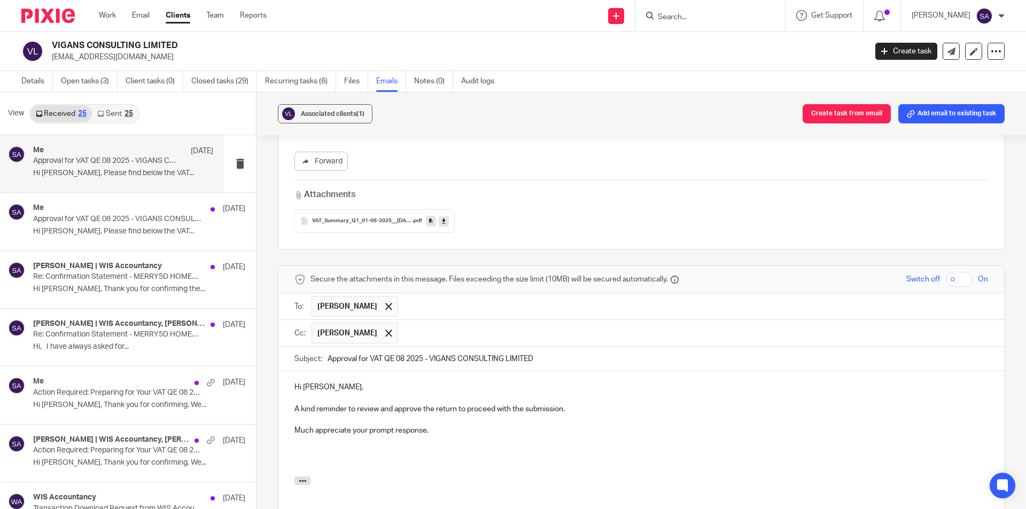
click at [510, 323] on input "text" at bounding box center [693, 333] width 580 height 21
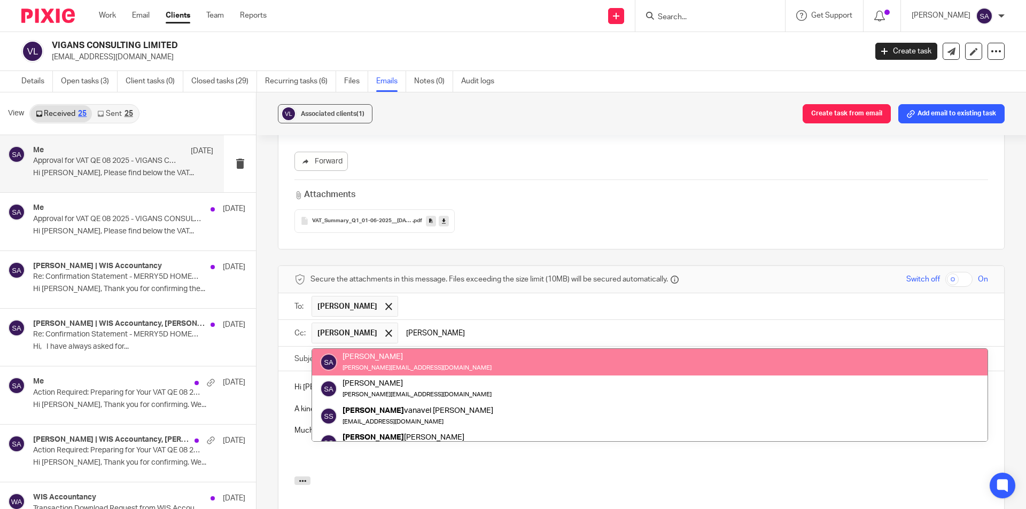
type input "[PERSON_NAME]"
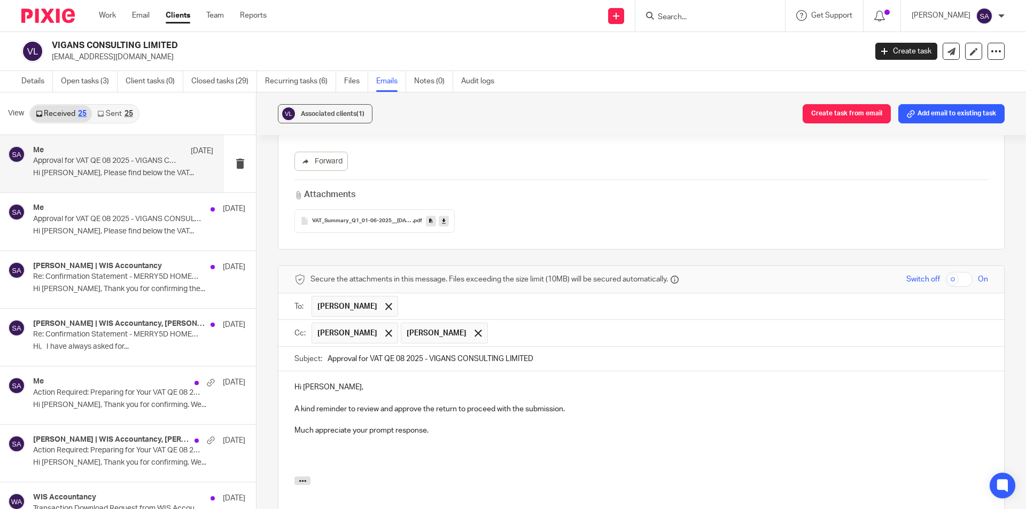
click at [526, 328] on input "text" at bounding box center [738, 333] width 491 height 21
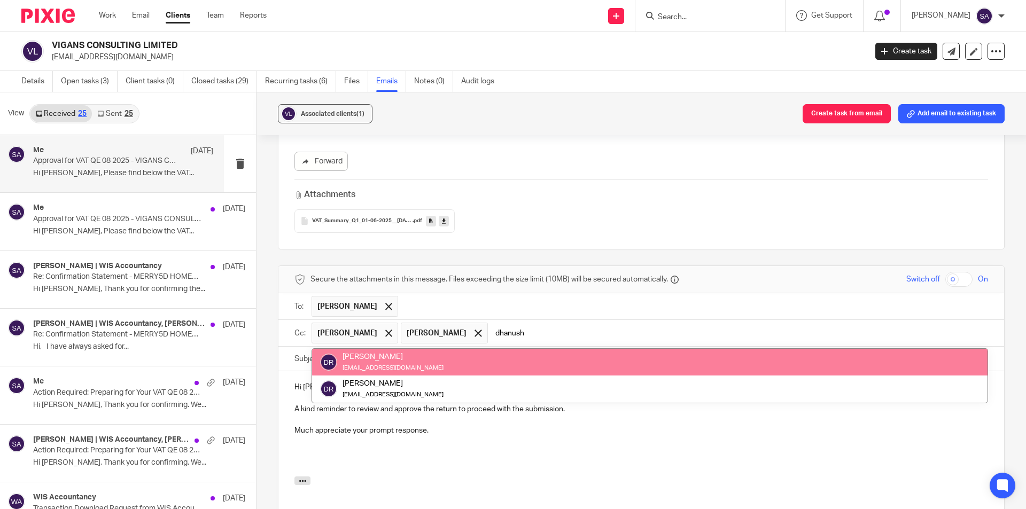
type input "dhanush"
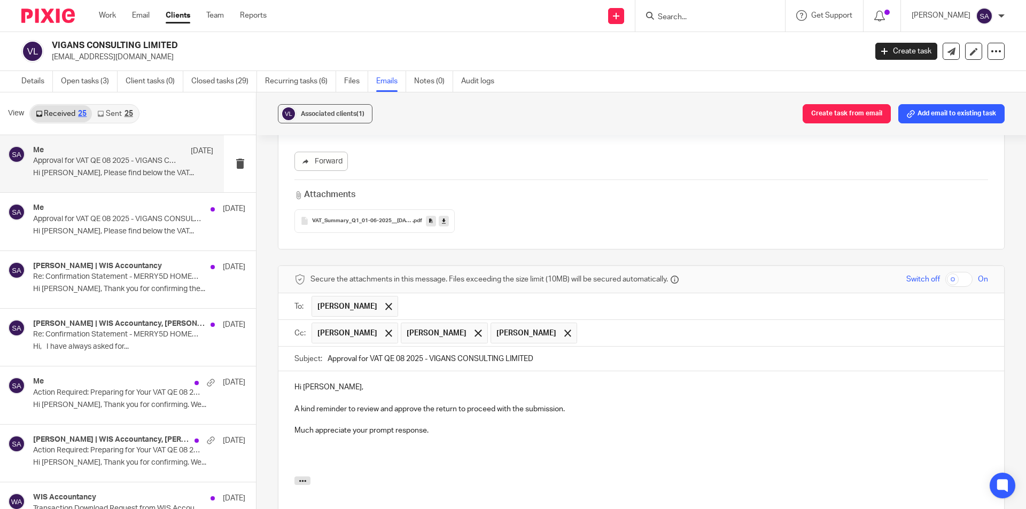
click at [442, 425] on p "Much appreciate your prompt response." at bounding box center [641, 430] width 694 height 11
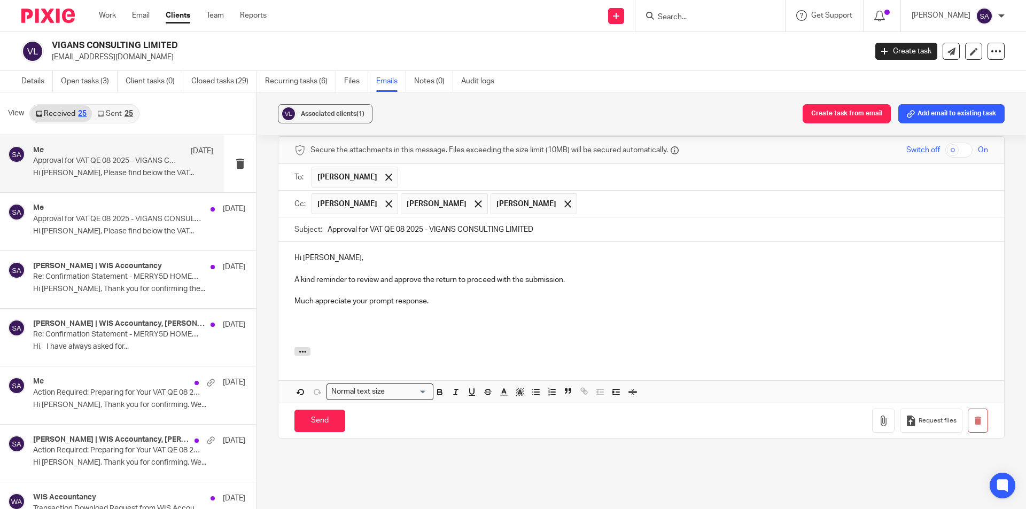
scroll to position [456, 0]
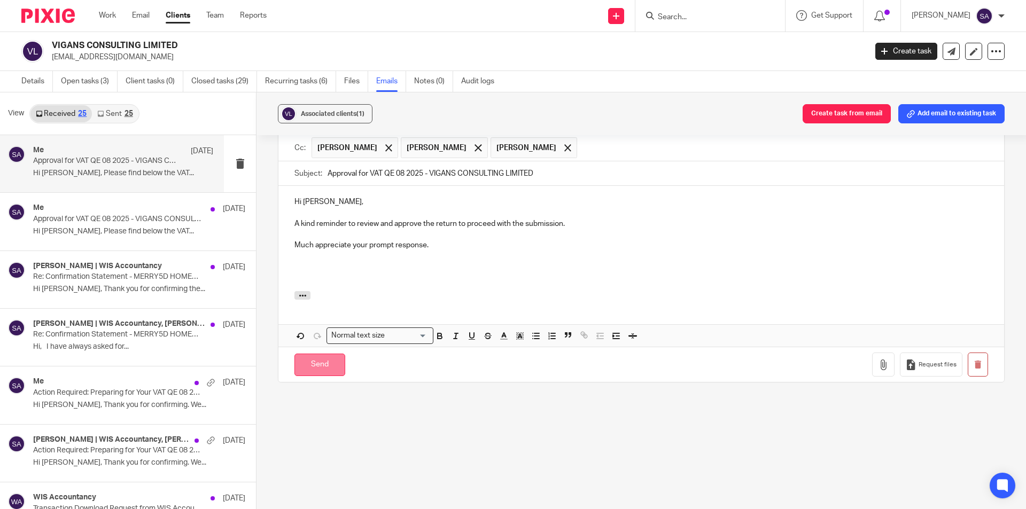
click at [313, 356] on input "Send" at bounding box center [319, 365] width 51 height 23
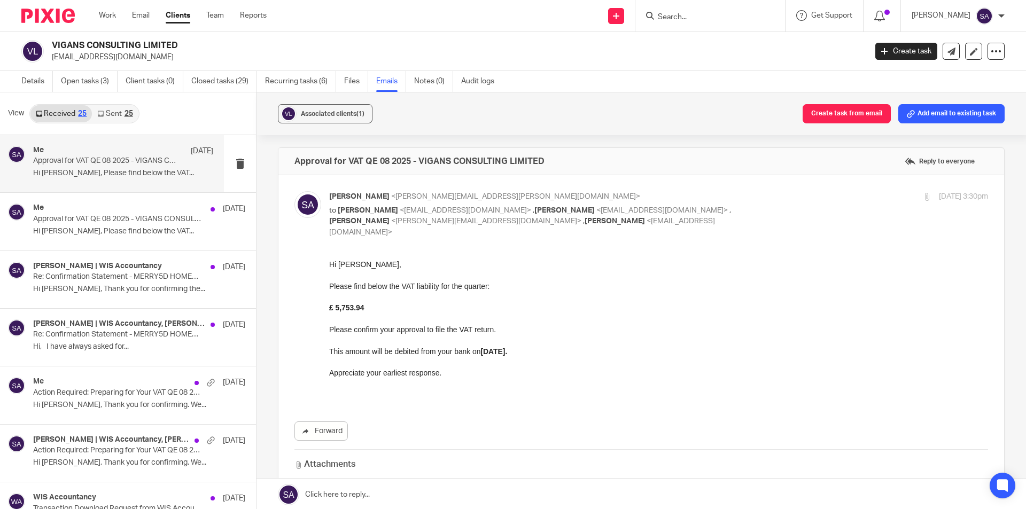
scroll to position [0, 0]
